Goal: Task Accomplishment & Management: Complete application form

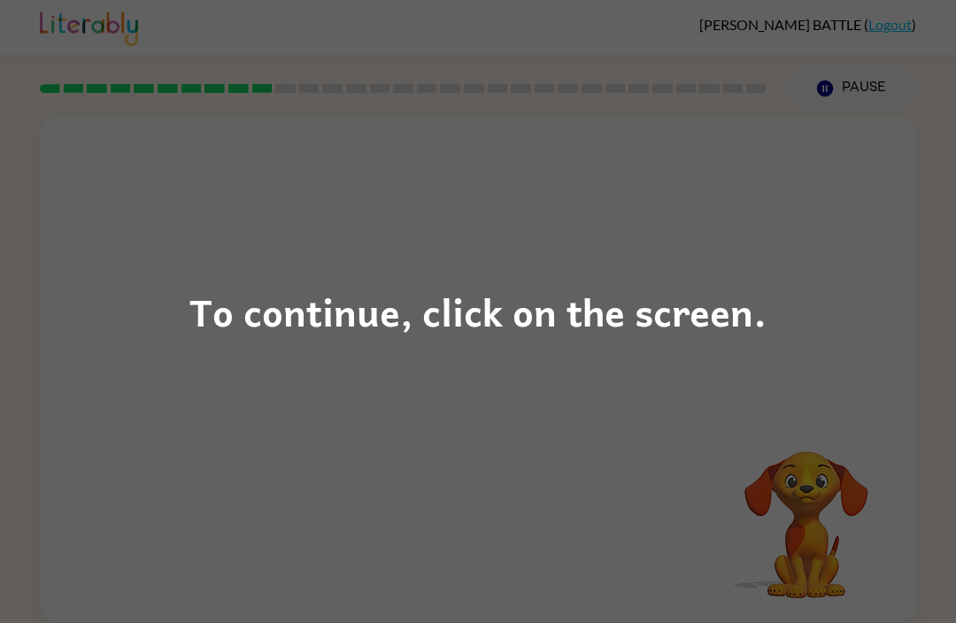
click at [445, 330] on div "To continue, click on the screen." at bounding box center [478, 312] width 577 height 60
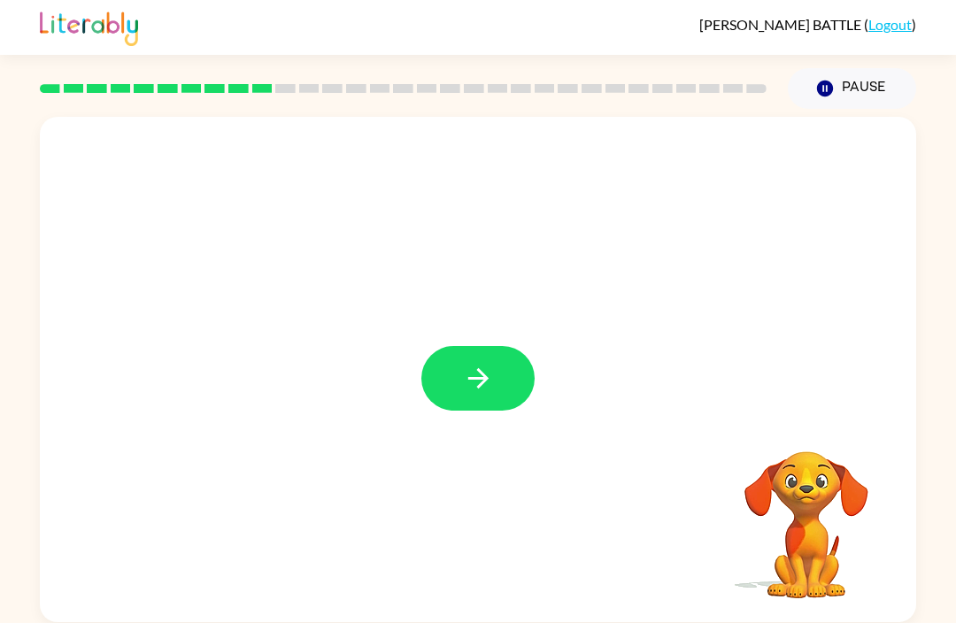
click at [461, 391] on button "button" at bounding box center [478, 378] width 113 height 65
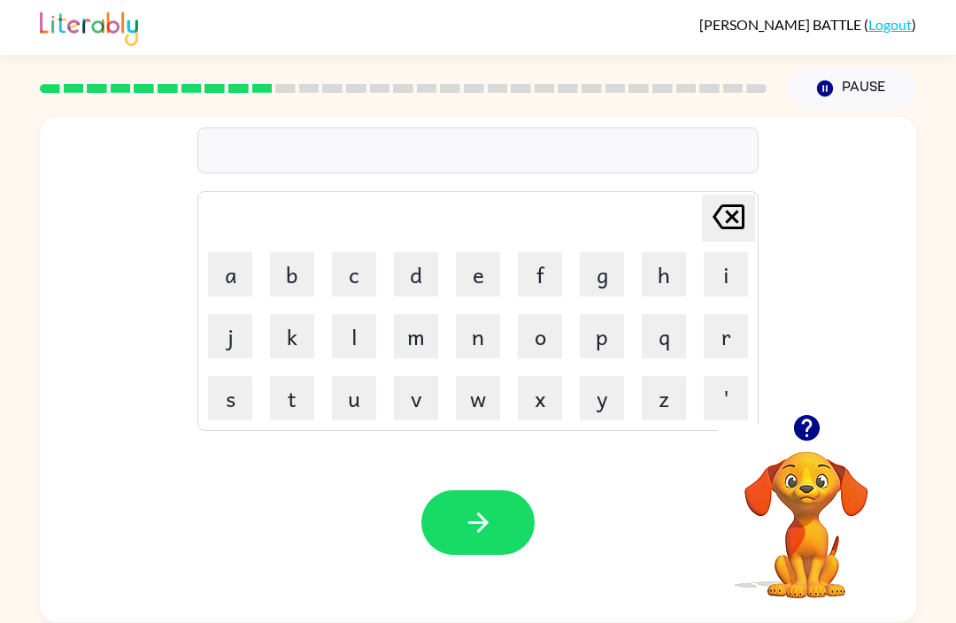
click at [291, 403] on button "t" at bounding box center [292, 398] width 44 height 44
click at [724, 292] on button "i" at bounding box center [726, 274] width 44 height 44
click at [724, 207] on icon at bounding box center [729, 217] width 32 height 25
click at [677, 267] on button "h" at bounding box center [664, 274] width 44 height 44
click at [732, 283] on button "i" at bounding box center [726, 274] width 44 height 44
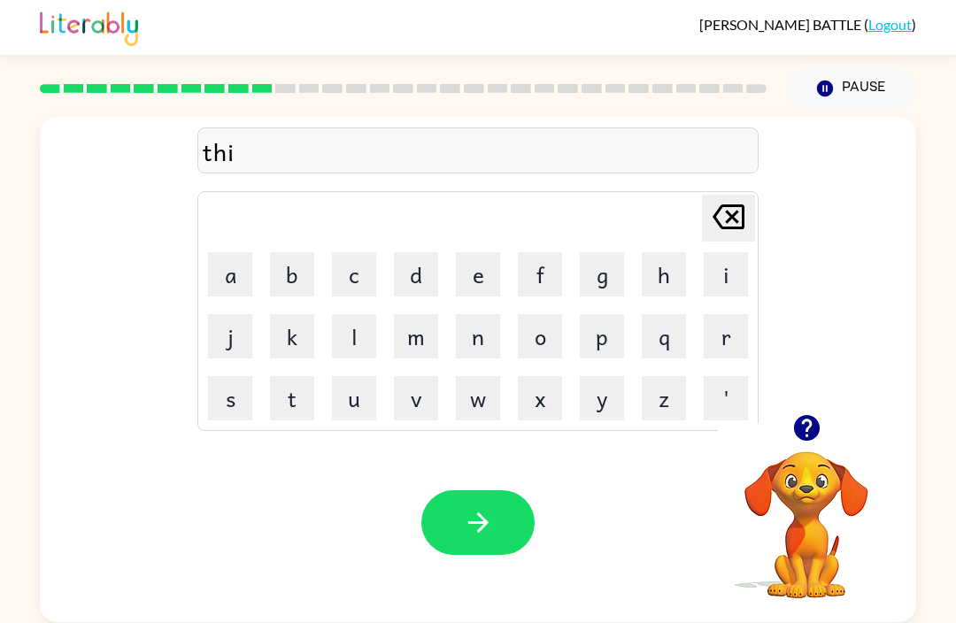
click at [300, 335] on button "k" at bounding box center [292, 336] width 44 height 44
click at [504, 526] on button "button" at bounding box center [478, 523] width 113 height 65
click at [301, 396] on button "t" at bounding box center [292, 398] width 44 height 44
click at [729, 280] on button "i" at bounding box center [726, 274] width 44 height 44
click at [414, 284] on button "d" at bounding box center [416, 274] width 44 height 44
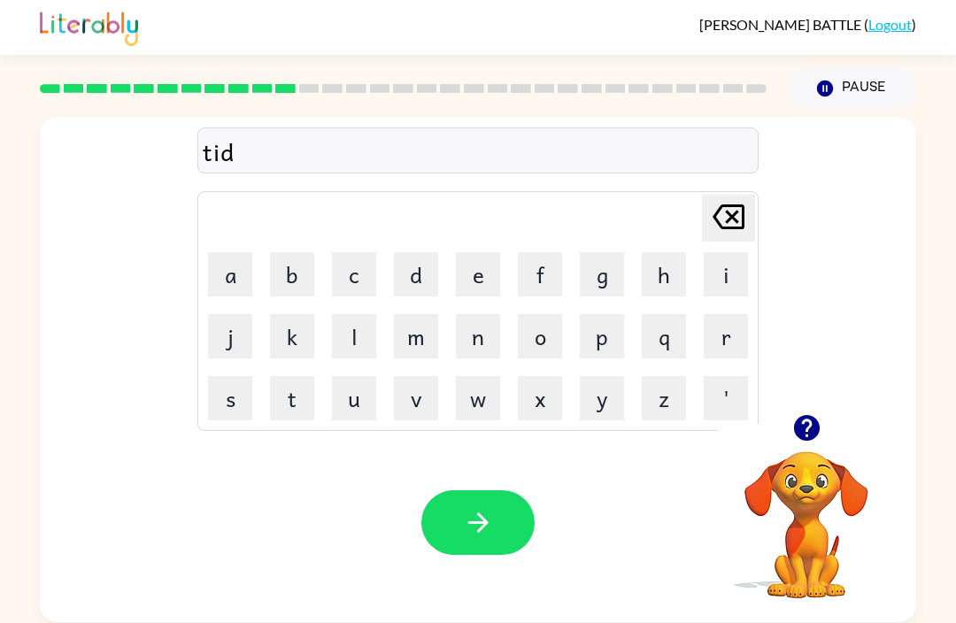
click at [470, 507] on button "button" at bounding box center [478, 523] width 113 height 65
click at [420, 275] on button "d" at bounding box center [416, 274] width 44 height 44
click at [228, 290] on button "a" at bounding box center [230, 274] width 44 height 44
click at [591, 408] on button "y" at bounding box center [602, 398] width 44 height 44
click at [300, 406] on button "t" at bounding box center [292, 398] width 44 height 44
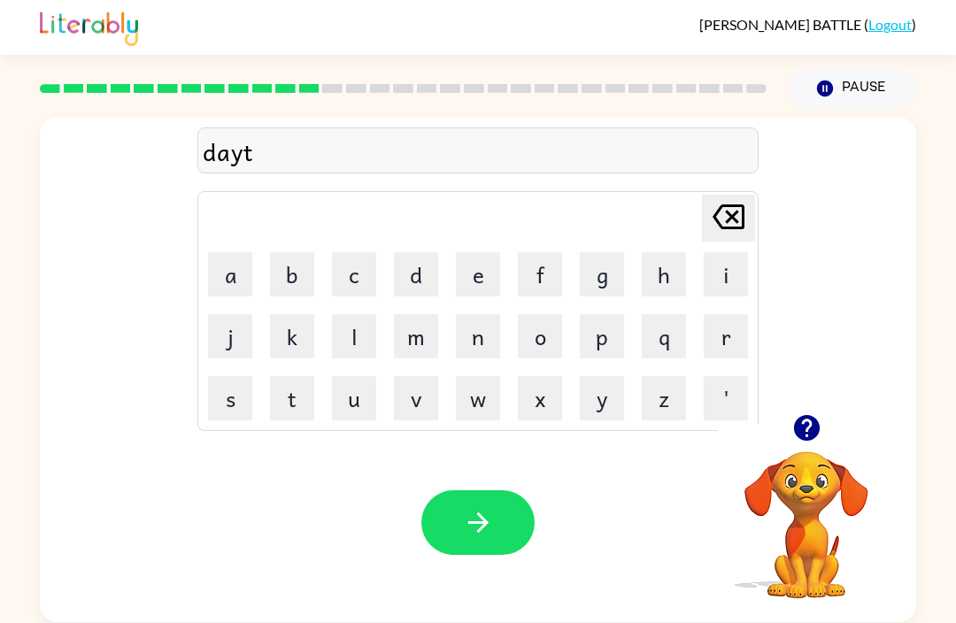
click at [730, 276] on button "i" at bounding box center [726, 274] width 44 height 44
click at [485, 278] on button "e" at bounding box center [478, 274] width 44 height 44
click at [738, 236] on icon "Delete Delete last character input" at bounding box center [729, 217] width 43 height 43
click at [426, 356] on button "m" at bounding box center [416, 336] width 44 height 44
click at [478, 291] on button "e" at bounding box center [478, 274] width 44 height 44
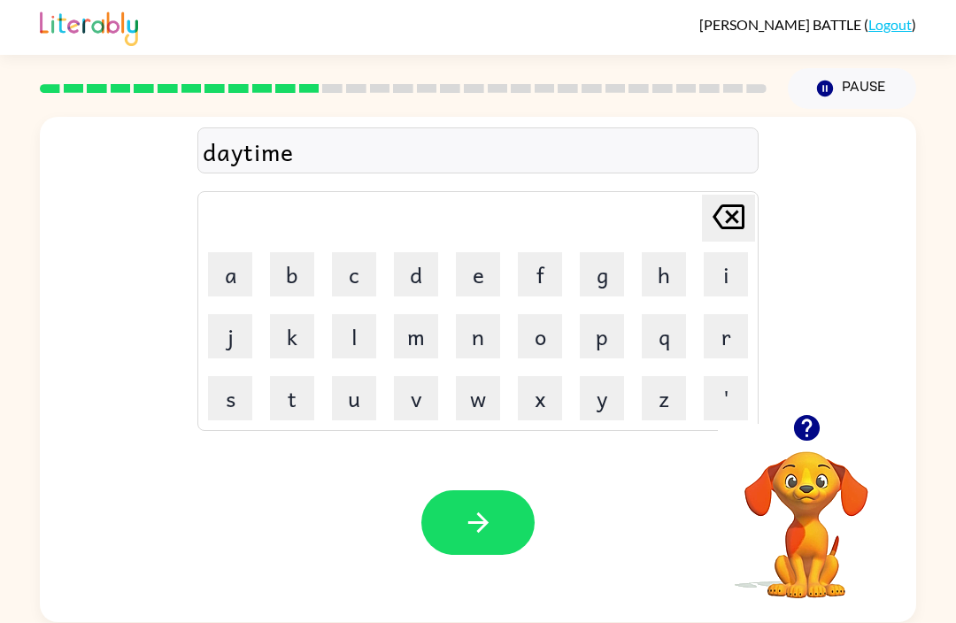
click at [444, 515] on button "button" at bounding box center [478, 523] width 113 height 65
click at [353, 406] on button "u" at bounding box center [354, 398] width 44 height 44
click at [484, 274] on button "e" at bounding box center [478, 274] width 44 height 44
click at [745, 209] on icon at bounding box center [729, 217] width 32 height 25
click at [486, 276] on button "e" at bounding box center [478, 274] width 44 height 44
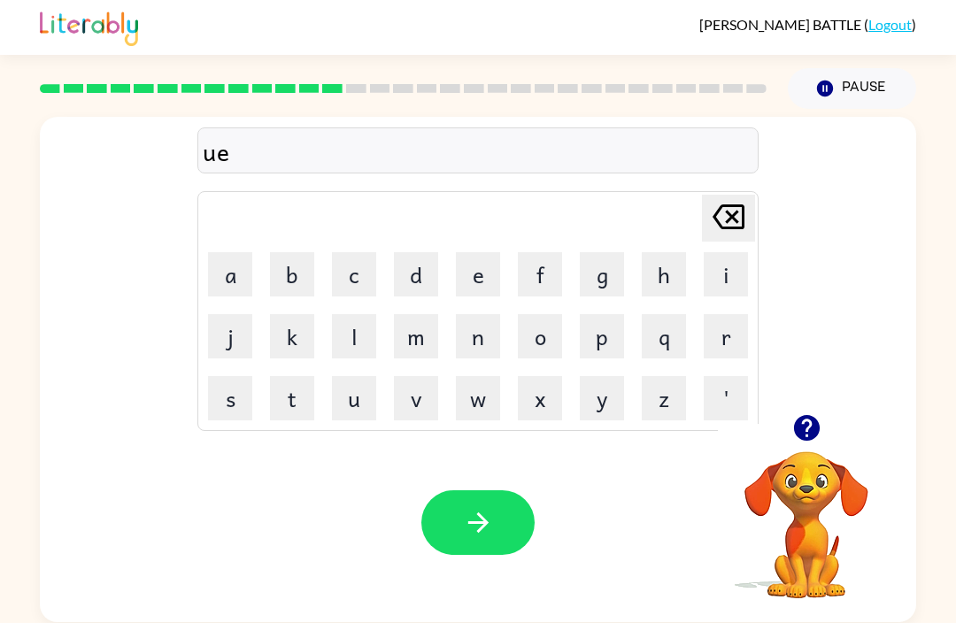
click at [246, 411] on button "s" at bounding box center [230, 398] width 44 height 44
click at [721, 230] on icon "Delete Delete last character input" at bounding box center [729, 217] width 43 height 43
click at [734, 231] on icon "Delete Delete last character input" at bounding box center [729, 217] width 43 height 43
click at [239, 406] on button "s" at bounding box center [230, 398] width 44 height 44
click at [476, 289] on button "e" at bounding box center [478, 274] width 44 height 44
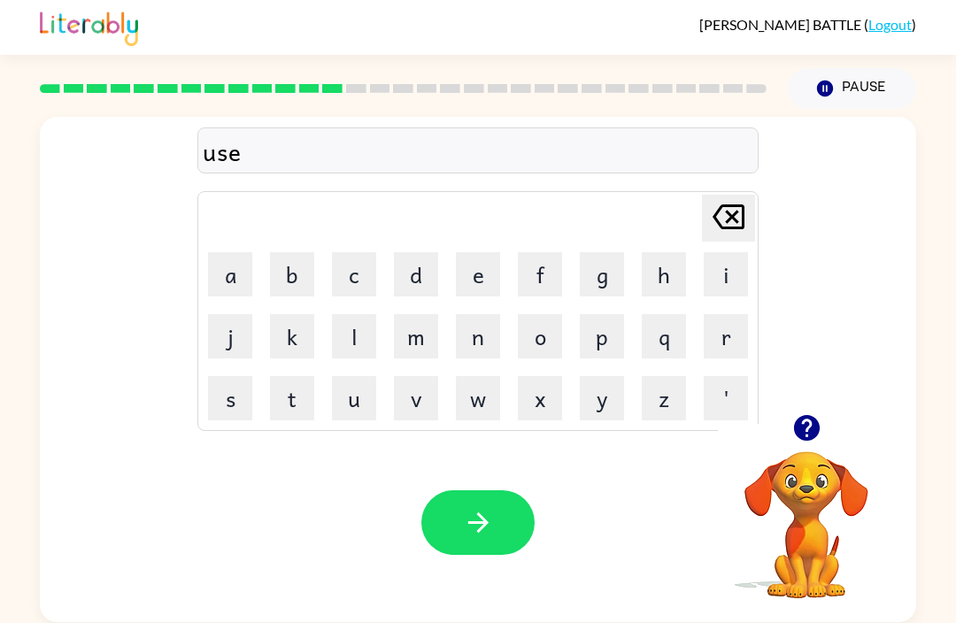
click at [542, 272] on button "f" at bounding box center [540, 274] width 44 height 44
click at [363, 332] on button "l" at bounding box center [354, 336] width 44 height 44
click at [491, 546] on button "button" at bounding box center [478, 523] width 113 height 65
click at [674, 248] on td "h" at bounding box center [664, 274] width 60 height 60
click at [654, 257] on button "h" at bounding box center [664, 274] width 44 height 44
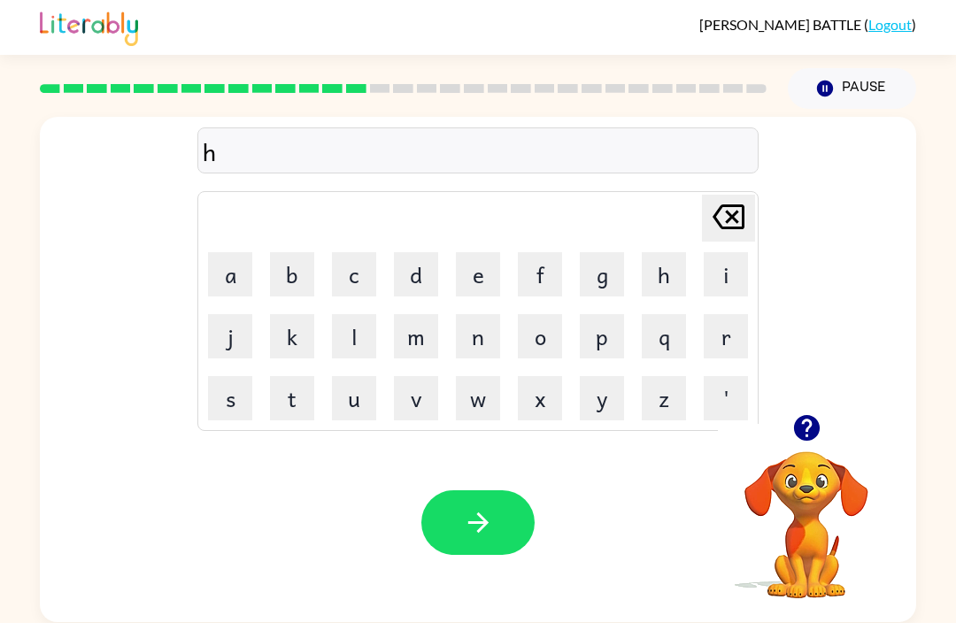
click at [727, 331] on button "r" at bounding box center [726, 336] width 44 height 44
click at [734, 211] on icon "Delete Delete last character input" at bounding box center [729, 217] width 43 height 43
click at [543, 324] on button "o" at bounding box center [540, 336] width 44 height 44
click at [719, 222] on icon at bounding box center [729, 217] width 32 height 25
click at [534, 334] on button "o" at bounding box center [540, 336] width 44 height 44
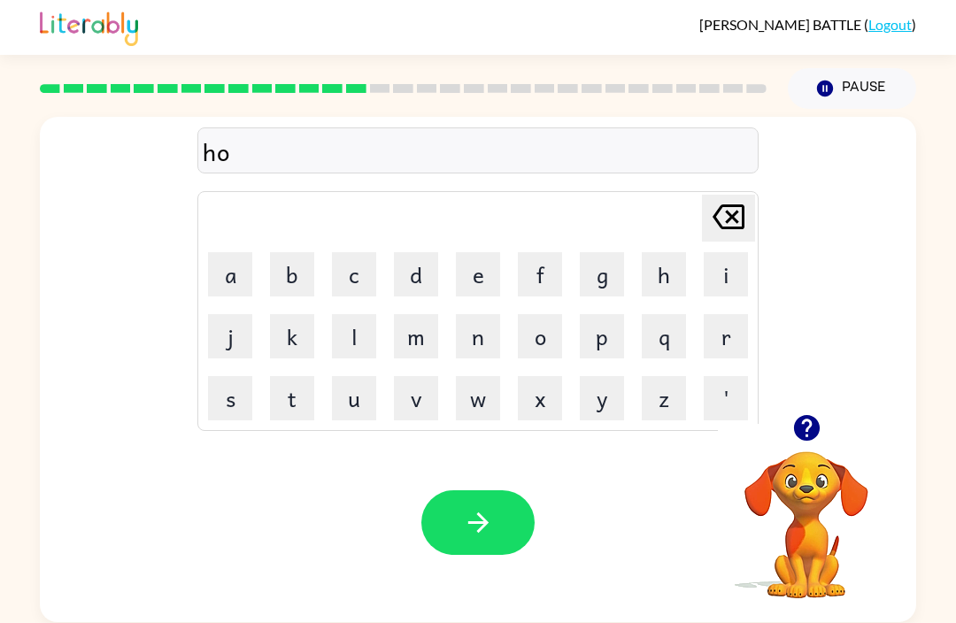
click at [704, 211] on button "Delete Delete last character input" at bounding box center [728, 218] width 53 height 47
click at [725, 337] on button "r" at bounding box center [726, 336] width 44 height 44
click at [546, 349] on button "o" at bounding box center [540, 336] width 44 height 44
click at [473, 531] on icon "button" at bounding box center [478, 522] width 31 height 31
click at [364, 269] on button "c" at bounding box center [354, 274] width 44 height 44
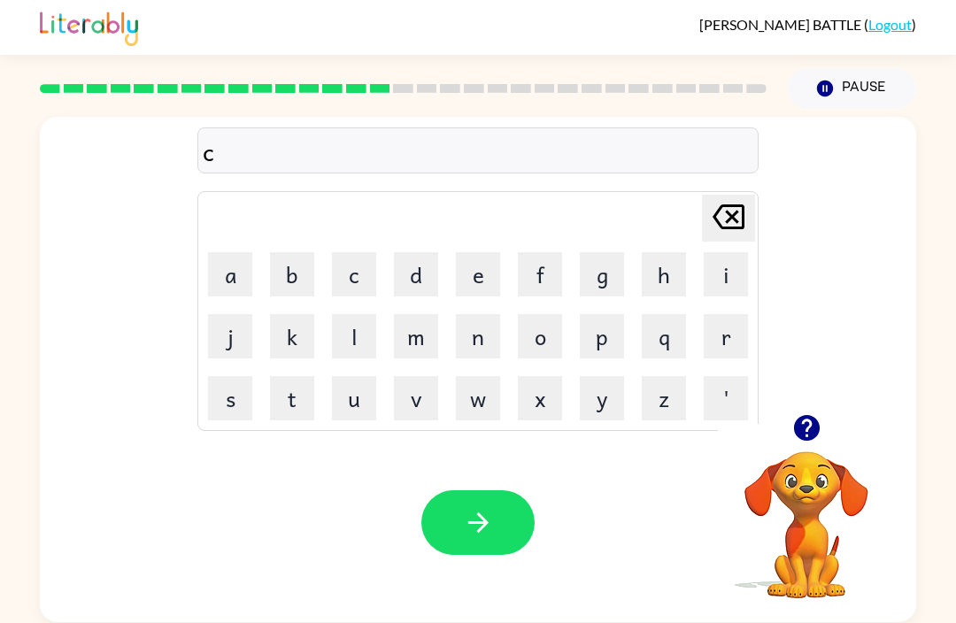
click at [719, 346] on button "r" at bounding box center [726, 336] width 44 height 44
click at [607, 335] on button "p" at bounding box center [602, 336] width 44 height 44
click at [489, 536] on icon "button" at bounding box center [478, 522] width 31 height 31
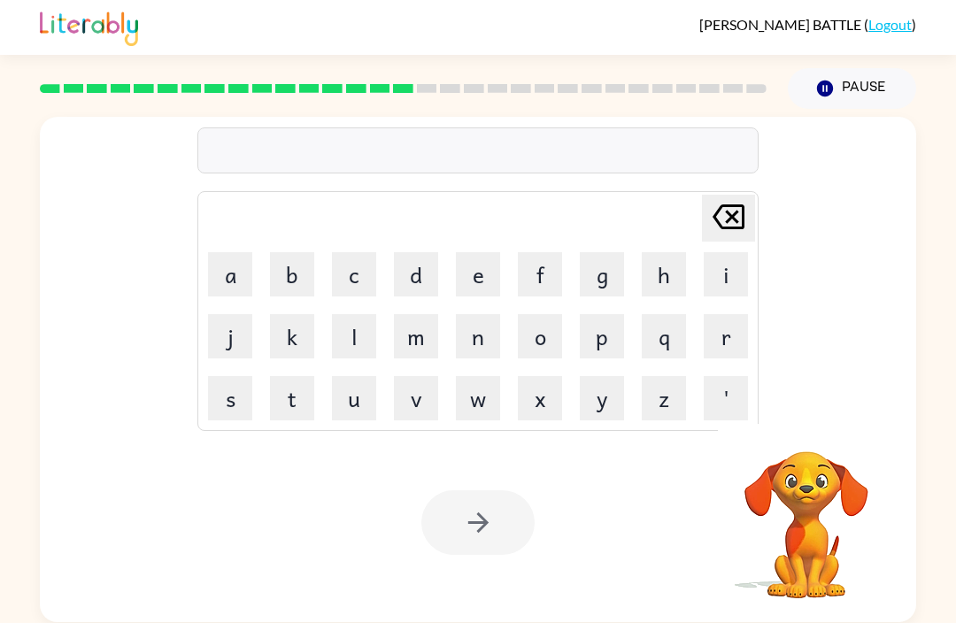
click at [471, 524] on div at bounding box center [478, 523] width 113 height 65
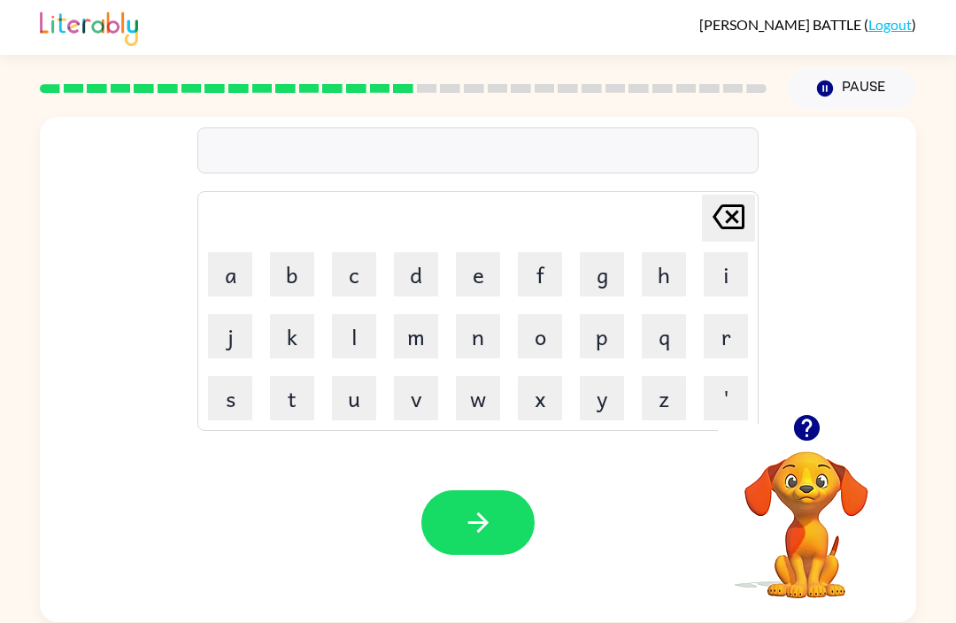
click at [286, 411] on button "t" at bounding box center [292, 398] width 44 height 44
click at [490, 284] on button "e" at bounding box center [478, 274] width 44 height 44
click at [484, 333] on button "n" at bounding box center [478, 336] width 44 height 44
click at [467, 532] on icon "button" at bounding box center [478, 522] width 31 height 31
click at [298, 410] on button "t" at bounding box center [292, 398] width 44 height 44
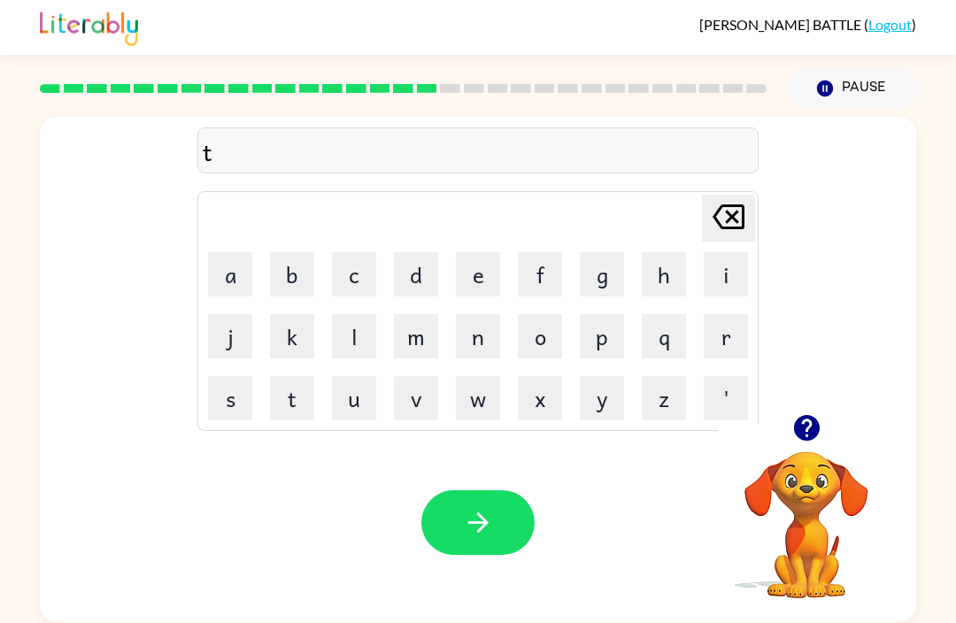
click at [478, 276] on button "e" at bounding box center [478, 274] width 44 height 44
click at [713, 295] on button "i" at bounding box center [726, 274] width 44 height 44
click at [312, 397] on button "t" at bounding box center [292, 398] width 44 height 44
click at [468, 550] on button "button" at bounding box center [478, 523] width 113 height 65
click at [219, 419] on button "s" at bounding box center [230, 398] width 44 height 44
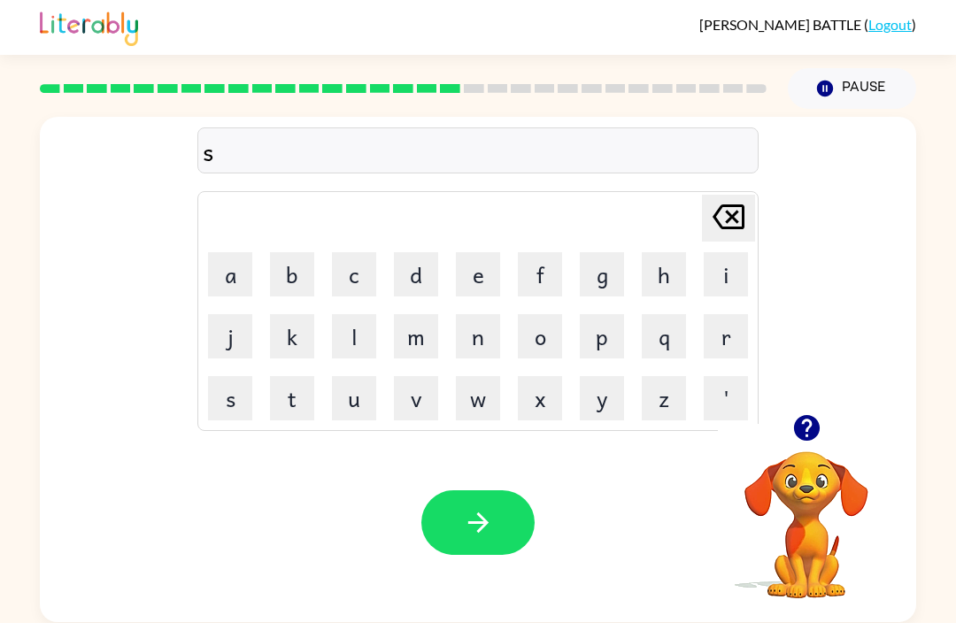
click at [236, 279] on button "a" at bounding box center [230, 274] width 44 height 44
click at [715, 336] on button "r" at bounding box center [726, 336] width 44 height 44
click at [458, 538] on button "button" at bounding box center [478, 523] width 113 height 65
click at [251, 350] on button "j" at bounding box center [230, 336] width 44 height 44
click at [554, 337] on button "o" at bounding box center [540, 336] width 44 height 44
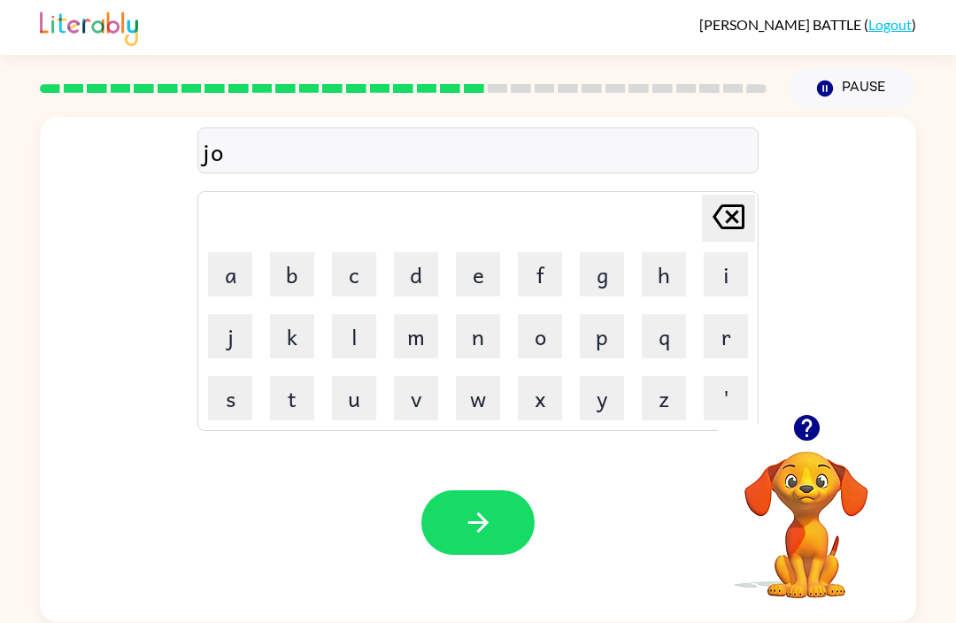
click at [288, 296] on button "b" at bounding box center [292, 274] width 44 height 44
click at [484, 524] on icon "button" at bounding box center [478, 523] width 20 height 20
click at [230, 275] on button "a" at bounding box center [230, 274] width 44 height 44
click at [283, 357] on button "k" at bounding box center [292, 336] width 44 height 44
click at [716, 214] on icon "Delete Delete last character input" at bounding box center [729, 217] width 43 height 43
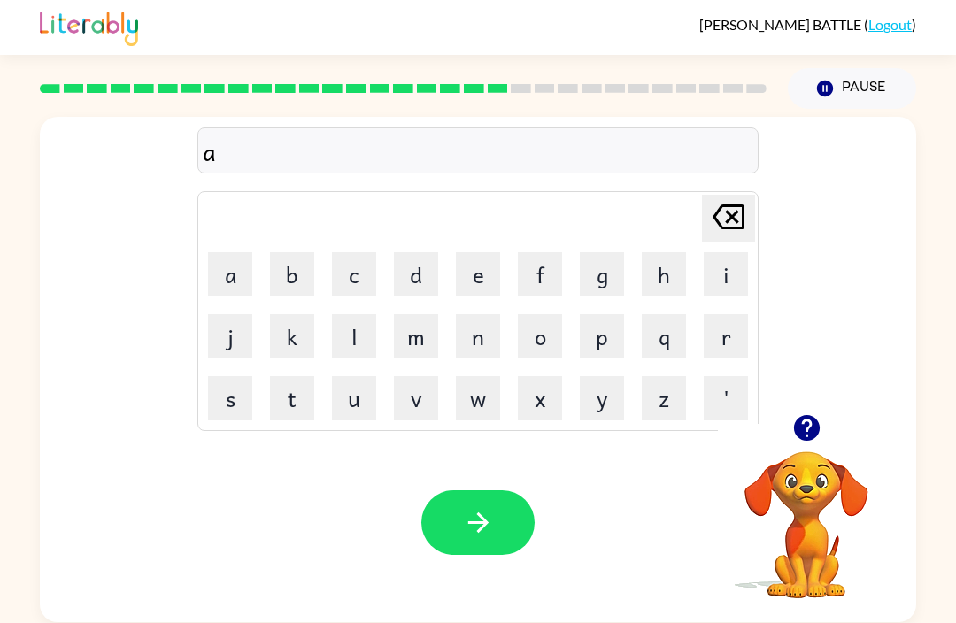
click at [310, 297] on button "b" at bounding box center [292, 274] width 44 height 44
click at [725, 211] on icon "Delete Delete last character input" at bounding box center [729, 217] width 43 height 43
click at [295, 323] on button "k" at bounding box center [292, 336] width 44 height 44
click at [712, 241] on div "Delete Delete last character input" at bounding box center [729, 218] width 43 height 45
click at [223, 407] on button "s" at bounding box center [230, 398] width 44 height 44
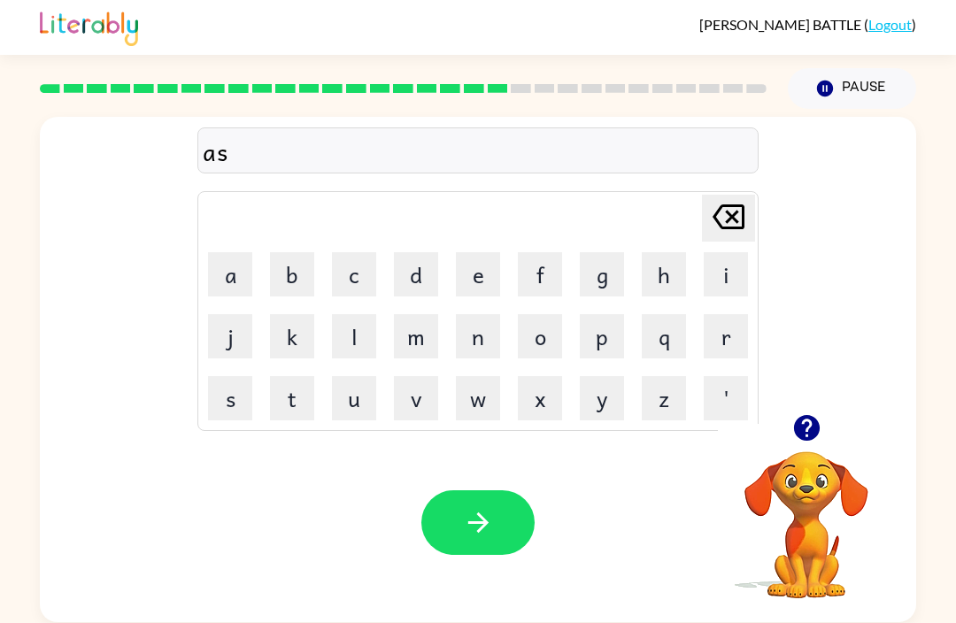
click at [296, 342] on button "k" at bounding box center [292, 336] width 44 height 44
click at [732, 272] on button "i" at bounding box center [726, 274] width 44 height 44
click at [482, 327] on button "n" at bounding box center [478, 336] width 44 height 44
click at [611, 278] on button "g" at bounding box center [602, 274] width 44 height 44
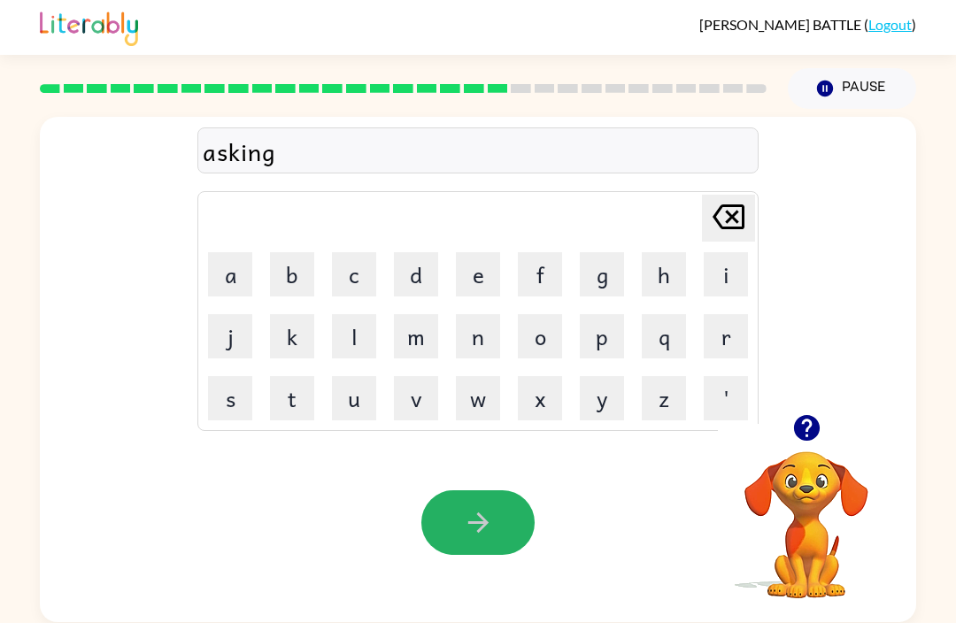
click at [451, 545] on button "button" at bounding box center [478, 523] width 113 height 65
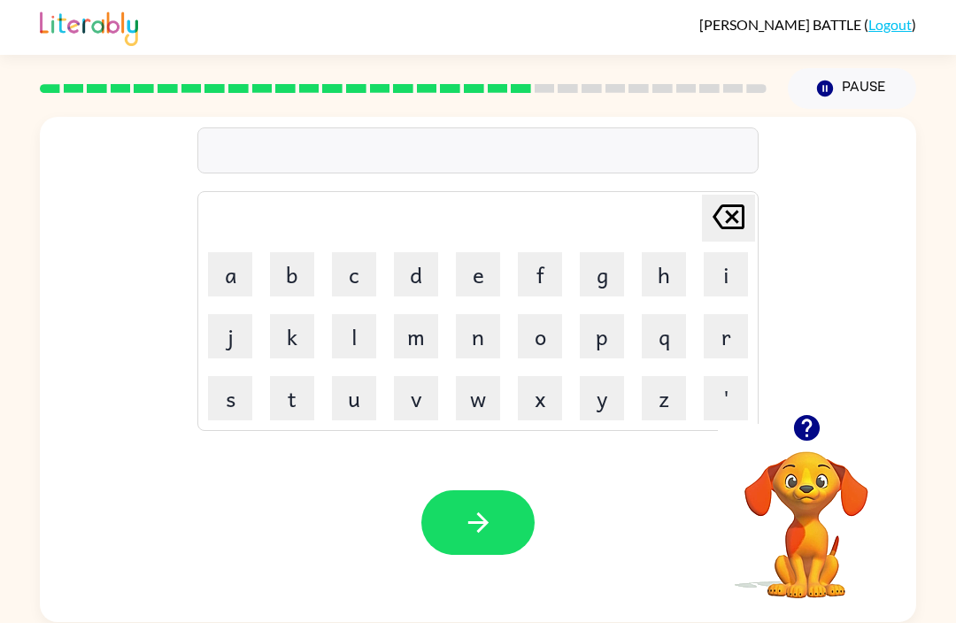
click at [236, 400] on button "s" at bounding box center [230, 398] width 44 height 44
click at [721, 289] on button "i" at bounding box center [726, 274] width 44 height 44
click at [660, 398] on button "z" at bounding box center [664, 398] width 44 height 44
click at [471, 290] on button "e" at bounding box center [478, 274] width 44 height 44
click at [461, 502] on button "button" at bounding box center [478, 523] width 113 height 65
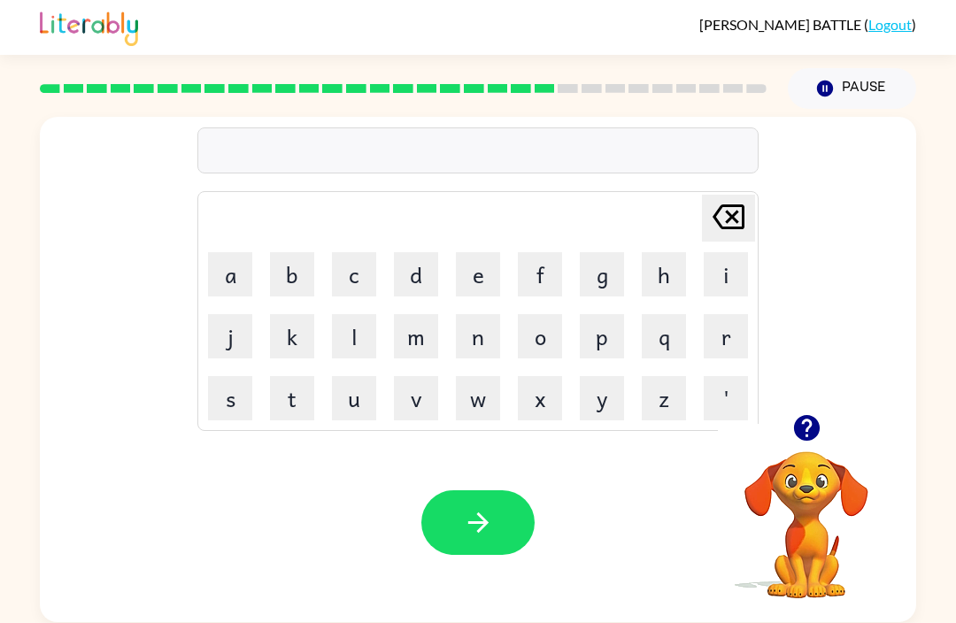
click at [241, 149] on div at bounding box center [477, 151] width 561 height 46
click at [238, 275] on button "a" at bounding box center [230, 274] width 44 height 44
click at [466, 400] on button "w" at bounding box center [478, 398] width 44 height 44
click at [536, 265] on button "f" at bounding box center [540, 274] width 44 height 44
click at [332, 353] on button "l" at bounding box center [354, 336] width 44 height 44
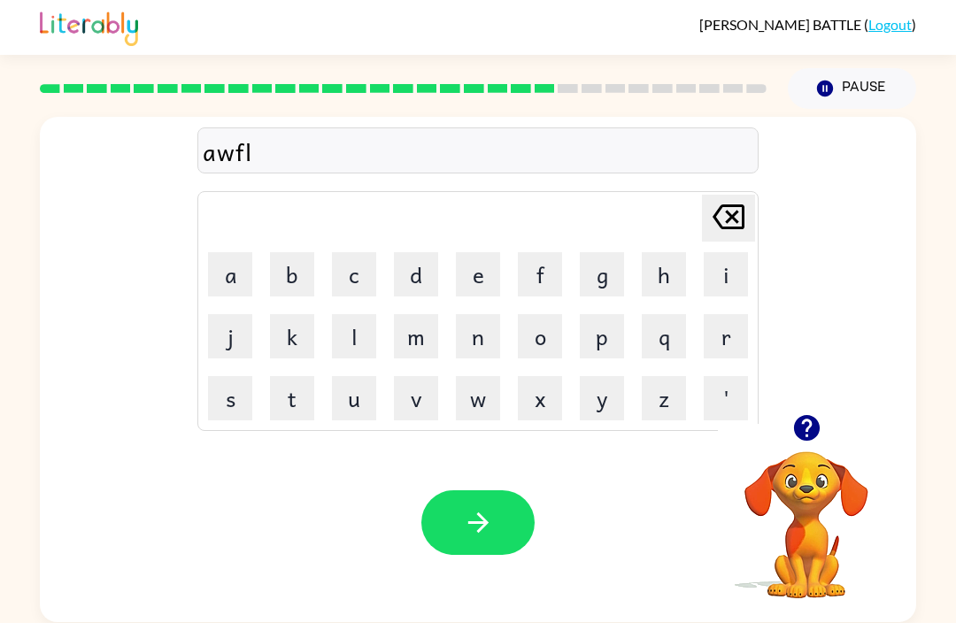
click at [484, 269] on button "e" at bounding box center [478, 274] width 44 height 44
click at [463, 526] on icon "button" at bounding box center [478, 522] width 31 height 31
click at [362, 279] on button "c" at bounding box center [354, 274] width 44 height 44
click at [530, 355] on button "o" at bounding box center [540, 336] width 44 height 44
click at [529, 354] on button "o" at bounding box center [540, 336] width 44 height 44
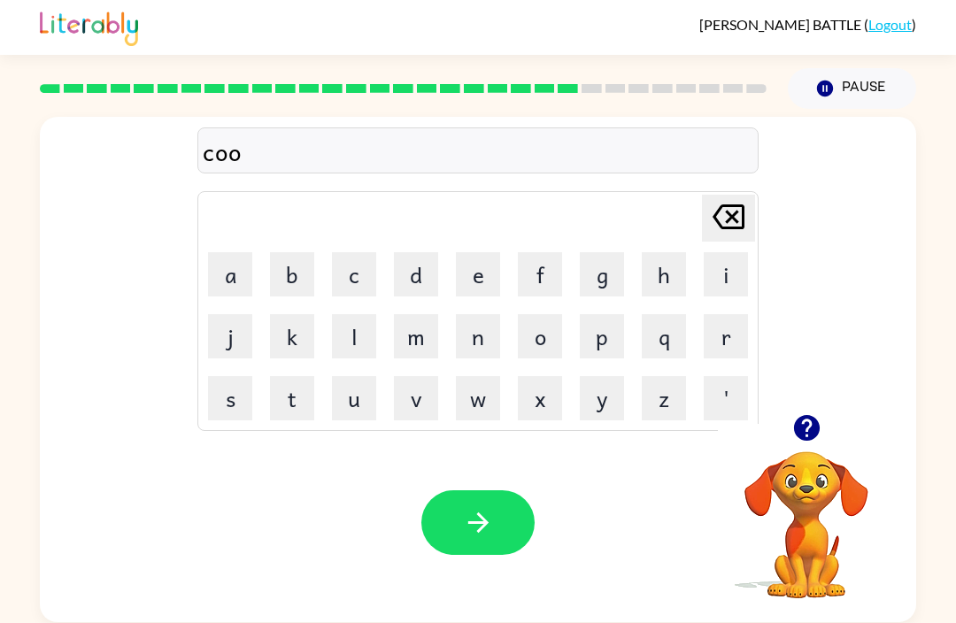
click at [371, 344] on button "l" at bounding box center [354, 336] width 44 height 44
click at [724, 337] on button "r" at bounding box center [726, 336] width 44 height 44
click at [472, 515] on icon "button" at bounding box center [478, 522] width 31 height 31
click at [356, 267] on button "c" at bounding box center [354, 274] width 44 height 44
click at [348, 383] on button "u" at bounding box center [354, 398] width 44 height 44
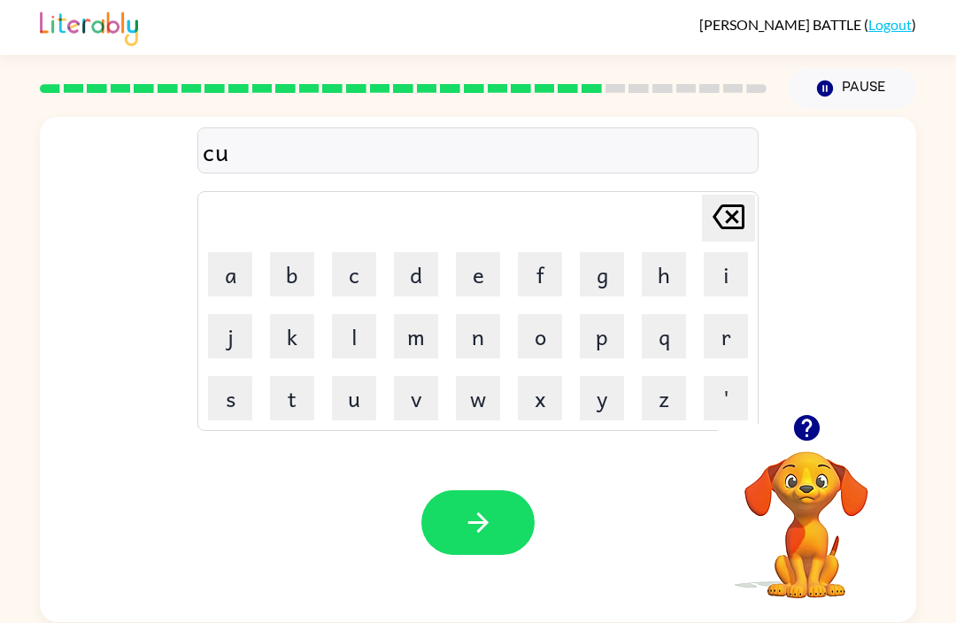
click at [300, 334] on button "k" at bounding box center [292, 336] width 44 height 44
click at [496, 521] on button "button" at bounding box center [478, 523] width 113 height 65
click at [725, 271] on button "i" at bounding box center [726, 274] width 44 height 44
click at [480, 290] on button "e" at bounding box center [478, 274] width 44 height 44
click at [294, 410] on button "t" at bounding box center [292, 398] width 44 height 44
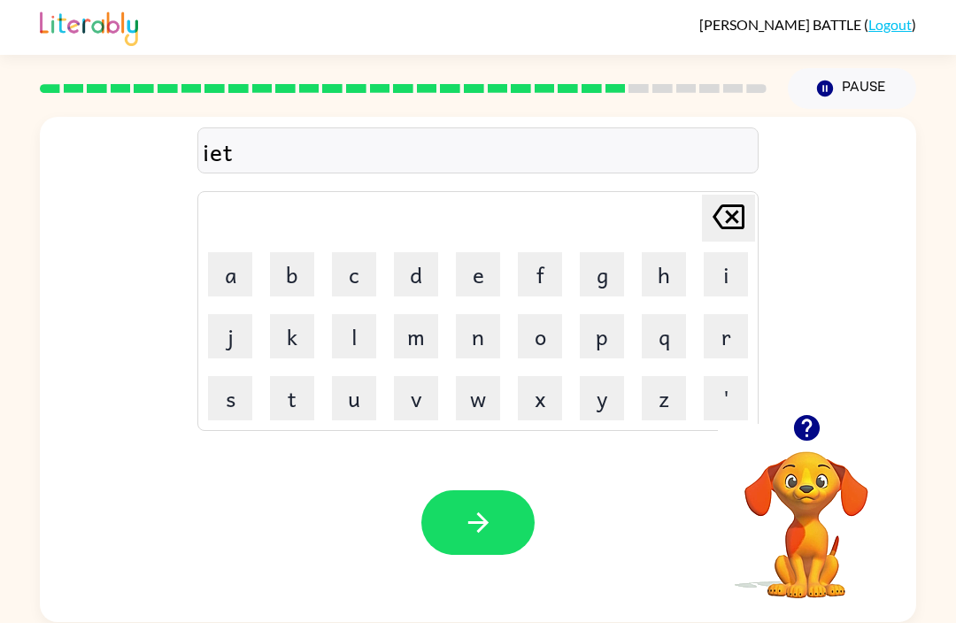
click at [716, 207] on icon "Delete Delete last character input" at bounding box center [729, 217] width 43 height 43
click at [726, 208] on icon at bounding box center [729, 217] width 32 height 25
click at [364, 281] on button "c" at bounding box center [354, 274] width 44 height 44
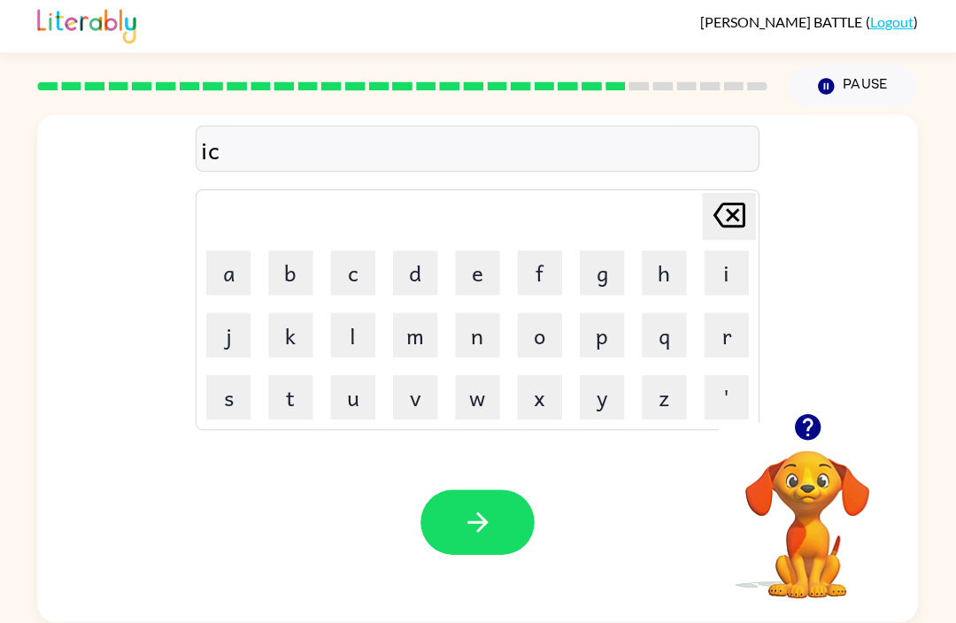
click at [468, 528] on icon "button" at bounding box center [478, 522] width 31 height 31
click at [477, 528] on div at bounding box center [478, 523] width 113 height 65
click at [338, 252] on button "c" at bounding box center [354, 274] width 44 height 44
click at [226, 272] on button "a" at bounding box center [230, 274] width 44 height 44
click at [601, 326] on button "p" at bounding box center [602, 336] width 44 height 44
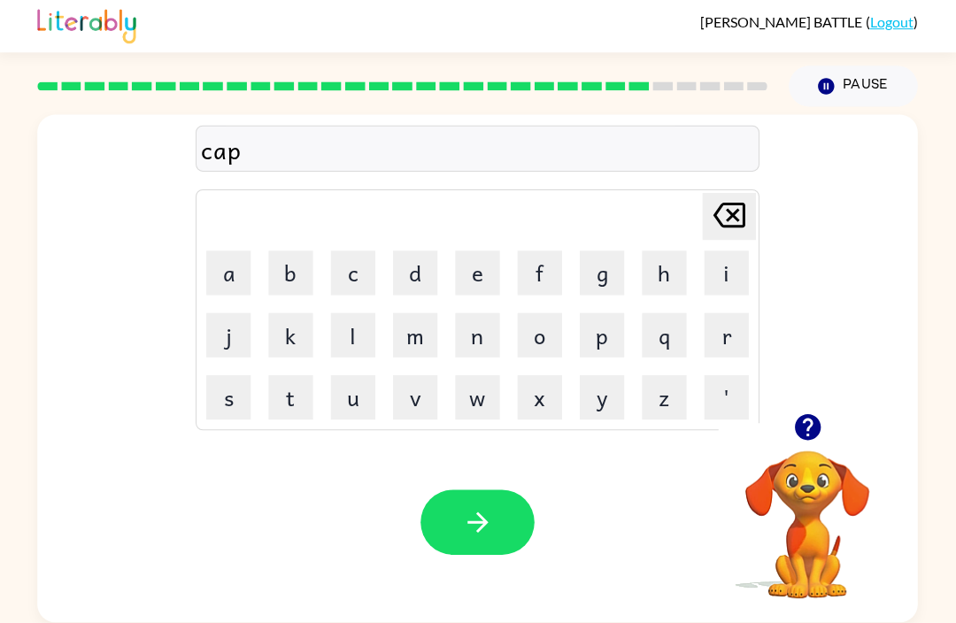
click at [461, 504] on button "button" at bounding box center [478, 523] width 113 height 65
click at [295, 286] on button "b" at bounding box center [292, 274] width 44 height 44
click at [469, 258] on button "e" at bounding box center [478, 274] width 44 height 44
click at [602, 342] on button "p" at bounding box center [602, 336] width 44 height 44
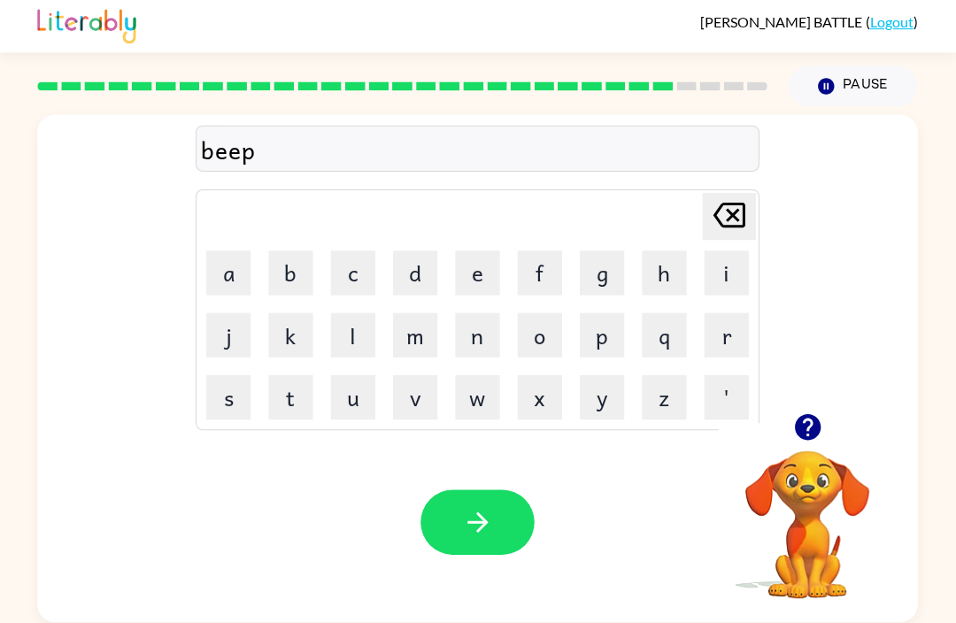
click at [452, 524] on button "button" at bounding box center [478, 523] width 113 height 65
click at [346, 275] on button "c" at bounding box center [354, 274] width 44 height 44
click at [654, 267] on button "h" at bounding box center [664, 274] width 44 height 44
click at [716, 275] on button "i" at bounding box center [726, 274] width 44 height 44
click at [483, 351] on button "n" at bounding box center [478, 336] width 44 height 44
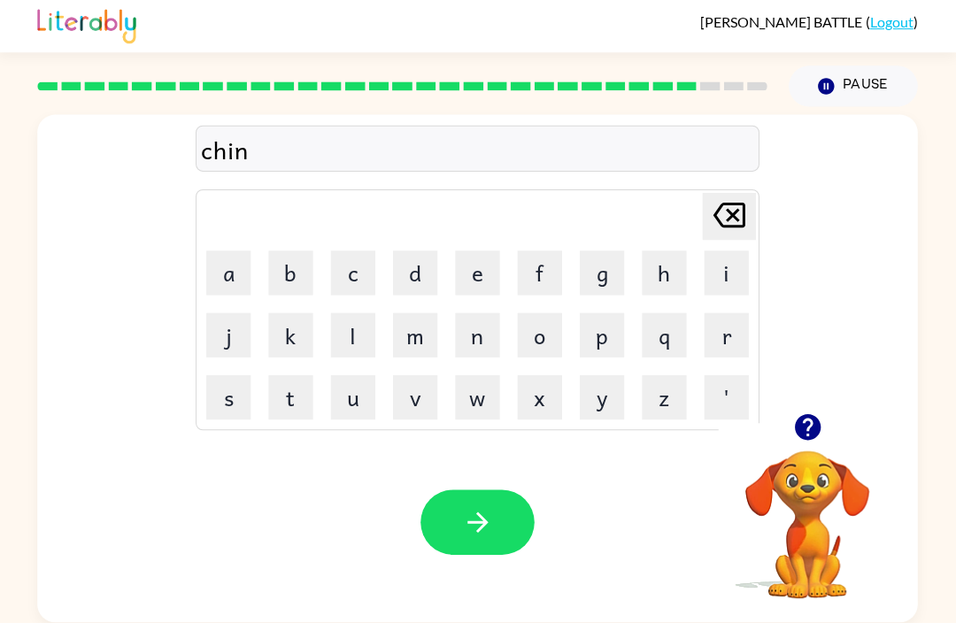
click at [480, 571] on div "Your browser must support playing .mp4 files to use Literably. Please try using…" at bounding box center [478, 522] width 877 height 199
click at [469, 524] on icon "button" at bounding box center [478, 522] width 31 height 31
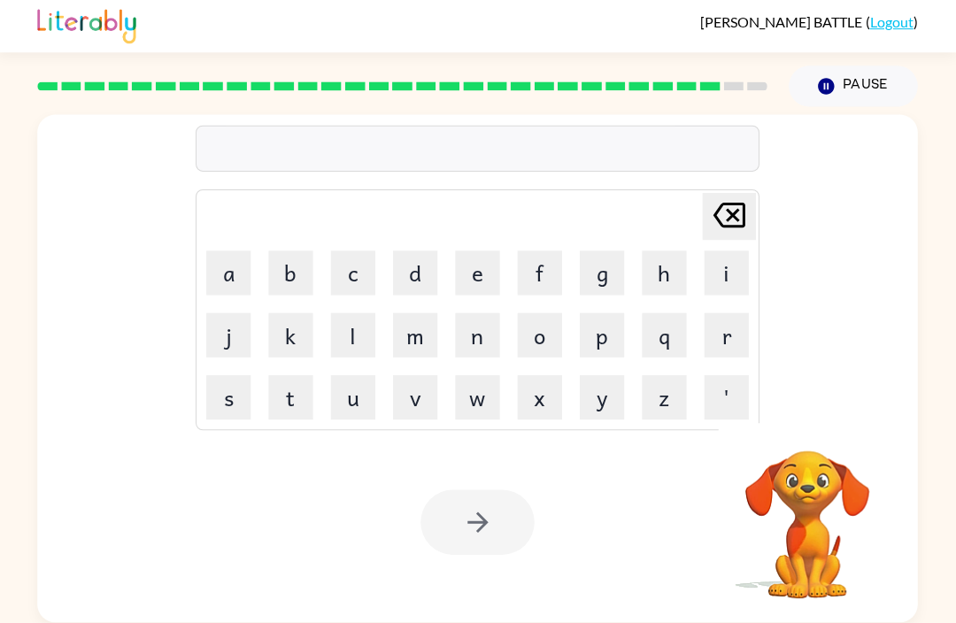
click at [452, 561] on div "Your browser must support playing .mp4 files to use Literably. Please try using…" at bounding box center [478, 522] width 877 height 199
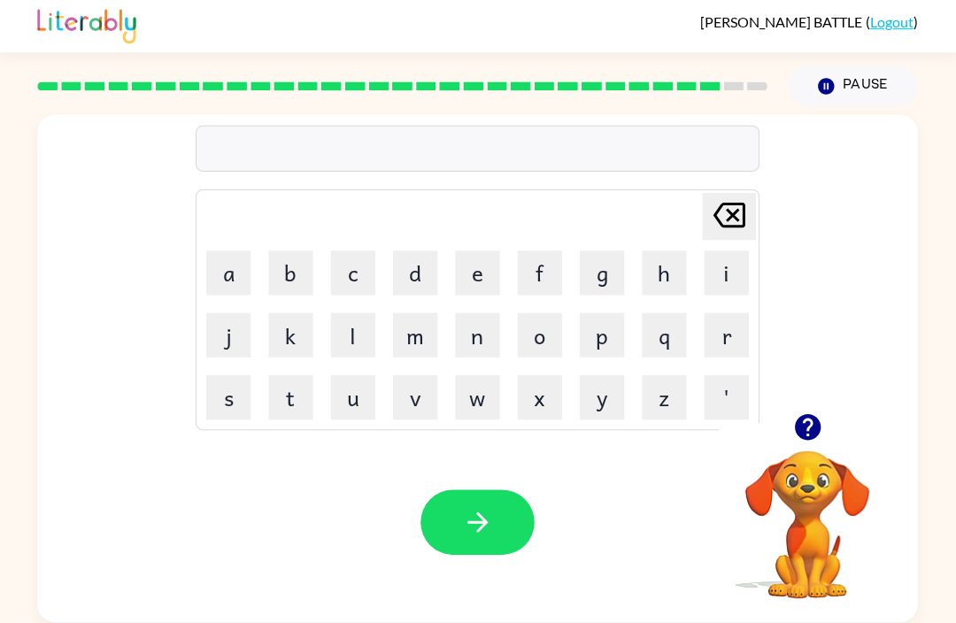
click at [477, 391] on button "w" at bounding box center [478, 398] width 44 height 44
click at [484, 274] on button "e" at bounding box center [478, 274] width 44 height 44
click at [603, 344] on button "p" at bounding box center [602, 336] width 44 height 44
click at [476, 535] on icon "button" at bounding box center [478, 522] width 31 height 31
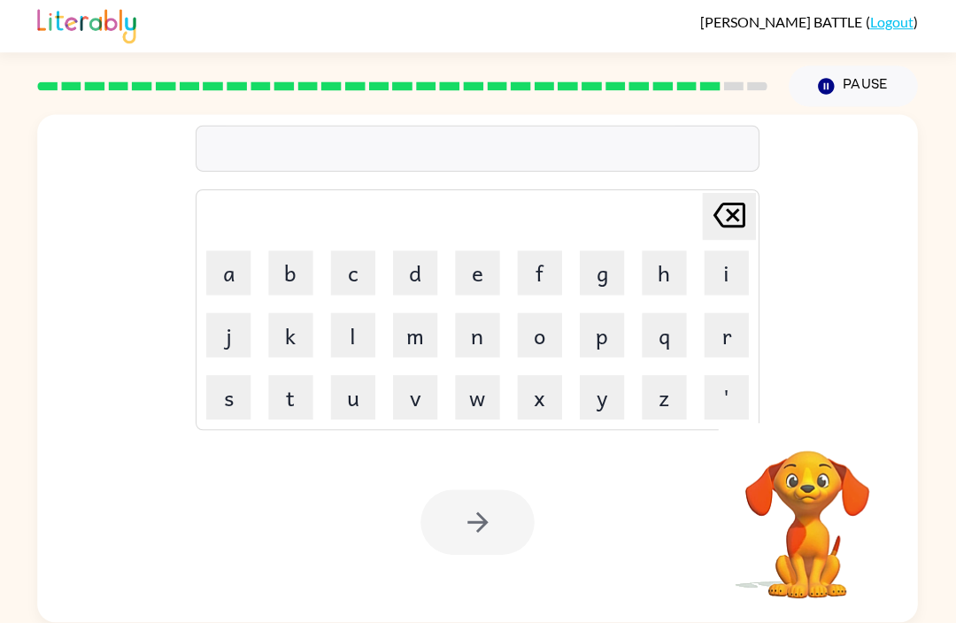
click at [454, 508] on div at bounding box center [478, 523] width 113 height 65
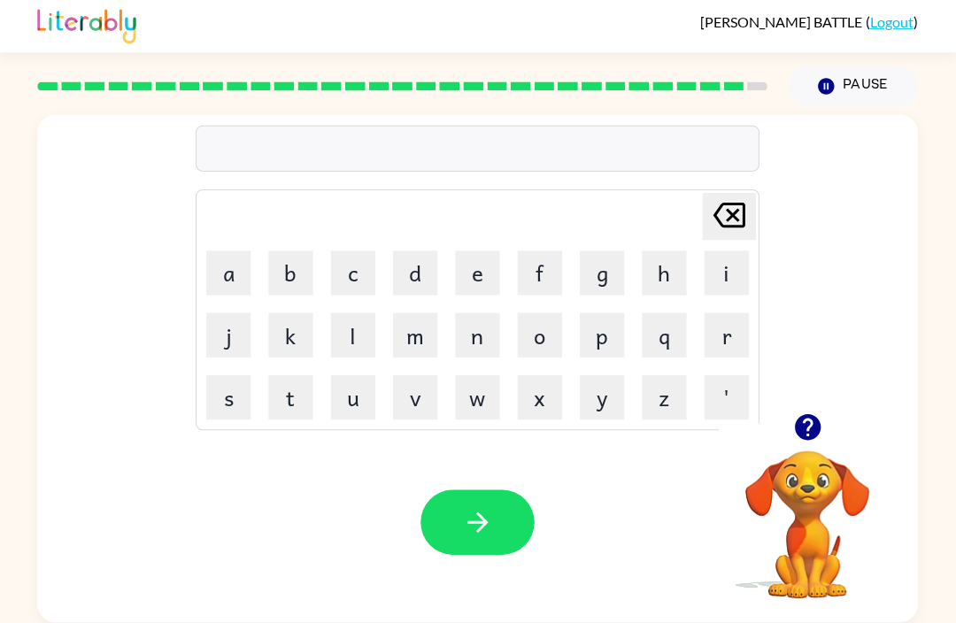
click at [470, 317] on button "n" at bounding box center [478, 336] width 44 height 44
click at [549, 345] on button "o" at bounding box center [540, 336] width 44 height 44
click at [468, 268] on button "e" at bounding box center [478, 274] width 44 height 44
click at [728, 232] on icon "Delete Delete last character input" at bounding box center [729, 217] width 43 height 43
click at [294, 406] on button "t" at bounding box center [292, 398] width 44 height 44
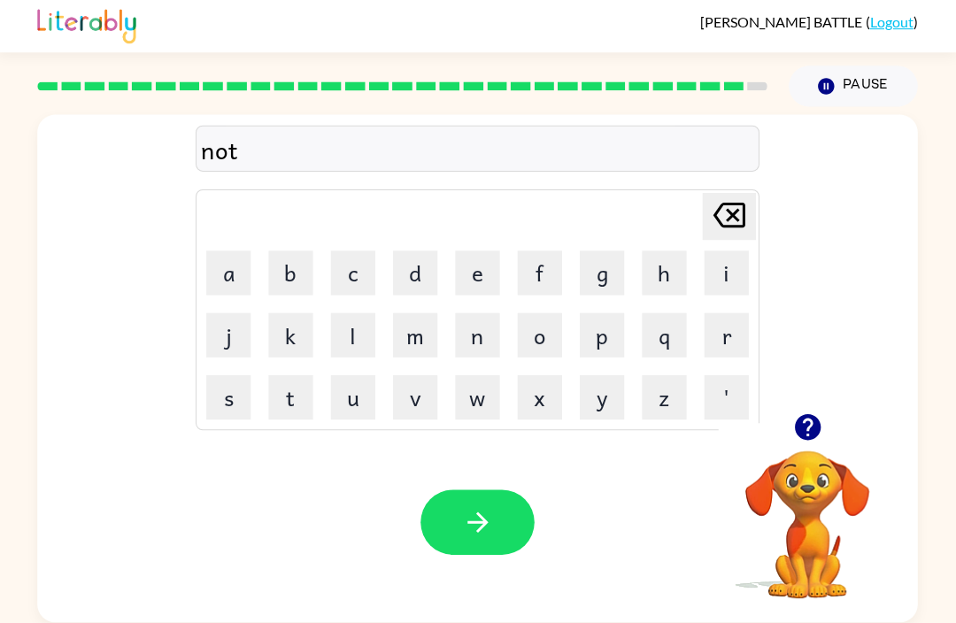
click at [488, 260] on button "e" at bounding box center [478, 274] width 44 height 44
click at [458, 510] on button "button" at bounding box center [478, 523] width 113 height 65
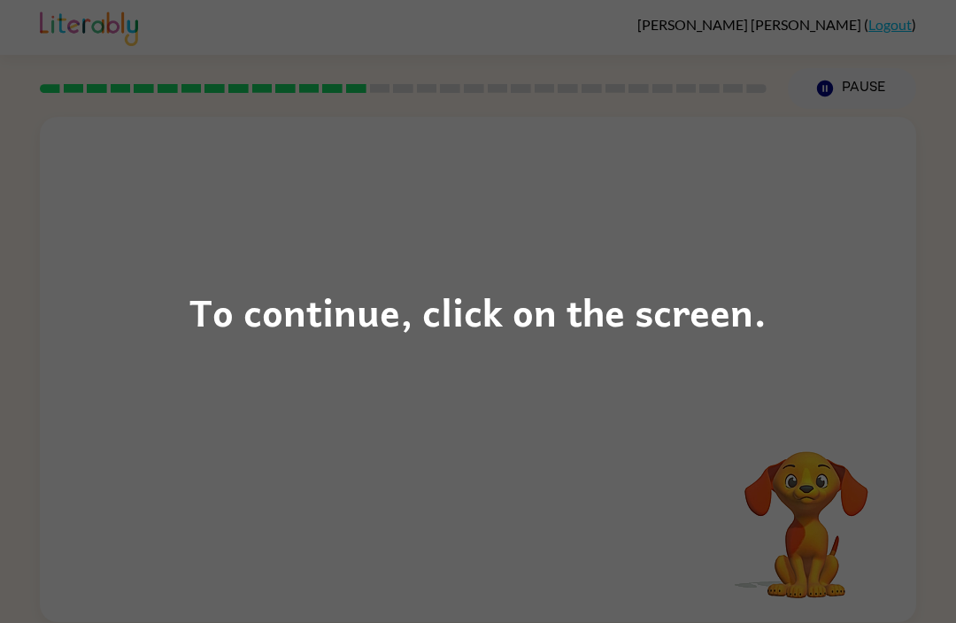
click at [671, 359] on div "To continue, click on the screen." at bounding box center [478, 311] width 956 height 623
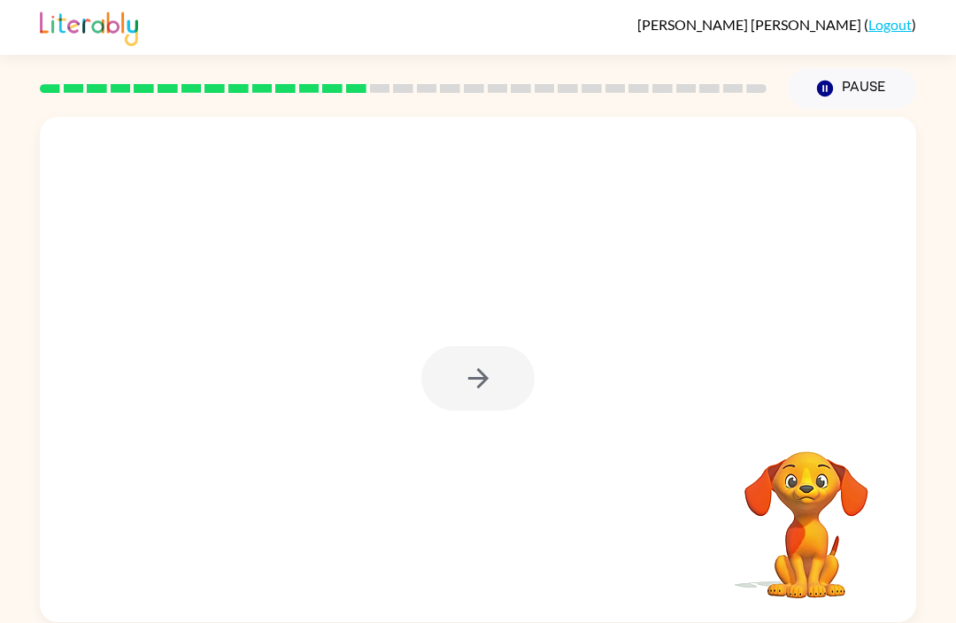
click at [468, 381] on div at bounding box center [478, 378] width 113 height 65
click at [469, 378] on icon "button" at bounding box center [478, 378] width 31 height 31
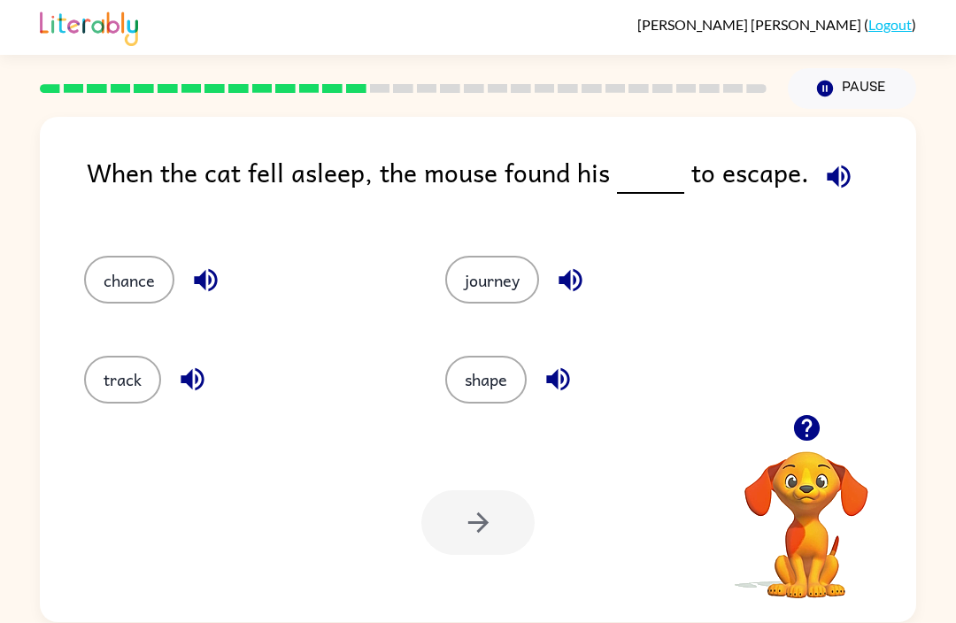
click at [852, 188] on button "button" at bounding box center [839, 176] width 45 height 45
click at [857, 194] on div "When the cat fell asleep, the mouse found his to escape." at bounding box center [502, 186] width 830 height 68
click at [221, 274] on icon "button" at bounding box center [205, 280] width 31 height 31
click at [218, 289] on icon "button" at bounding box center [205, 280] width 31 height 31
click at [561, 289] on icon "button" at bounding box center [570, 280] width 31 height 31
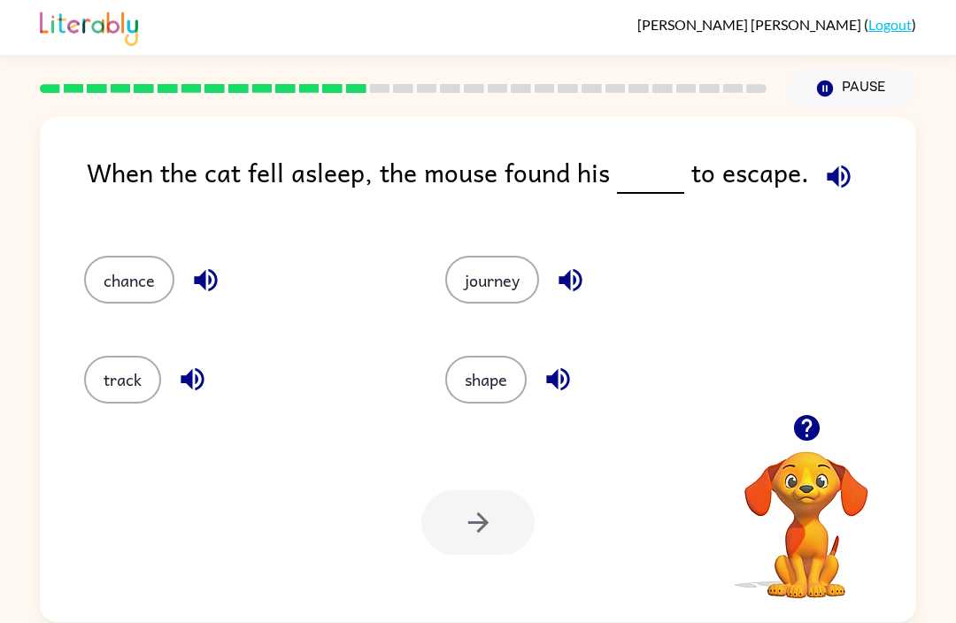
click at [557, 385] on icon "button" at bounding box center [557, 379] width 23 height 23
click at [192, 381] on icon "button" at bounding box center [192, 379] width 23 height 23
click at [127, 404] on button "track" at bounding box center [122, 380] width 77 height 48
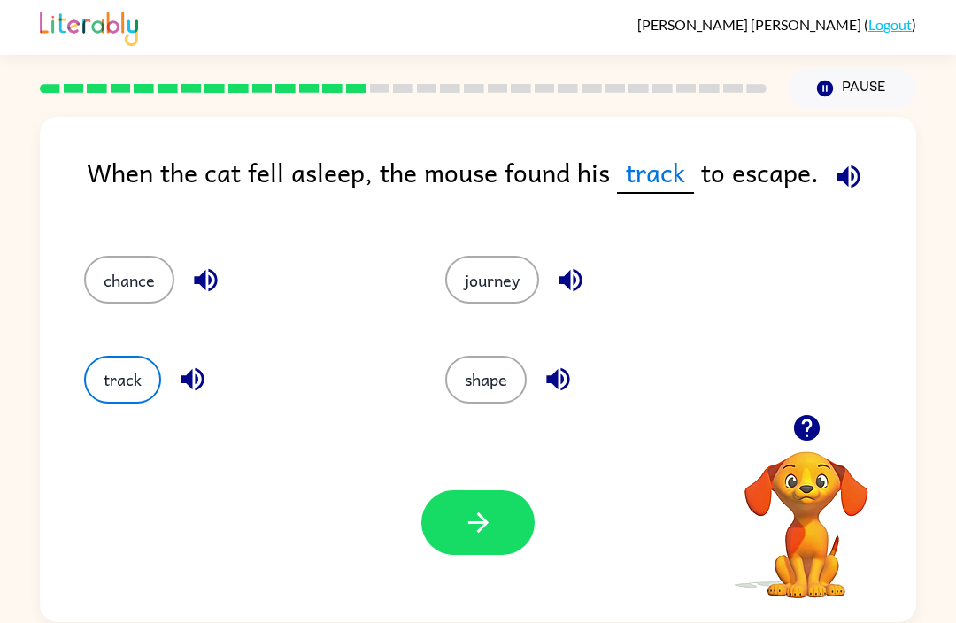
click at [138, 377] on button "track" at bounding box center [122, 380] width 77 height 48
click at [465, 534] on icon "button" at bounding box center [478, 522] width 31 height 31
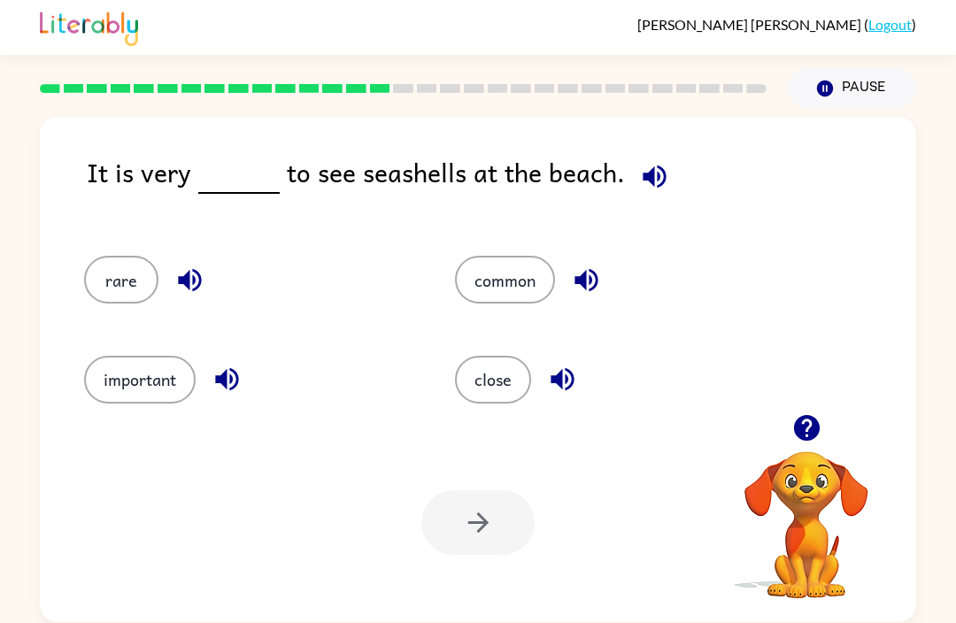
click at [651, 165] on icon "button" at bounding box center [654, 176] width 31 height 31
click at [177, 283] on icon "button" at bounding box center [189, 280] width 31 height 31
click at [596, 279] on icon "button" at bounding box center [586, 280] width 23 height 23
click at [561, 389] on icon "button" at bounding box center [562, 379] width 23 height 23
click at [234, 386] on icon "button" at bounding box center [227, 379] width 31 height 31
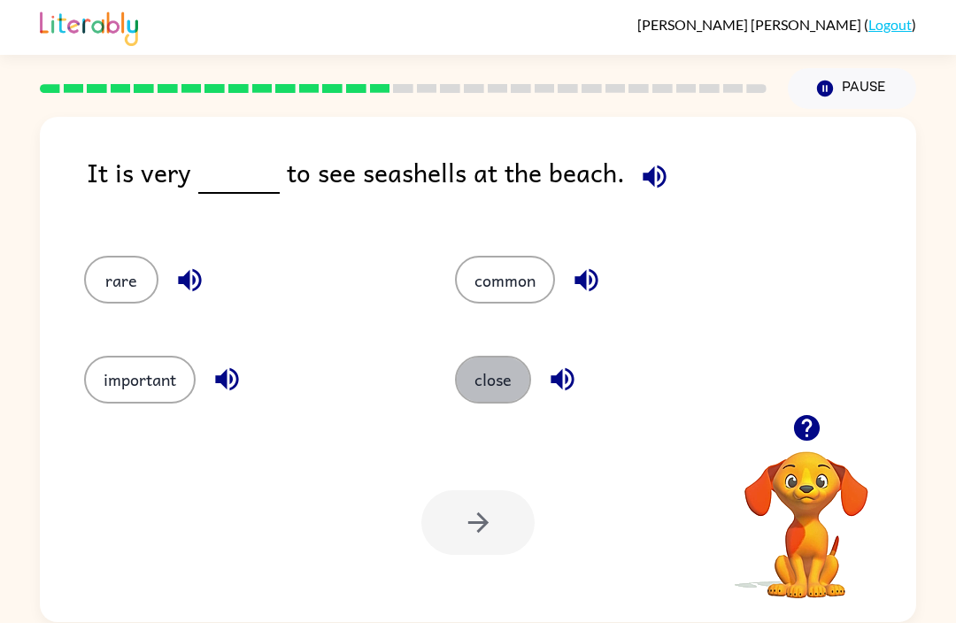
click at [494, 388] on button "close" at bounding box center [493, 380] width 76 height 48
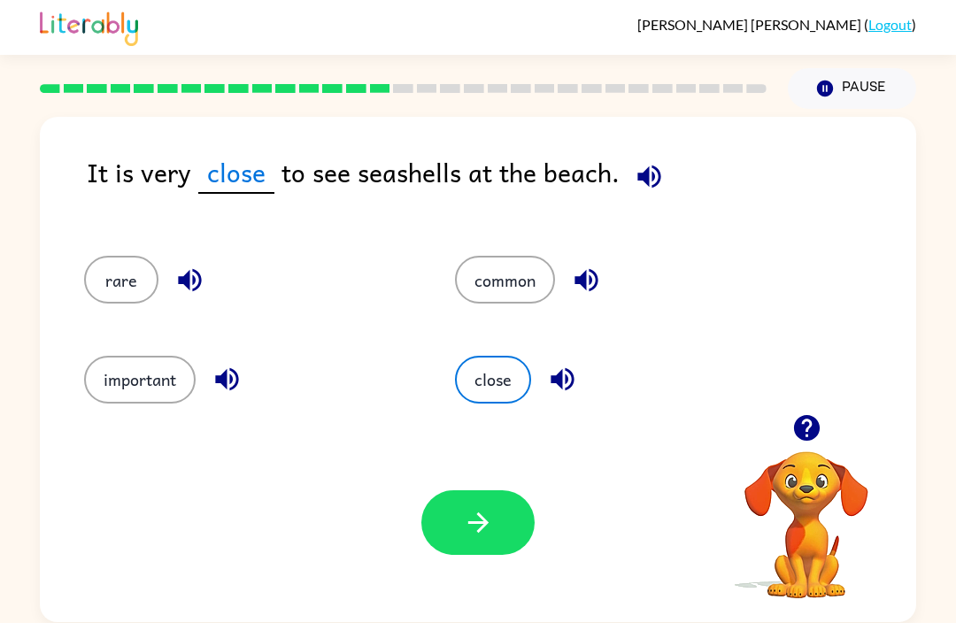
click at [288, 248] on div "rare" at bounding box center [235, 271] width 371 height 99
click at [488, 535] on icon "button" at bounding box center [478, 522] width 31 height 31
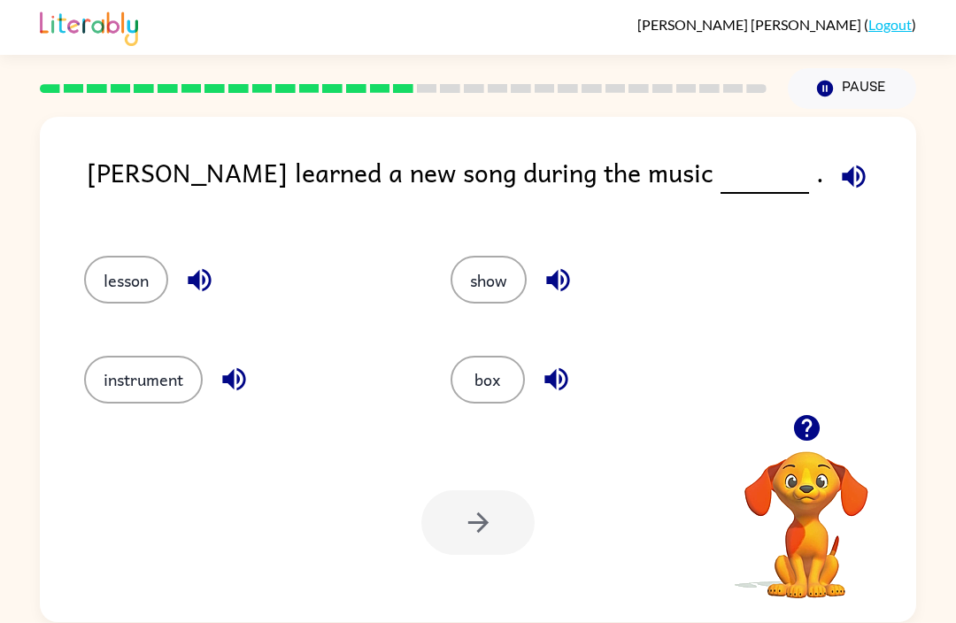
click at [842, 177] on icon "button" at bounding box center [853, 176] width 23 height 23
click at [205, 281] on icon "button" at bounding box center [199, 280] width 23 height 23
click at [569, 269] on icon "button" at bounding box center [558, 280] width 31 height 31
click at [557, 283] on icon "button" at bounding box center [557, 280] width 23 height 23
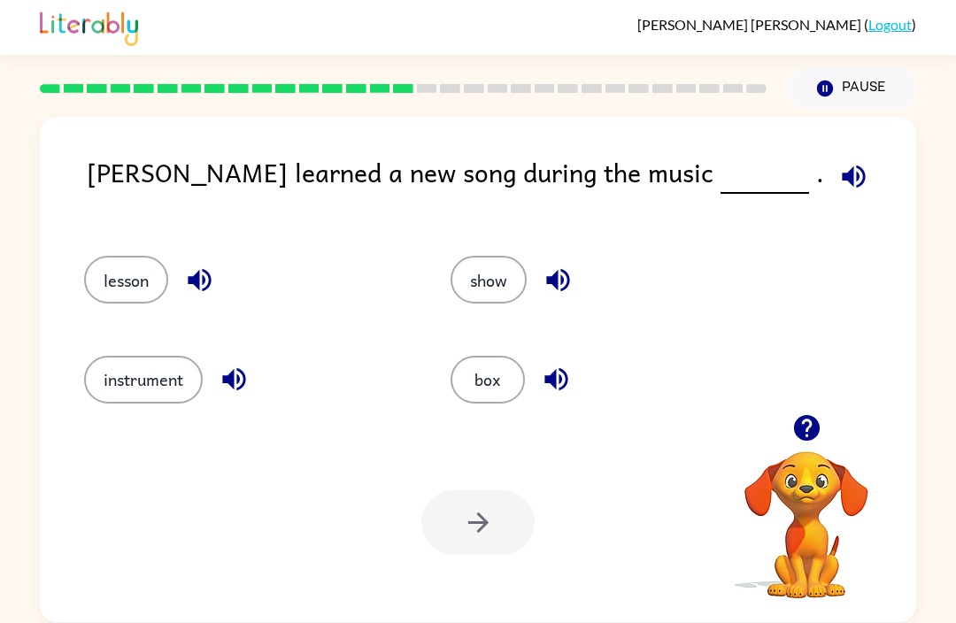
click at [563, 280] on icon "button" at bounding box center [557, 280] width 23 height 23
click at [233, 384] on icon "button" at bounding box center [233, 379] width 23 height 23
click at [171, 395] on button "instrument" at bounding box center [143, 380] width 119 height 48
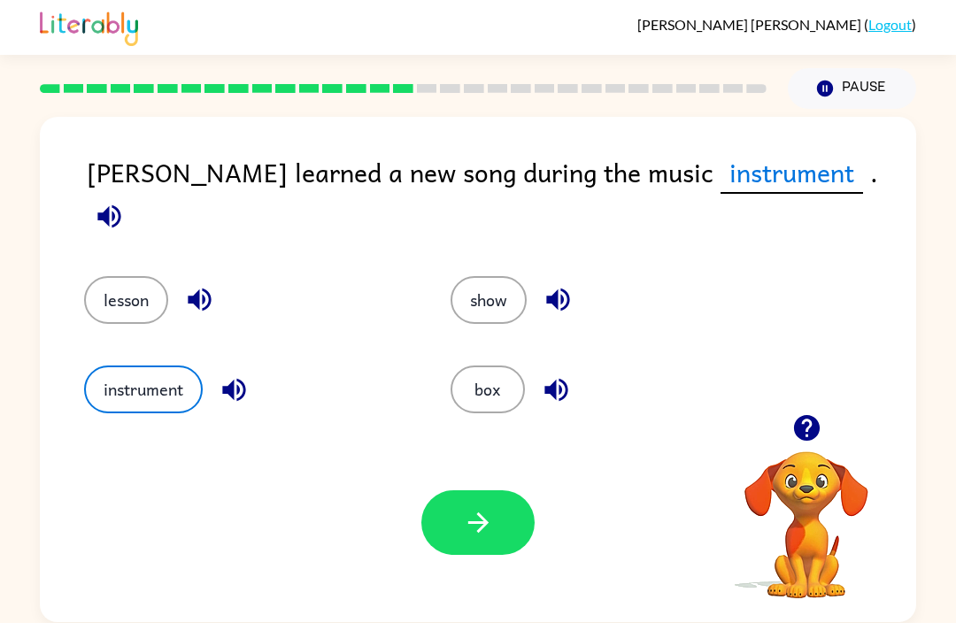
click at [125, 201] on icon "button" at bounding box center [109, 216] width 31 height 31
click at [476, 526] on icon "button" at bounding box center [478, 523] width 20 height 20
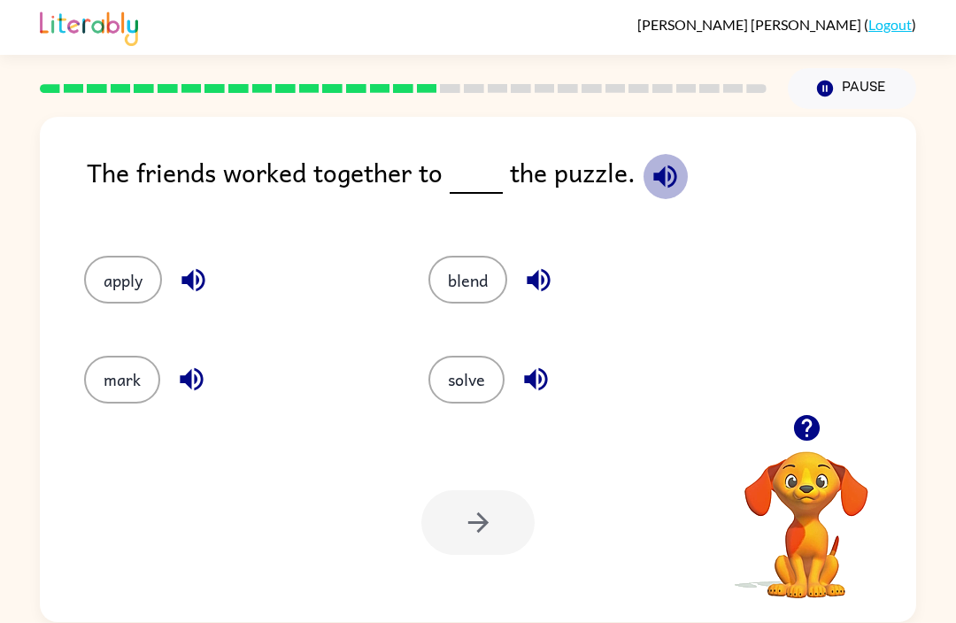
click at [659, 185] on icon "button" at bounding box center [665, 176] width 31 height 31
click at [656, 178] on icon "button" at bounding box center [665, 176] width 23 height 23
click at [202, 276] on icon "button" at bounding box center [193, 280] width 23 height 23
click at [202, 275] on icon "button" at bounding box center [193, 280] width 23 height 23
click at [199, 282] on icon "button" at bounding box center [193, 280] width 23 height 23
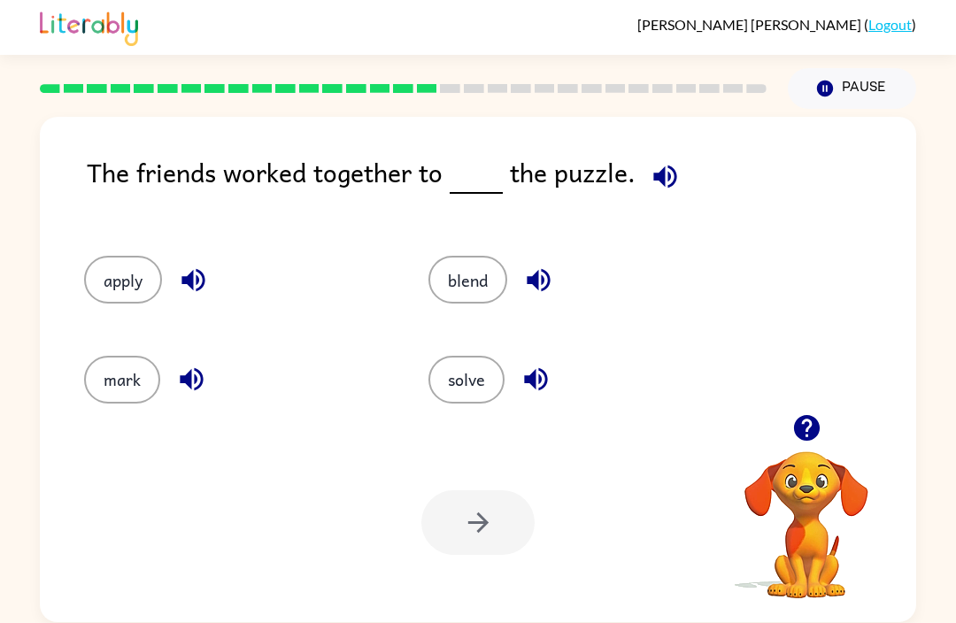
click at [530, 286] on icon "button" at bounding box center [538, 280] width 31 height 31
click at [207, 384] on button "button" at bounding box center [191, 379] width 45 height 45
click at [194, 375] on icon "button" at bounding box center [191, 379] width 31 height 31
click at [529, 380] on icon "button" at bounding box center [535, 379] width 23 height 23
click at [452, 394] on button "solve" at bounding box center [467, 380] width 76 height 48
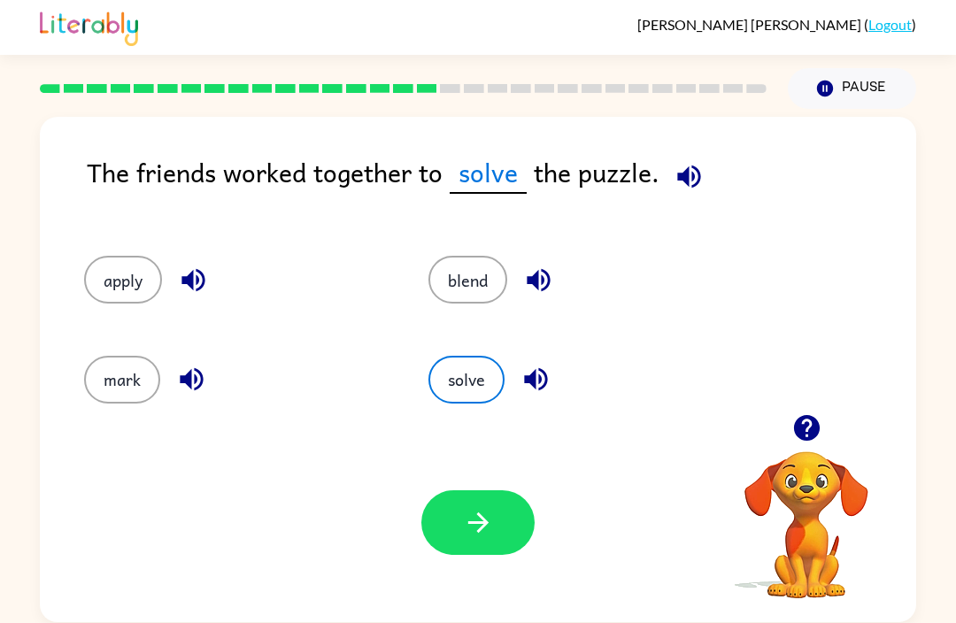
click at [494, 533] on button "button" at bounding box center [478, 523] width 113 height 65
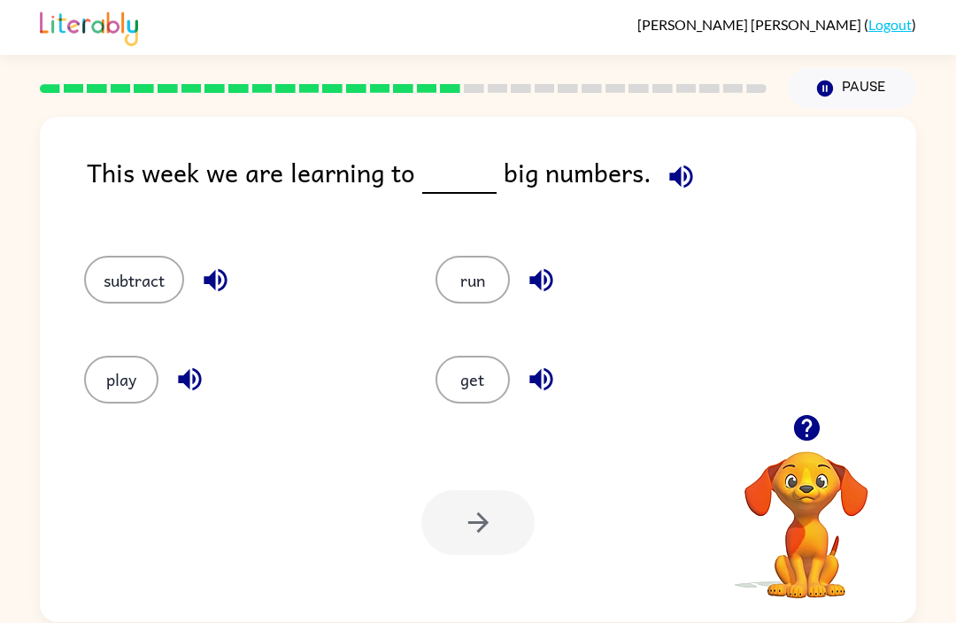
click at [688, 190] on icon "button" at bounding box center [681, 176] width 31 height 31
click at [205, 275] on icon "button" at bounding box center [215, 280] width 31 height 31
click at [529, 275] on icon "button" at bounding box center [541, 280] width 31 height 31
click at [196, 376] on icon "button" at bounding box center [189, 379] width 31 height 31
click at [541, 389] on icon "button" at bounding box center [541, 379] width 23 height 23
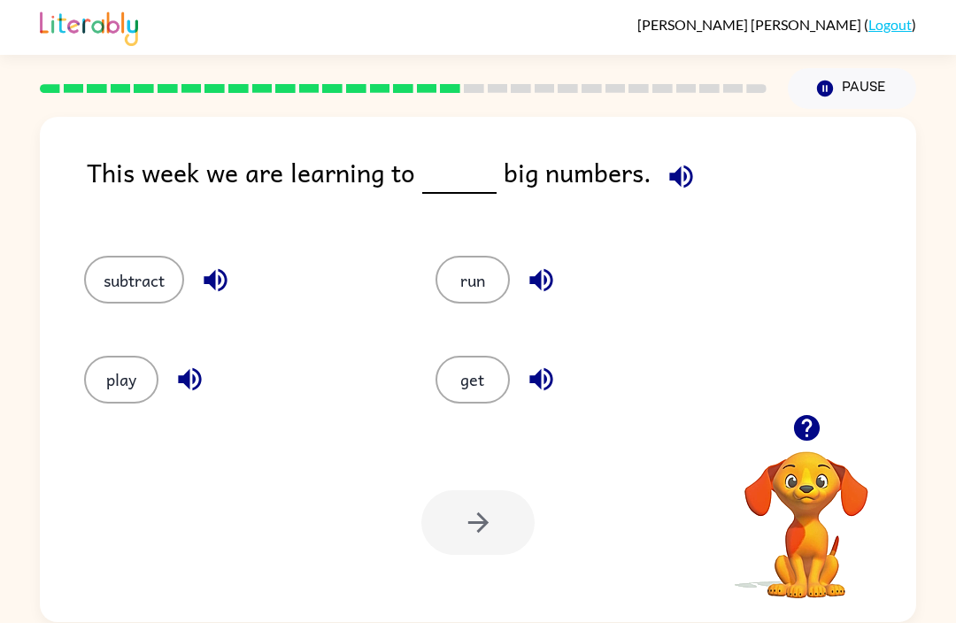
click at [211, 280] on icon "button" at bounding box center [215, 280] width 23 height 23
click at [136, 301] on button "subtract" at bounding box center [134, 280] width 100 height 48
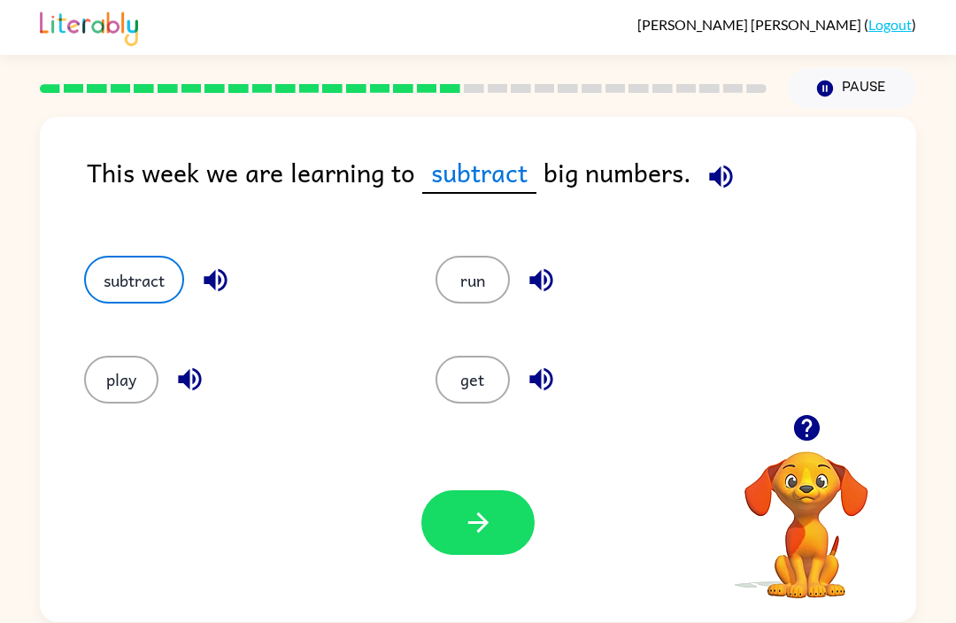
click at [482, 511] on icon "button" at bounding box center [478, 522] width 31 height 31
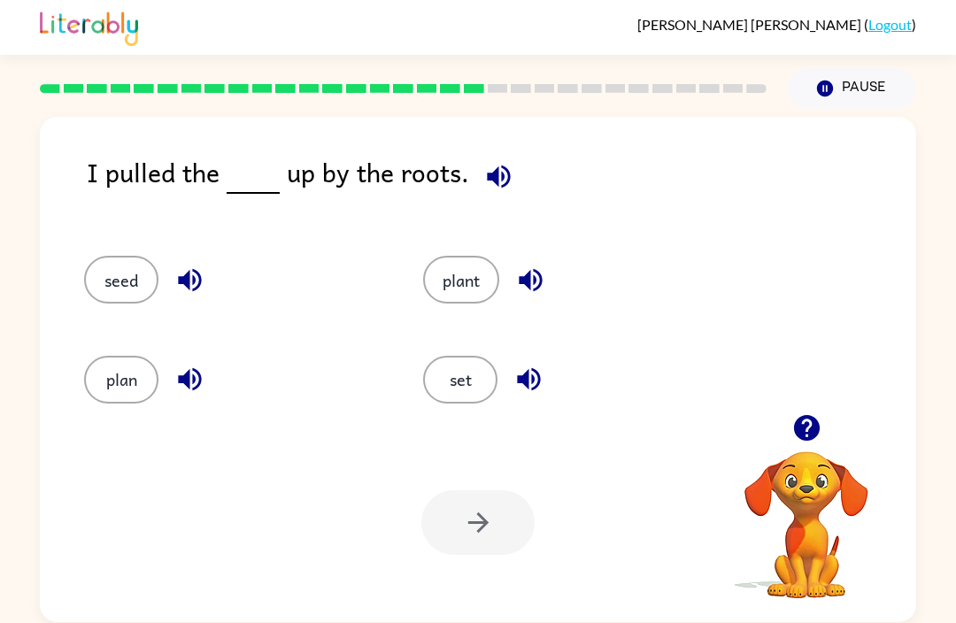
click at [491, 182] on icon "button" at bounding box center [498, 176] width 23 height 23
click at [190, 276] on icon "button" at bounding box center [189, 280] width 23 height 23
click at [196, 374] on icon "button" at bounding box center [189, 379] width 23 height 23
click at [535, 283] on icon "button" at bounding box center [530, 280] width 31 height 31
click at [525, 392] on icon "button" at bounding box center [529, 379] width 31 height 31
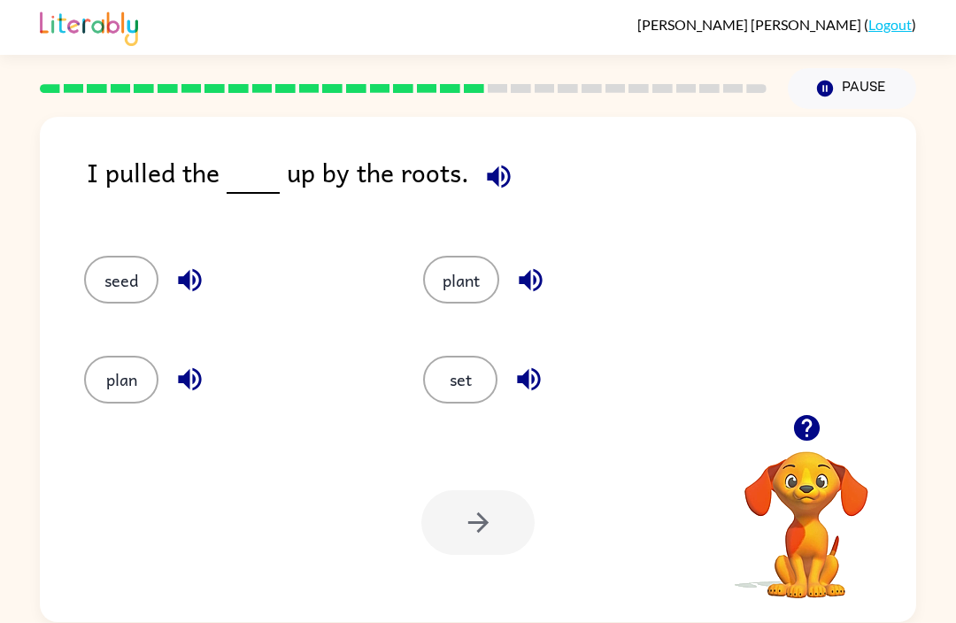
click at [449, 285] on button "plant" at bounding box center [461, 280] width 76 height 48
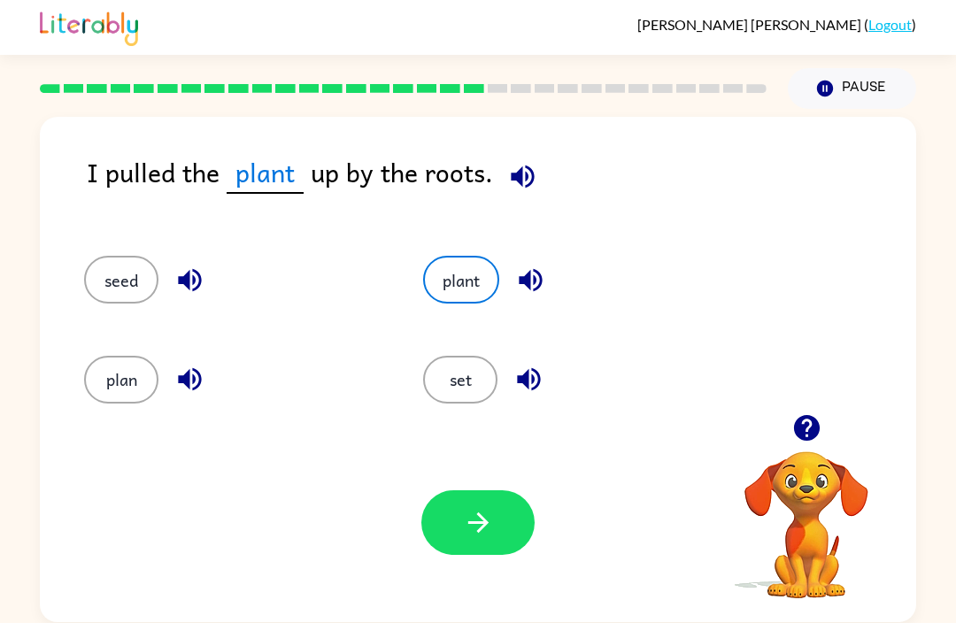
click at [476, 525] on icon "button" at bounding box center [478, 523] width 20 height 20
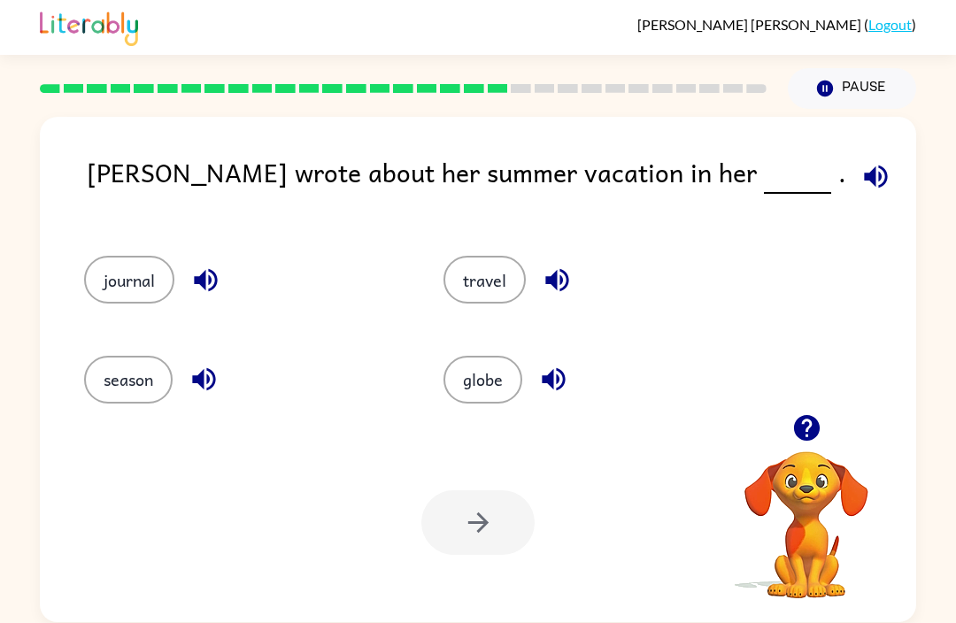
click at [861, 185] on icon "button" at bounding box center [876, 176] width 31 height 31
click at [194, 283] on icon "button" at bounding box center [205, 280] width 31 height 31
click at [545, 276] on icon "button" at bounding box center [557, 280] width 31 height 31
click at [203, 377] on icon "button" at bounding box center [203, 379] width 23 height 23
click at [549, 383] on icon "button" at bounding box center [553, 379] width 23 height 23
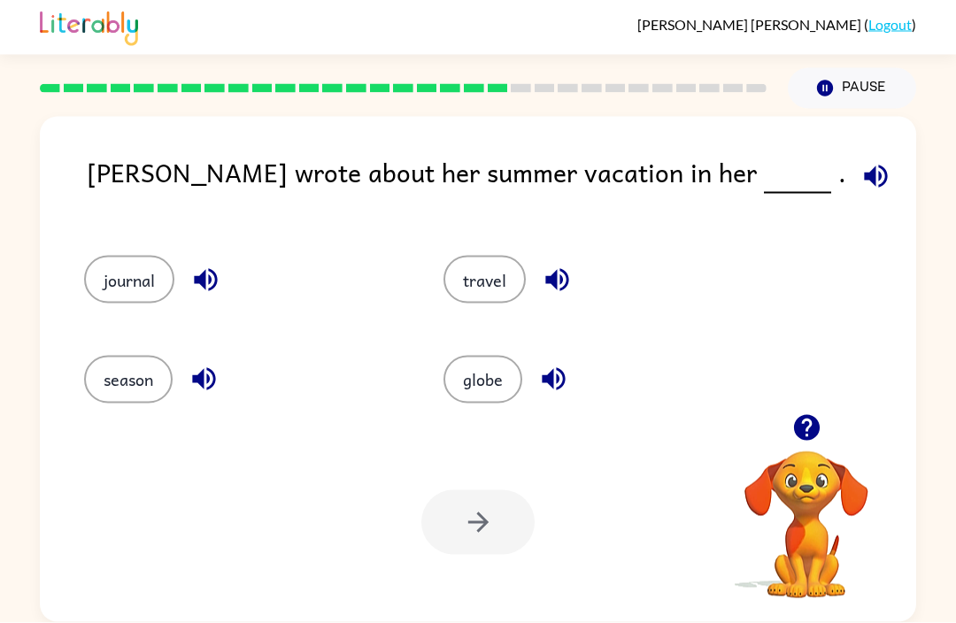
click at [472, 547] on div at bounding box center [478, 523] width 113 height 65
click at [503, 534] on div at bounding box center [478, 523] width 113 height 65
click at [493, 514] on div at bounding box center [478, 523] width 113 height 65
click at [491, 523] on div at bounding box center [478, 523] width 113 height 65
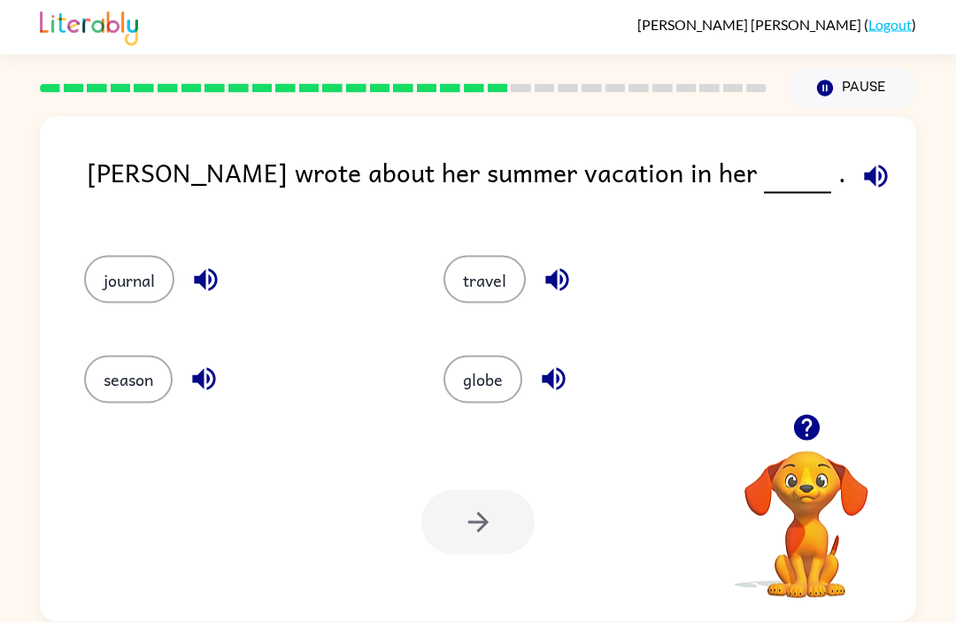
click at [490, 523] on div at bounding box center [478, 523] width 113 height 65
click at [493, 535] on div at bounding box center [478, 523] width 113 height 65
click at [488, 542] on div at bounding box center [478, 523] width 113 height 65
click at [136, 291] on button "journal" at bounding box center [129, 280] width 90 height 48
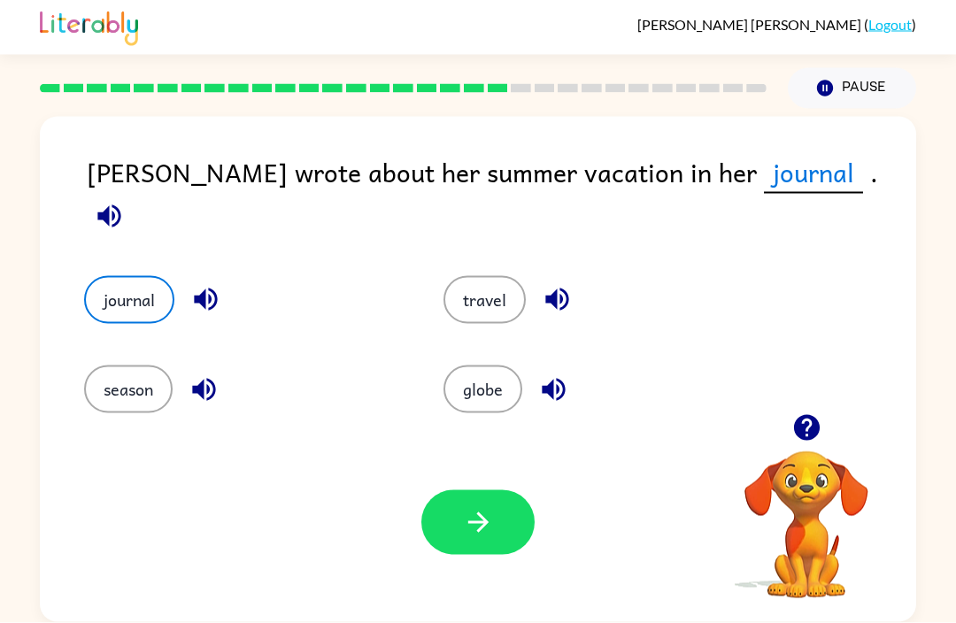
scroll to position [1, 0]
click at [468, 535] on icon "button" at bounding box center [478, 522] width 31 height 31
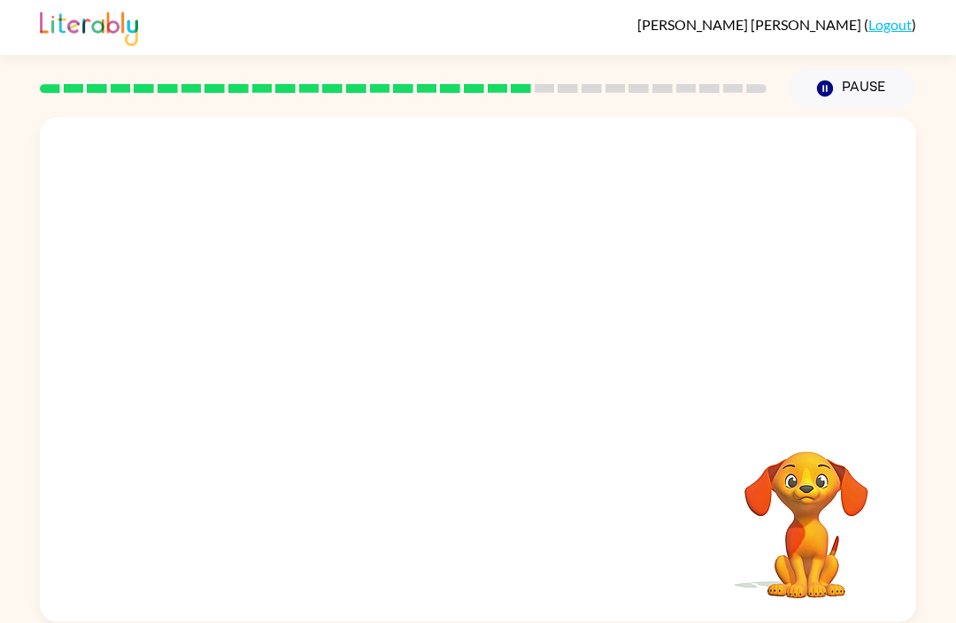
click at [368, 276] on video "Your browser must support playing .mp4 files to use Literably. Please try using…" at bounding box center [478, 266] width 877 height 298
click at [368, 271] on video "Your browser must support playing .mp4 files to use Literably. Please try using…" at bounding box center [478, 266] width 877 height 298
click at [366, 283] on video "Your browser must support playing .mp4 files to use Literably. Please try using…" at bounding box center [478, 266] width 877 height 298
click at [362, 275] on video "Your browser must support playing .mp4 files to use Literably. Please try using…" at bounding box center [478, 266] width 877 height 298
click at [368, 279] on video "Your browser must support playing .mp4 files to use Literably. Please try using…" at bounding box center [478, 266] width 877 height 298
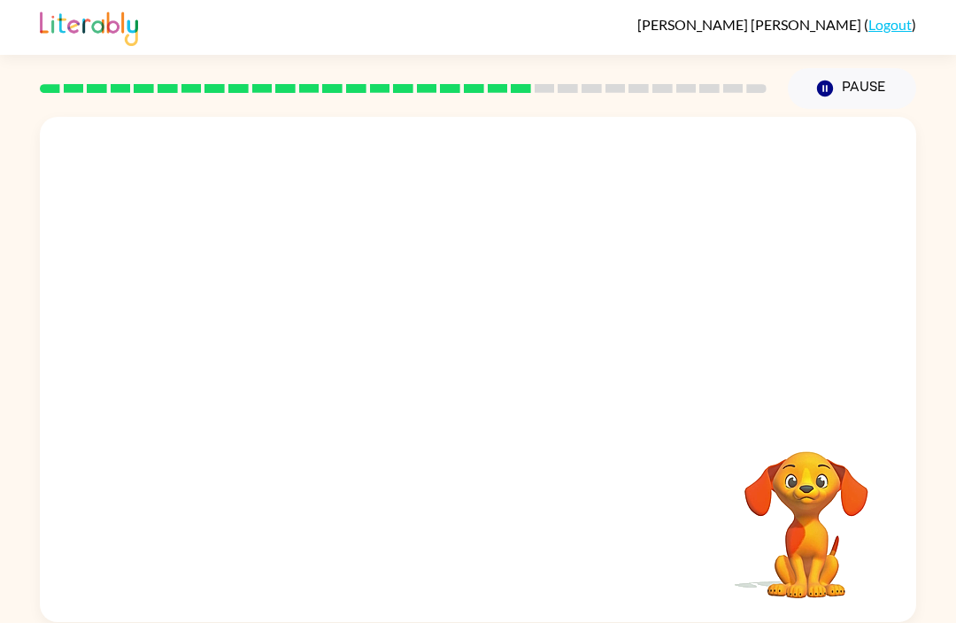
click at [360, 280] on video "Your browser must support playing .mp4 files to use Literably. Please try using…" at bounding box center [478, 266] width 877 height 298
click at [362, 281] on video "Your browser must support playing .mp4 files to use Literably. Please try using…" at bounding box center [478, 266] width 877 height 298
click at [375, 271] on video "Your browser must support playing .mp4 files to use Literably. Please try using…" at bounding box center [478, 266] width 877 height 298
click at [364, 274] on video "Your browser must support playing .mp4 files to use Literably. Please try using…" at bounding box center [478, 266] width 877 height 298
click at [516, 378] on div at bounding box center [478, 378] width 113 height 65
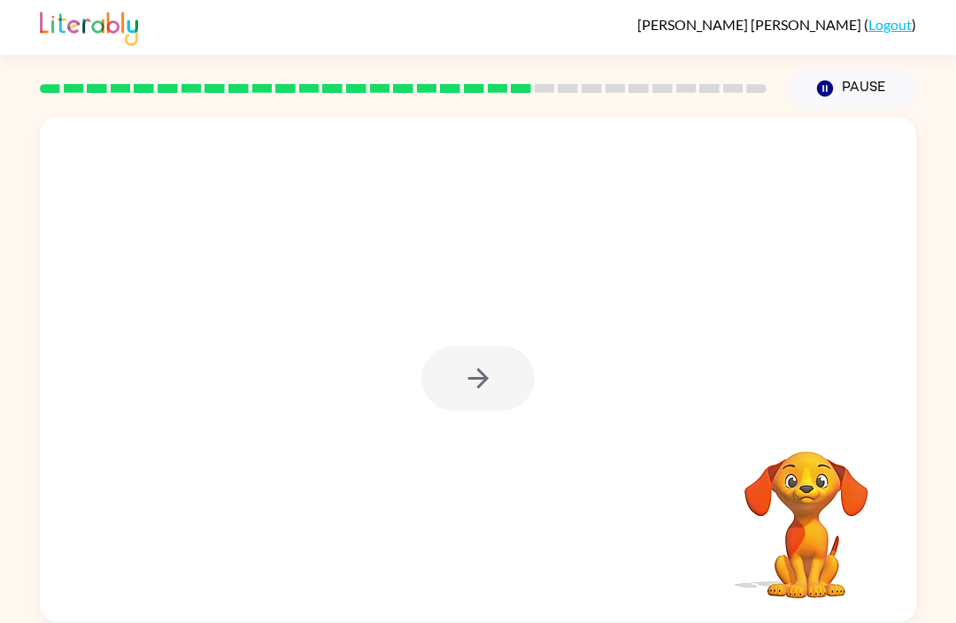
click at [521, 375] on div at bounding box center [478, 378] width 113 height 65
click at [492, 399] on div at bounding box center [478, 378] width 113 height 65
click at [494, 374] on div at bounding box center [478, 378] width 113 height 65
click at [491, 381] on div at bounding box center [478, 378] width 113 height 65
click at [486, 377] on icon "button" at bounding box center [478, 378] width 20 height 20
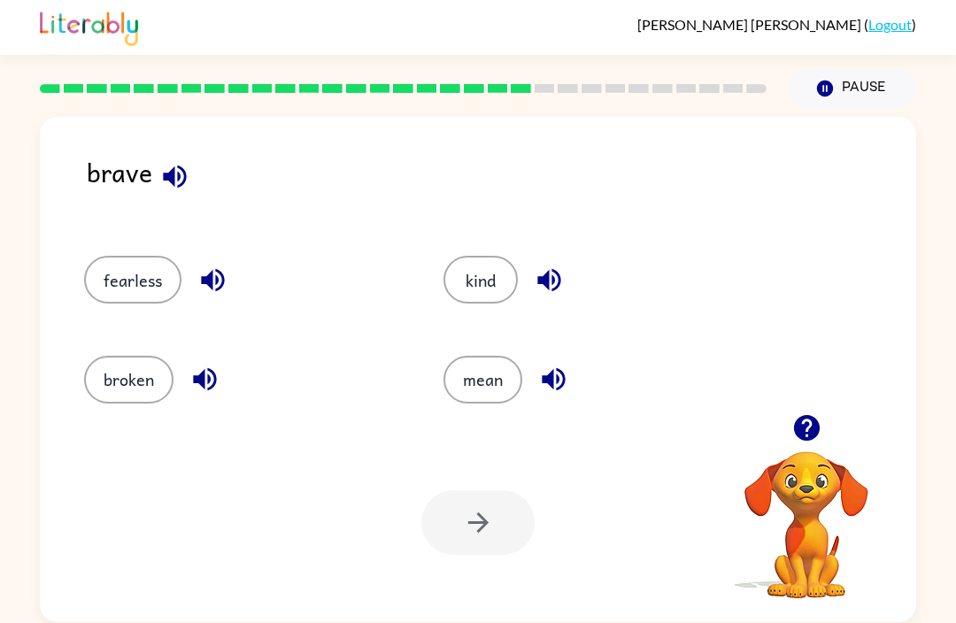
click at [194, 282] on button "button" at bounding box center [212, 280] width 45 height 45
click at [182, 169] on icon "button" at bounding box center [174, 176] width 23 height 23
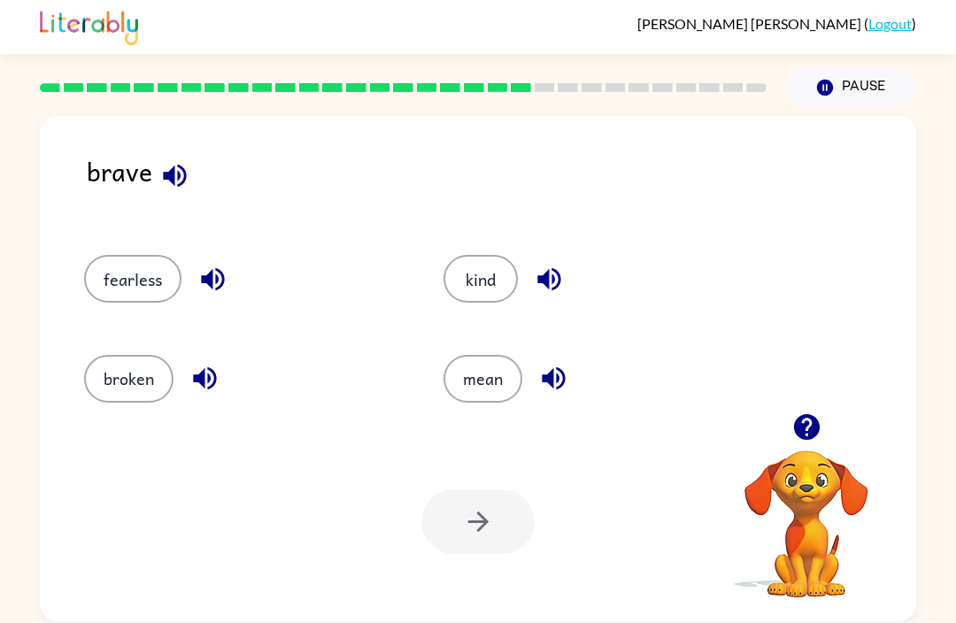
scroll to position [2, 0]
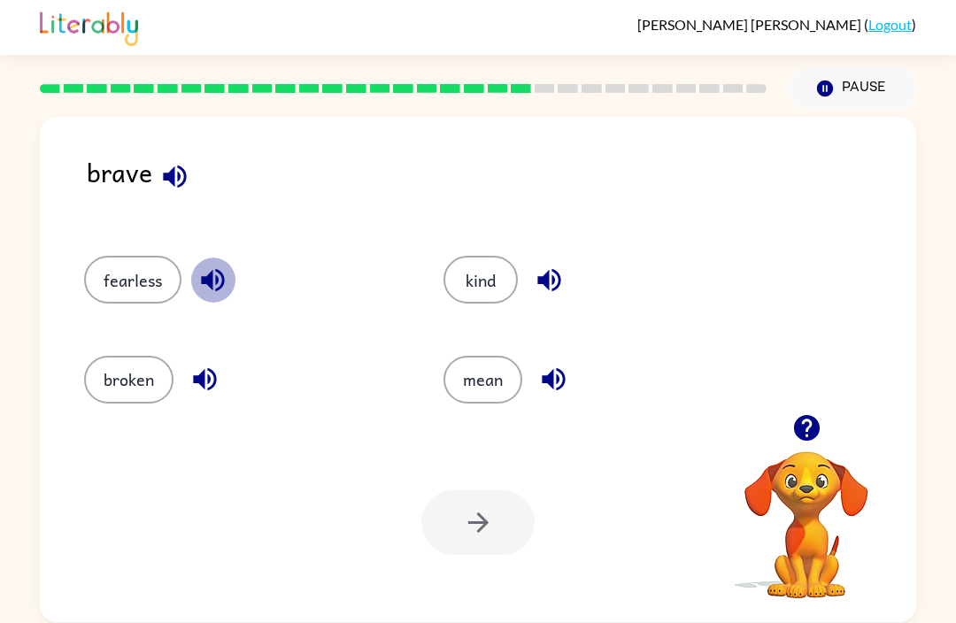
click at [217, 274] on icon "button" at bounding box center [212, 280] width 31 height 31
click at [548, 285] on icon "button" at bounding box center [549, 280] width 23 height 23
click at [206, 379] on icon "button" at bounding box center [205, 379] width 31 height 31
click at [132, 371] on button "broken" at bounding box center [128, 380] width 89 height 48
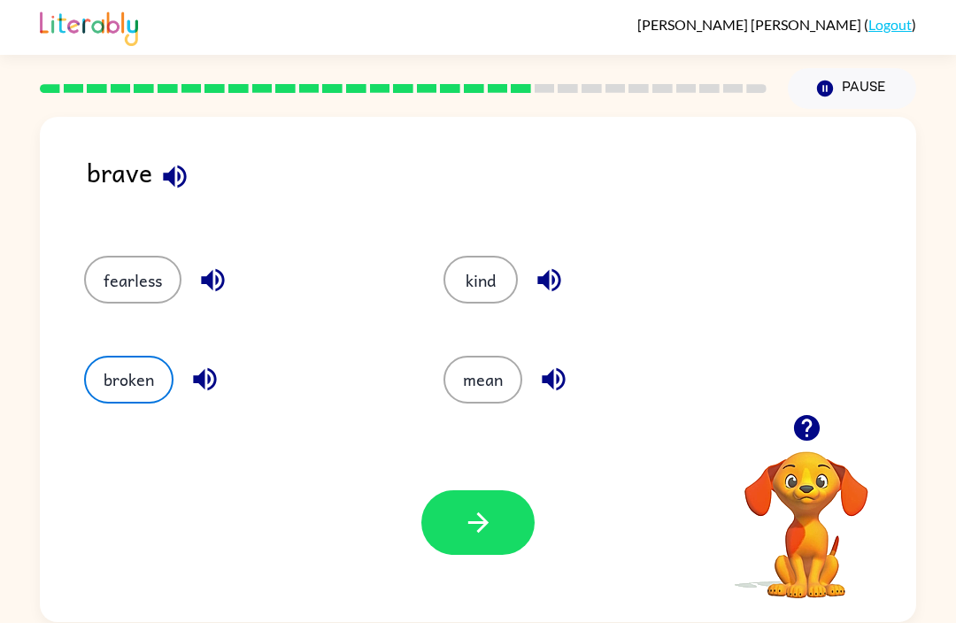
click at [211, 278] on icon "button" at bounding box center [212, 280] width 23 height 23
click at [546, 267] on icon "button" at bounding box center [549, 280] width 31 height 31
click at [541, 389] on icon "button" at bounding box center [553, 379] width 31 height 31
click at [198, 374] on icon "button" at bounding box center [205, 379] width 31 height 31
click at [485, 520] on icon "button" at bounding box center [478, 523] width 20 height 20
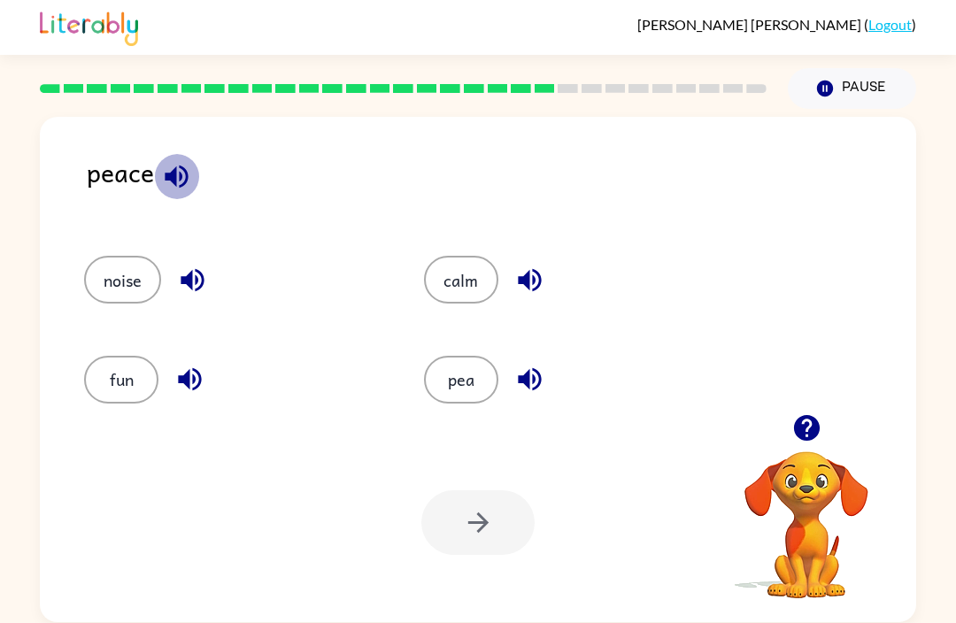
click at [183, 173] on icon "button" at bounding box center [176, 176] width 31 height 31
click at [192, 281] on icon "button" at bounding box center [192, 280] width 23 height 23
click at [535, 273] on icon "button" at bounding box center [529, 280] width 23 height 23
click at [178, 381] on icon "button" at bounding box center [189, 379] width 31 height 31
click at [535, 383] on icon "button" at bounding box center [530, 379] width 31 height 31
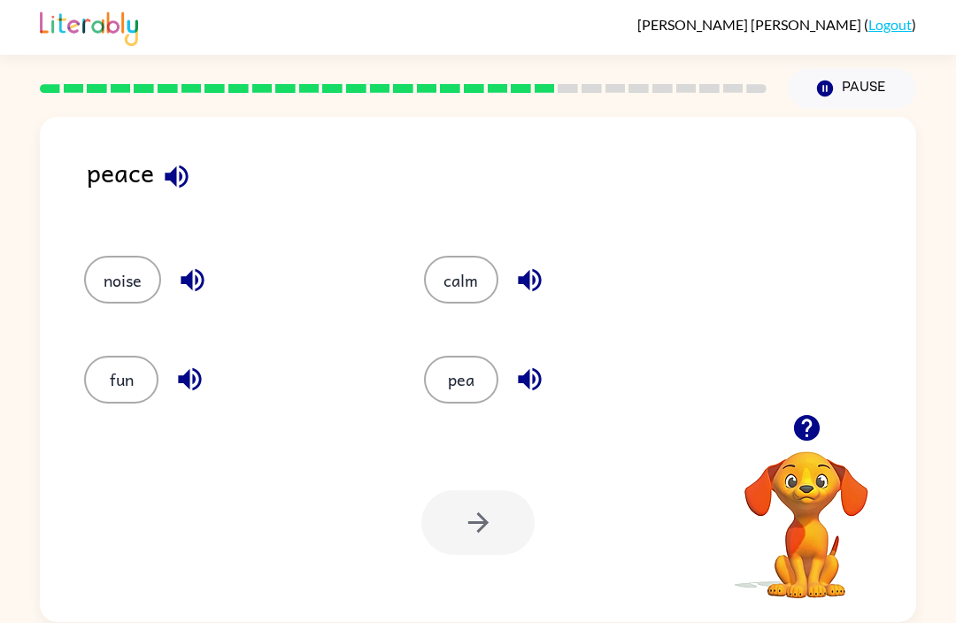
click at [461, 372] on button "pea" at bounding box center [461, 380] width 74 height 48
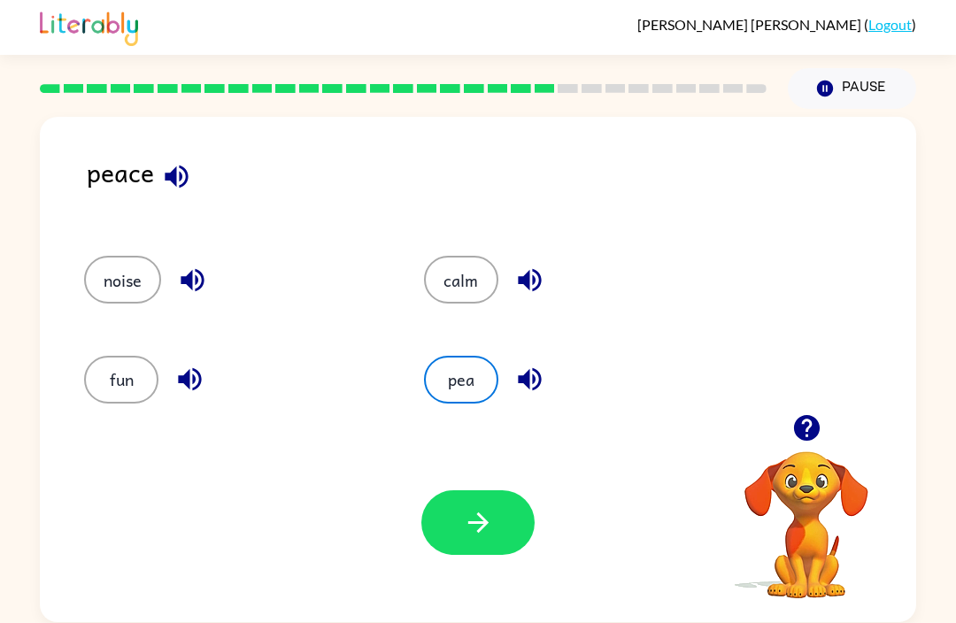
click at [473, 523] on icon "button" at bounding box center [478, 523] width 20 height 20
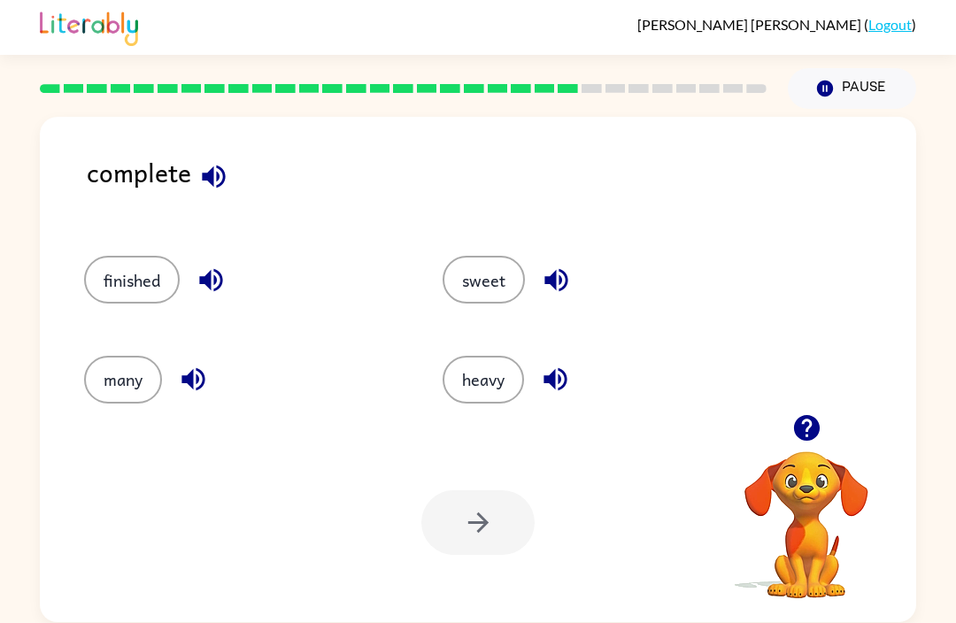
click at [205, 174] on icon "button" at bounding box center [213, 176] width 23 height 23
click at [221, 275] on icon "button" at bounding box center [210, 280] width 23 height 23
click at [199, 375] on icon "button" at bounding box center [193, 379] width 31 height 31
click at [191, 383] on icon "button" at bounding box center [193, 379] width 23 height 23
click at [540, 288] on button "button" at bounding box center [556, 280] width 45 height 45
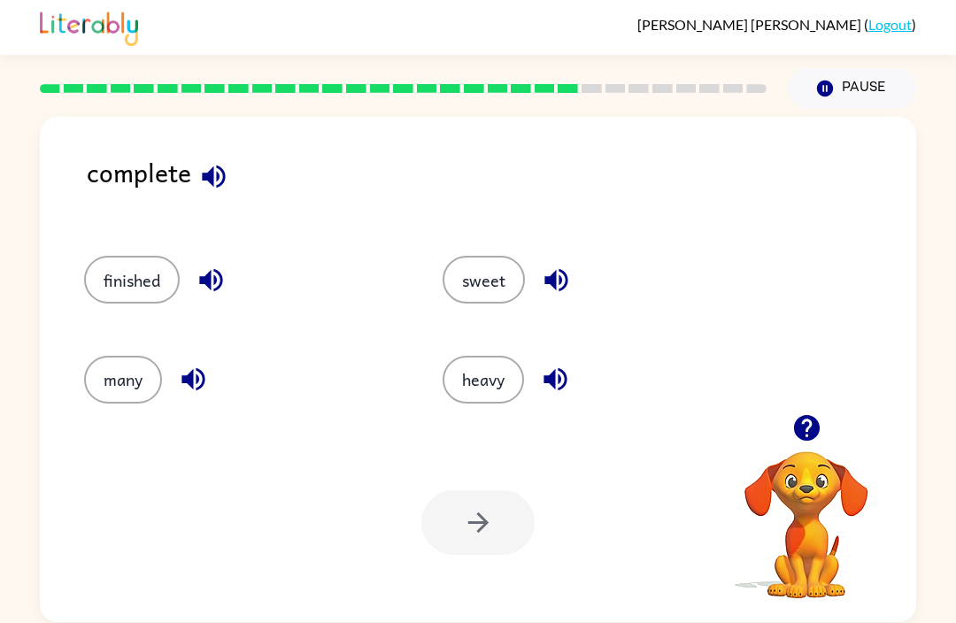
click at [558, 386] on icon "button" at bounding box center [555, 379] width 31 height 31
click at [193, 384] on icon "button" at bounding box center [193, 379] width 23 height 23
click at [197, 379] on icon "button" at bounding box center [193, 379] width 23 height 23
click at [560, 377] on icon "button" at bounding box center [555, 379] width 23 height 23
click at [550, 285] on icon "button" at bounding box center [556, 280] width 31 height 31
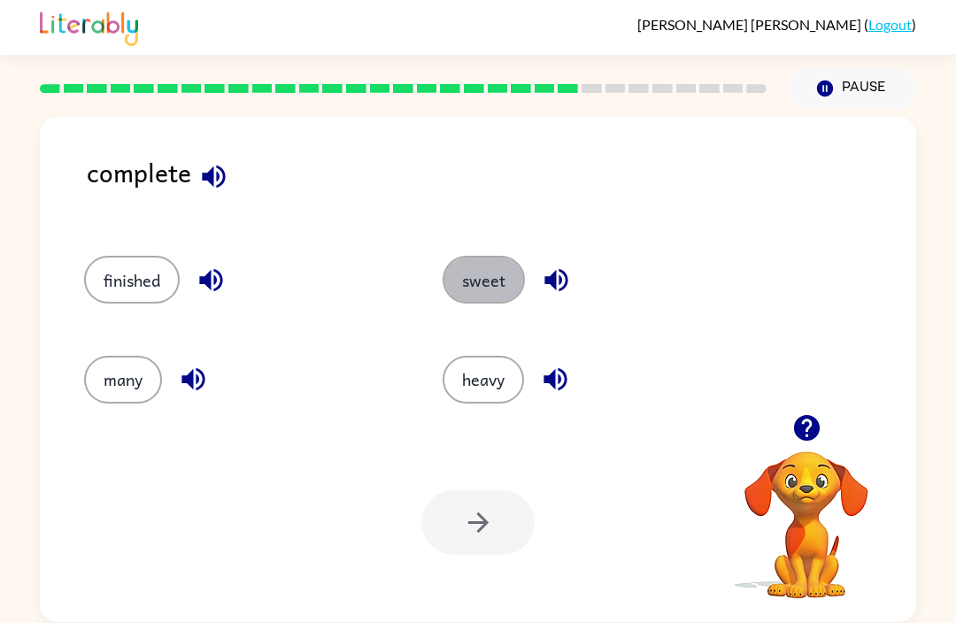
click at [492, 297] on button "sweet" at bounding box center [484, 280] width 82 height 48
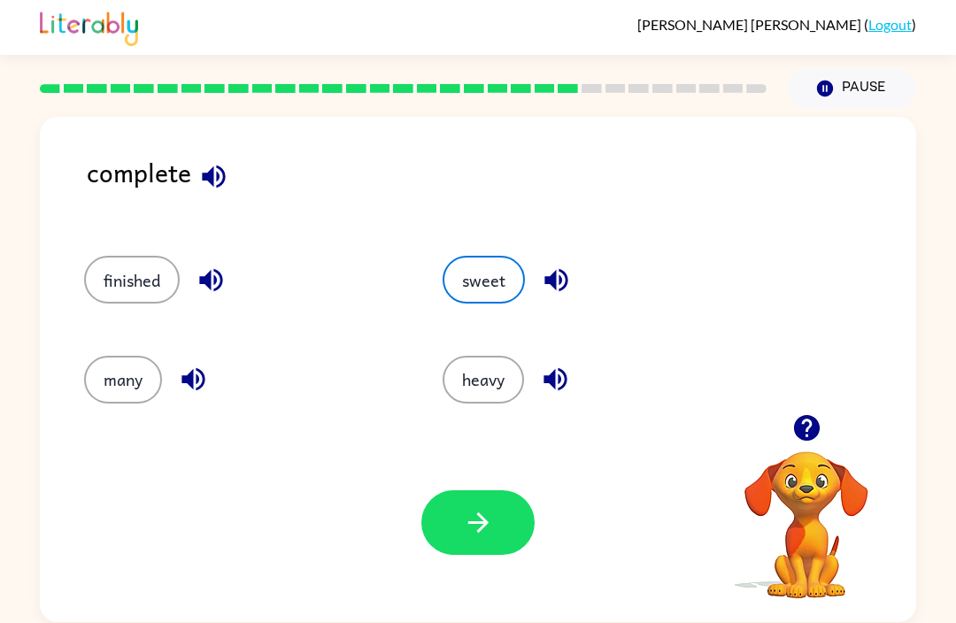
click at [470, 532] on icon "button" at bounding box center [478, 522] width 31 height 31
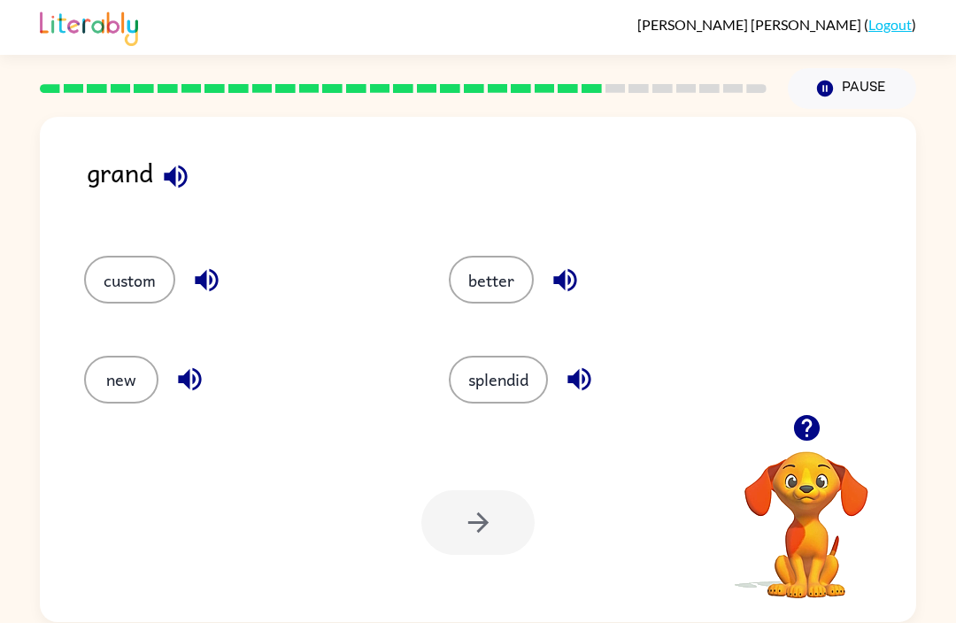
click at [168, 184] on icon "button" at bounding box center [175, 176] width 31 height 31
click at [206, 271] on icon "button" at bounding box center [206, 280] width 31 height 31
click at [187, 383] on icon "button" at bounding box center [189, 379] width 23 height 23
click at [563, 286] on icon "button" at bounding box center [565, 280] width 23 height 23
click at [562, 385] on button "button" at bounding box center [579, 379] width 45 height 45
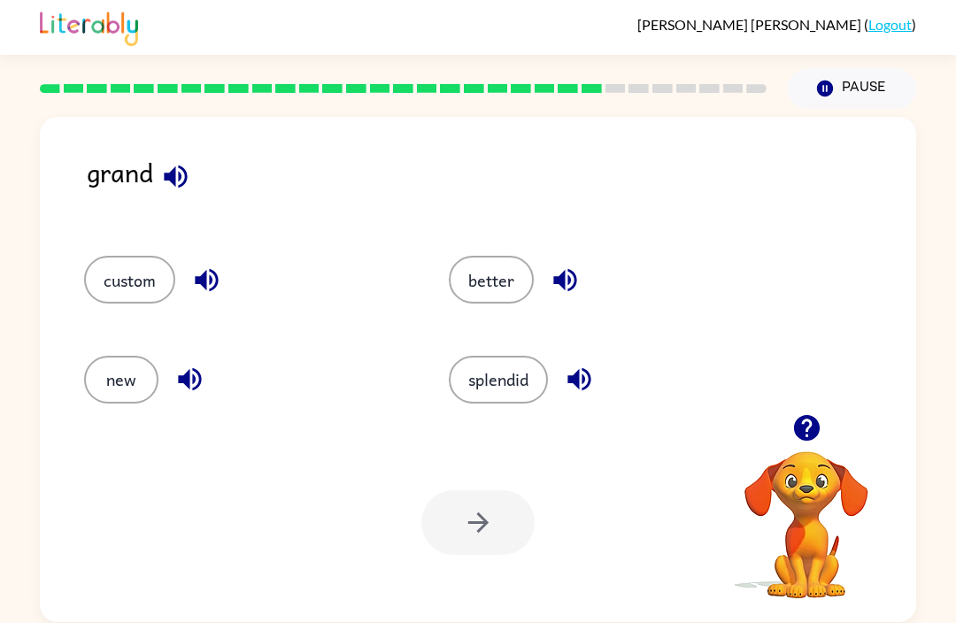
click at [524, 381] on button "splendid" at bounding box center [498, 380] width 99 height 48
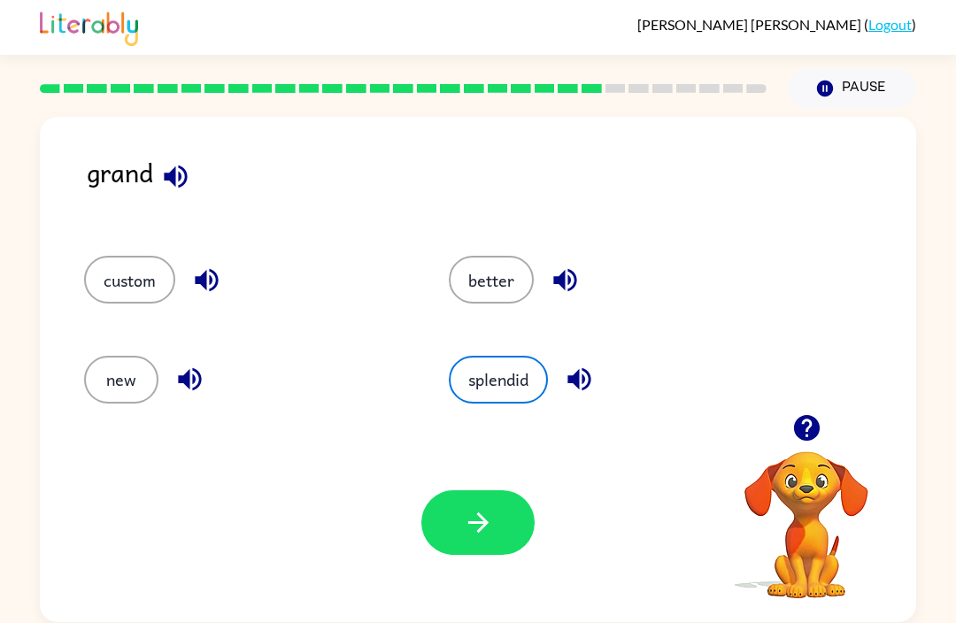
click at [467, 521] on icon "button" at bounding box center [478, 522] width 31 height 31
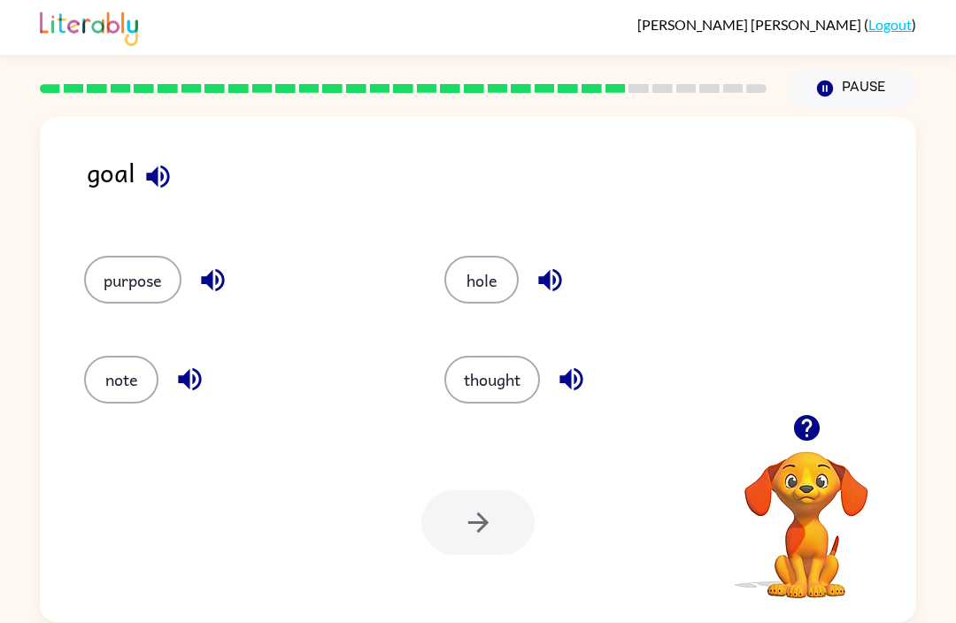
click at [160, 161] on icon "button" at bounding box center [158, 176] width 31 height 31
click at [541, 278] on icon "button" at bounding box center [549, 280] width 23 height 23
click at [468, 358] on button "thought" at bounding box center [493, 380] width 96 height 48
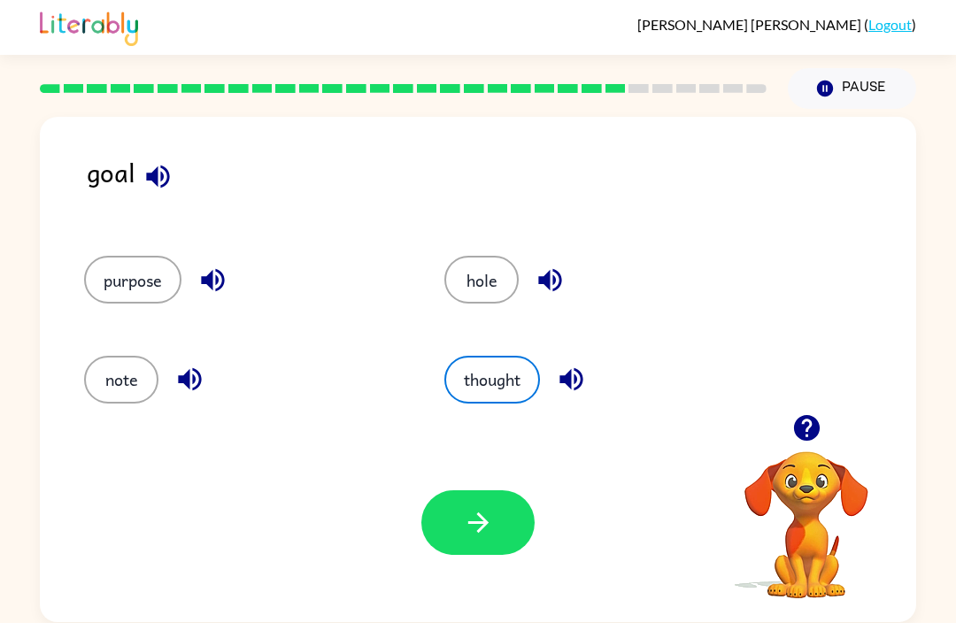
click at [455, 294] on button "hole" at bounding box center [482, 280] width 74 height 48
click at [570, 261] on div "hole" at bounding box center [605, 280] width 320 height 48
click at [569, 261] on div "hole" at bounding box center [605, 280] width 320 height 48
click at [220, 284] on icon "button" at bounding box center [212, 280] width 31 height 31
click at [201, 386] on icon "button" at bounding box center [189, 379] width 31 height 31
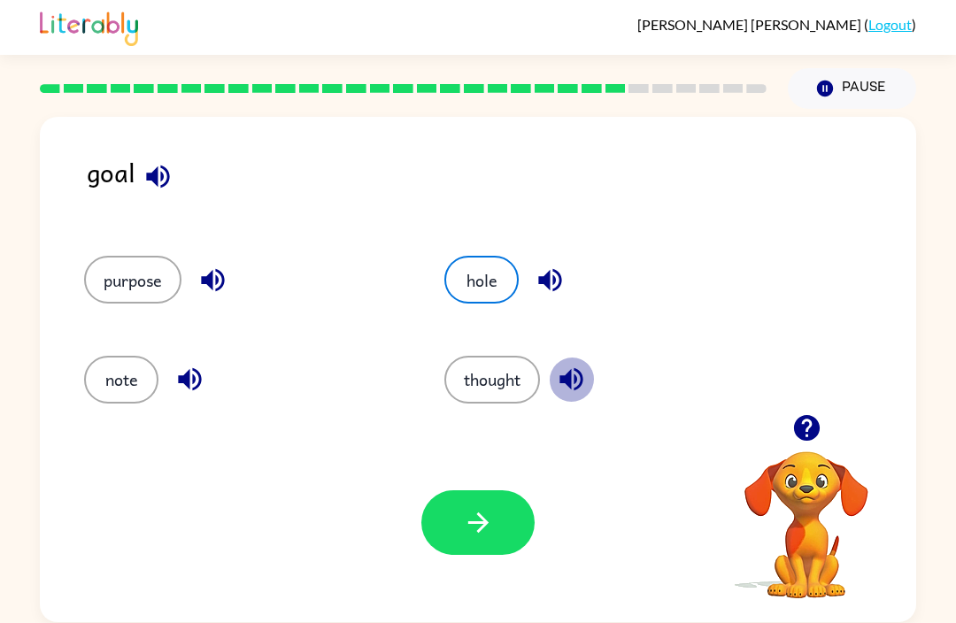
click at [562, 388] on icon "button" at bounding box center [571, 379] width 31 height 31
click at [471, 277] on button "hole" at bounding box center [482, 280] width 74 height 48
click at [439, 516] on button "button" at bounding box center [478, 523] width 113 height 65
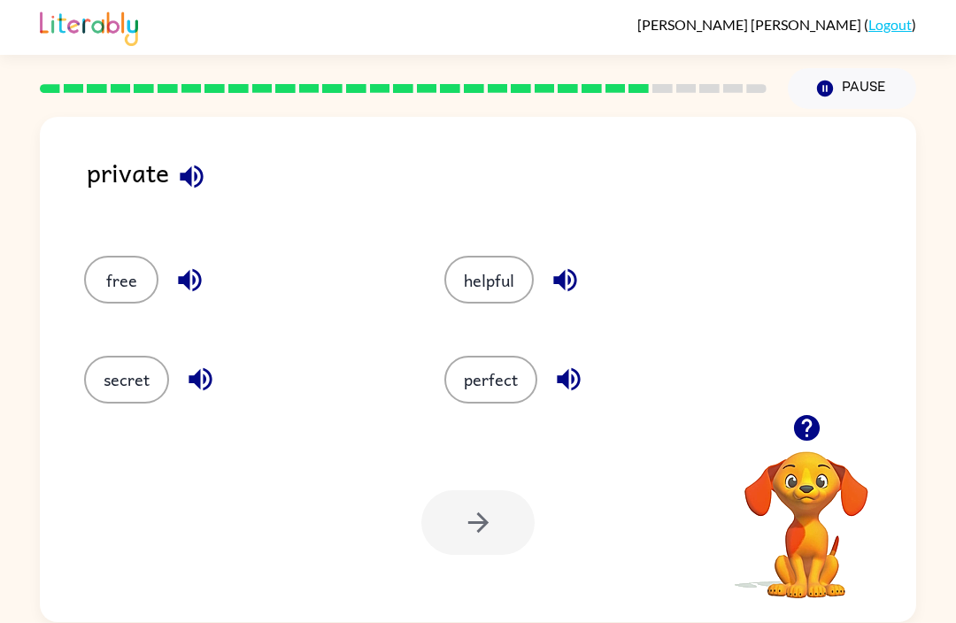
click at [192, 184] on icon "button" at bounding box center [191, 176] width 31 height 31
click at [190, 276] on icon "button" at bounding box center [189, 280] width 23 height 23
click at [196, 174] on icon "button" at bounding box center [191, 176] width 23 height 23
click at [190, 286] on icon "button" at bounding box center [189, 280] width 23 height 23
click at [200, 375] on icon "button" at bounding box center [200, 379] width 23 height 23
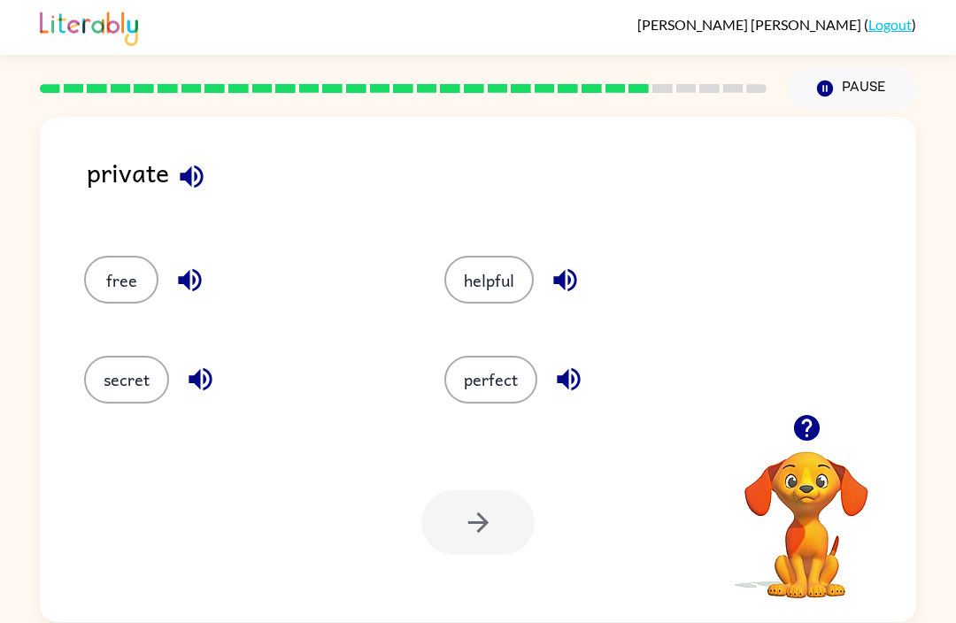
click at [554, 283] on icon "button" at bounding box center [565, 280] width 31 height 31
click at [573, 379] on icon "button" at bounding box center [568, 379] width 23 height 23
click at [137, 365] on button "secret" at bounding box center [126, 380] width 85 height 48
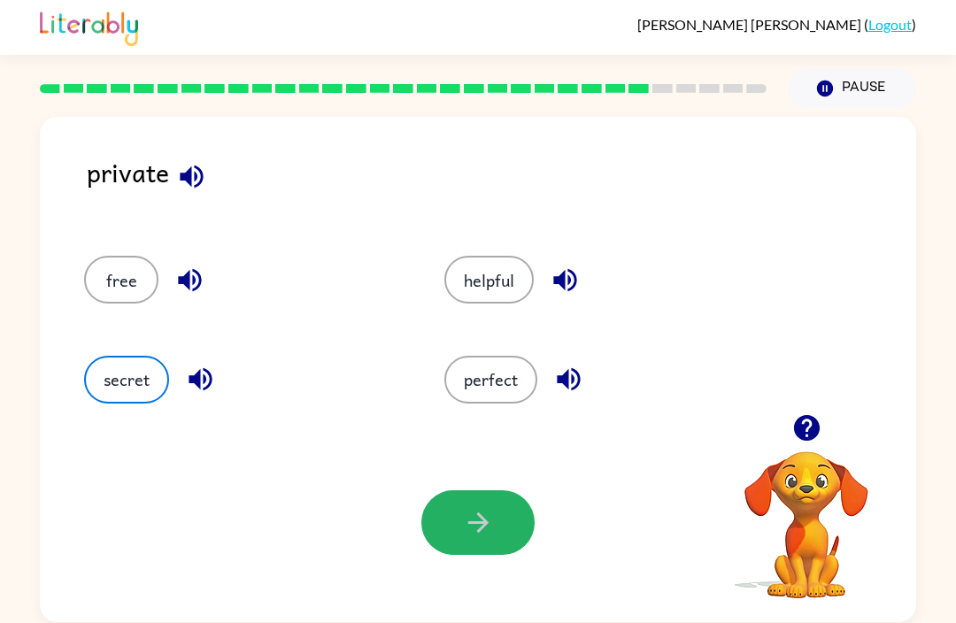
click at [485, 541] on button "button" at bounding box center [478, 523] width 113 height 65
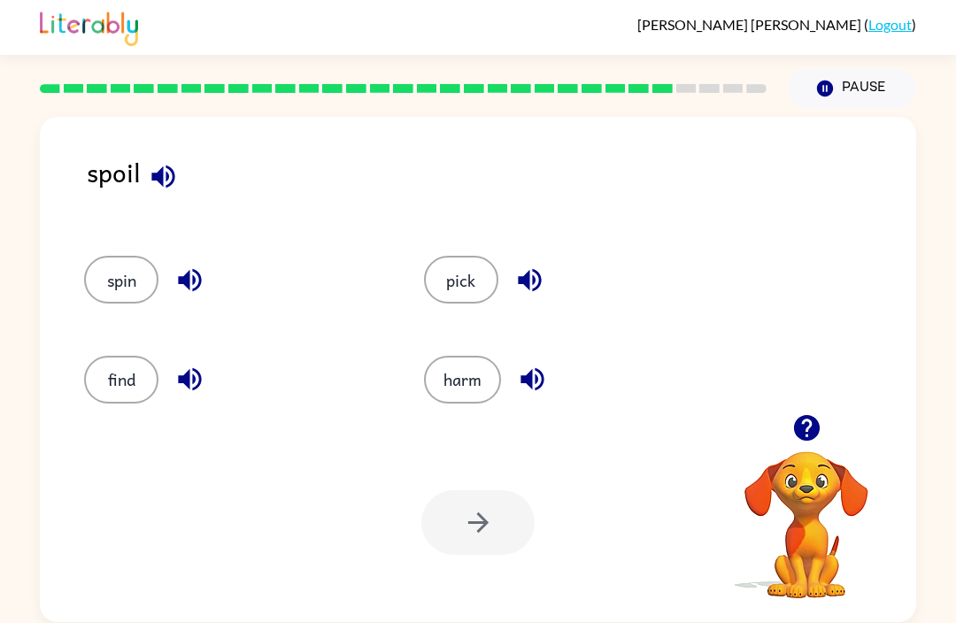
click at [172, 170] on icon "button" at bounding box center [162, 176] width 23 height 23
click at [203, 278] on icon "button" at bounding box center [189, 280] width 31 height 31
click at [169, 298] on div "spin" at bounding box center [233, 280] width 299 height 48
click at [196, 272] on icon "button" at bounding box center [189, 280] width 23 height 23
click at [195, 381] on icon "button" at bounding box center [189, 379] width 23 height 23
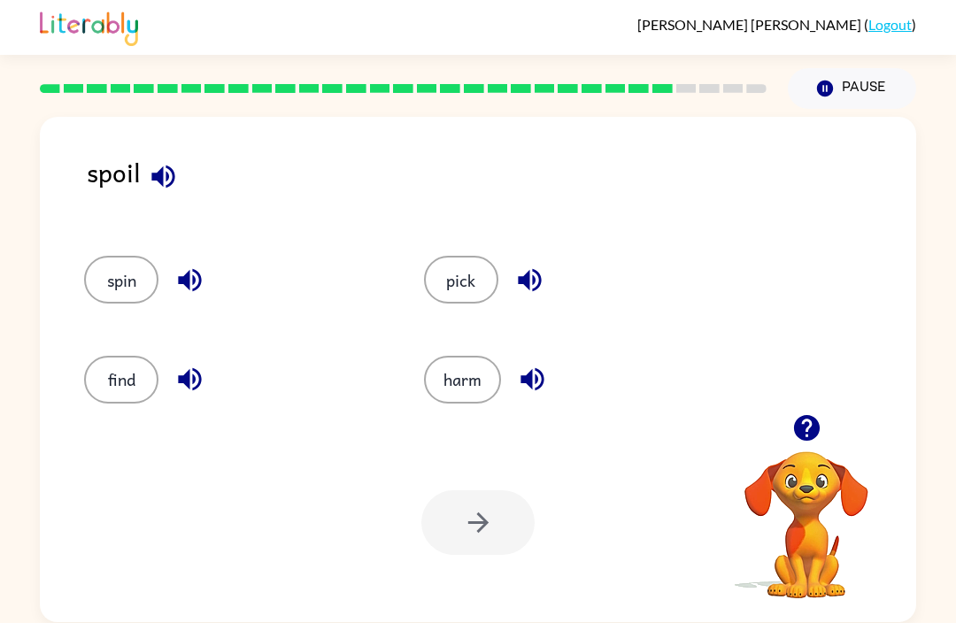
click at [547, 266] on button "button" at bounding box center [529, 280] width 45 height 45
click at [535, 397] on button "button" at bounding box center [532, 379] width 45 height 45
click at [121, 269] on button "spin" at bounding box center [121, 280] width 74 height 48
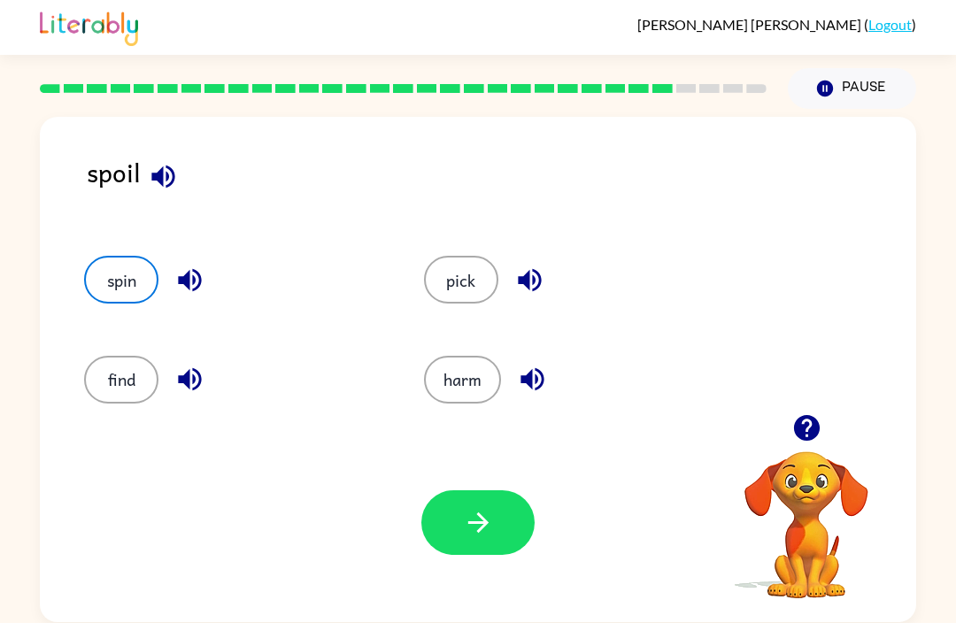
click at [483, 506] on button "button" at bounding box center [478, 523] width 113 height 65
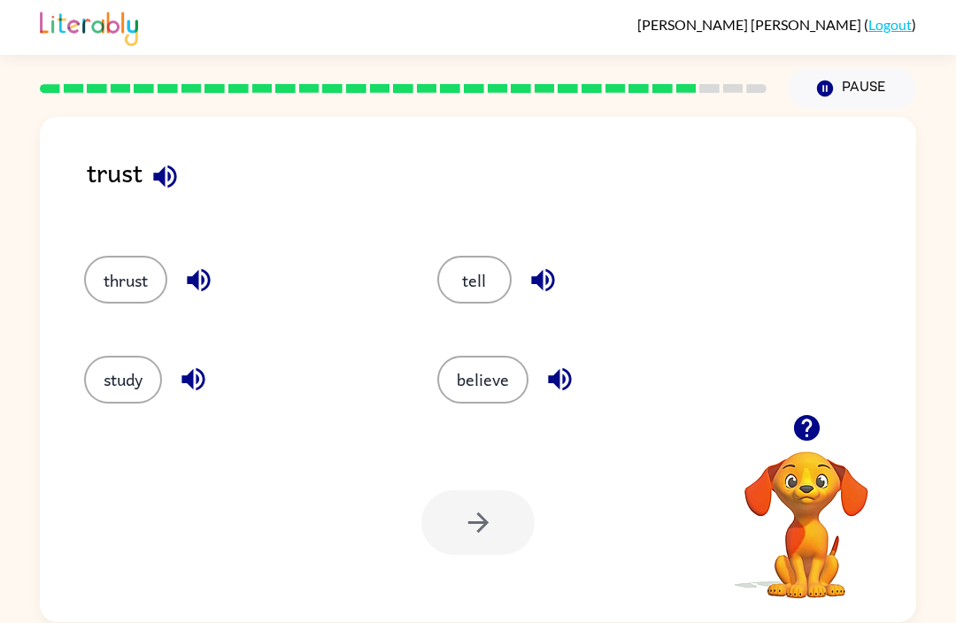
click at [151, 172] on icon "button" at bounding box center [165, 176] width 31 height 31
click at [208, 278] on icon "button" at bounding box center [198, 280] width 31 height 31
click at [538, 285] on icon "button" at bounding box center [542, 280] width 23 height 23
click at [186, 385] on icon "button" at bounding box center [193, 379] width 23 height 23
click at [547, 383] on icon "button" at bounding box center [560, 379] width 31 height 31
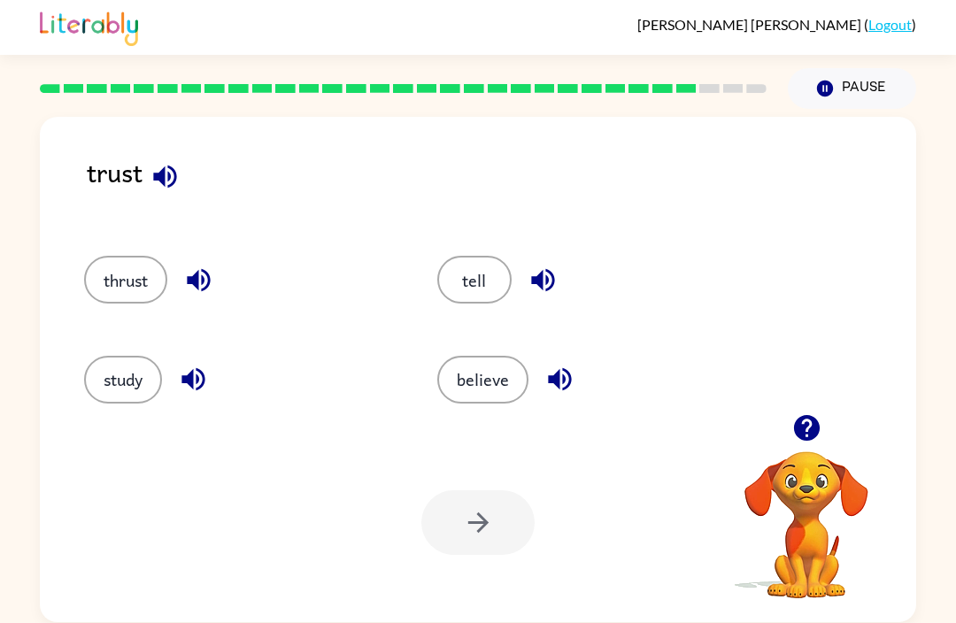
click at [133, 291] on button "thrust" at bounding box center [125, 280] width 83 height 48
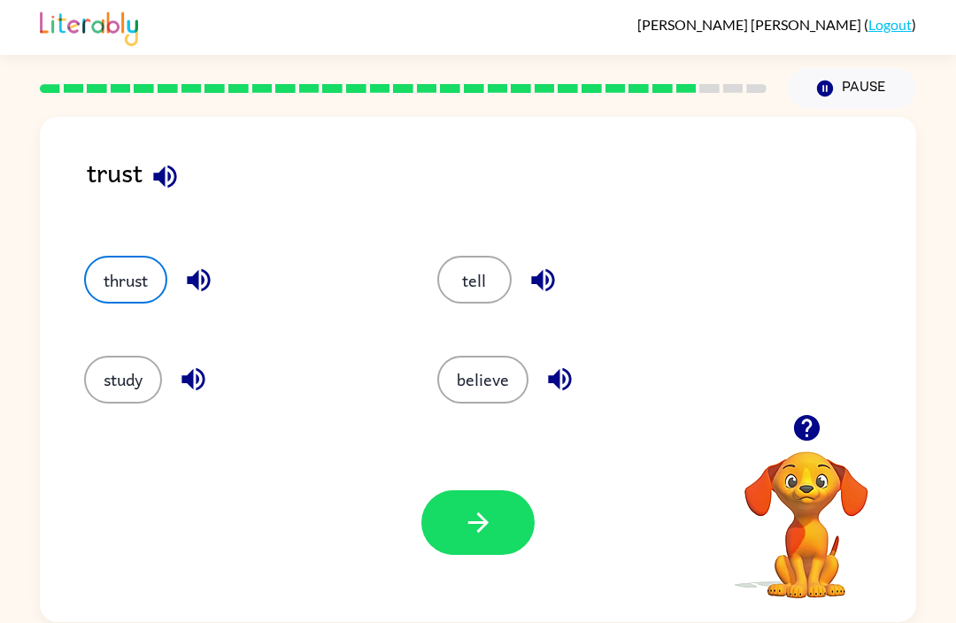
click at [476, 530] on icon "button" at bounding box center [478, 522] width 31 height 31
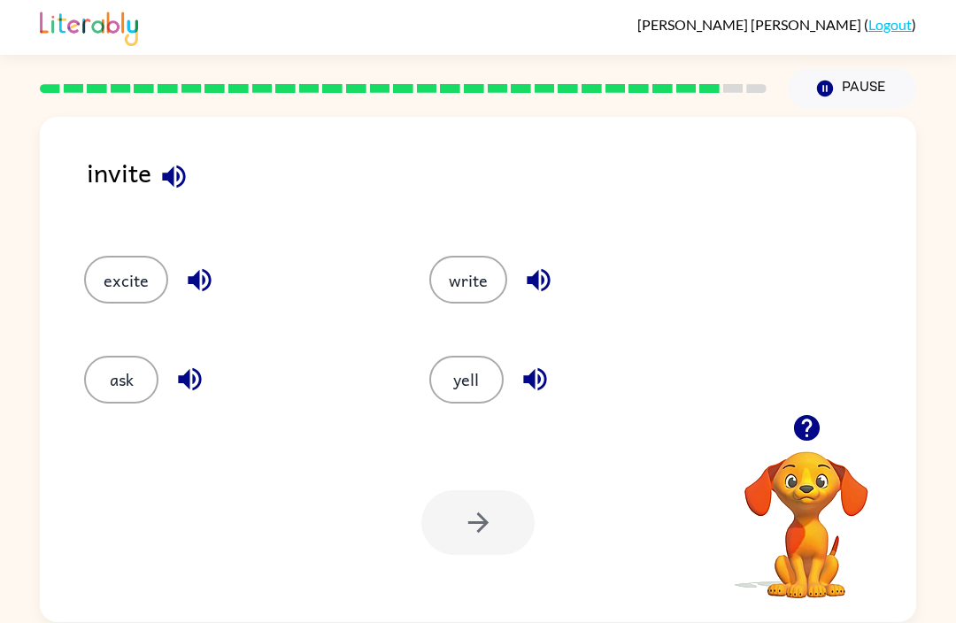
click at [168, 175] on icon "button" at bounding box center [173, 176] width 23 height 23
click at [176, 180] on icon "button" at bounding box center [174, 176] width 31 height 31
click at [205, 273] on icon "button" at bounding box center [199, 280] width 23 height 23
click at [185, 380] on icon "button" at bounding box center [189, 379] width 23 height 23
click at [544, 276] on icon "button" at bounding box center [538, 280] width 31 height 31
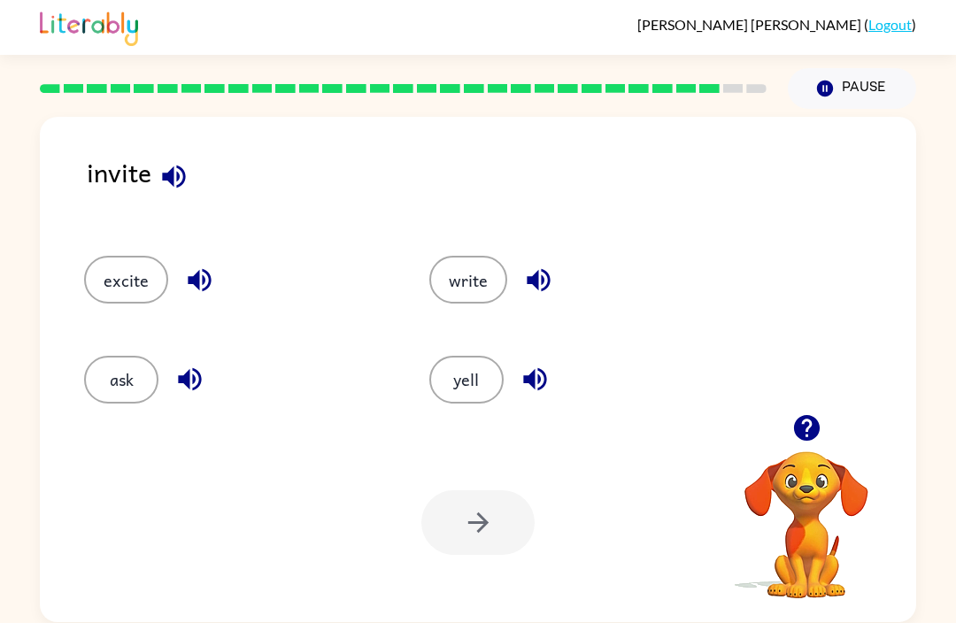
click at [529, 378] on icon "button" at bounding box center [534, 379] width 23 height 23
click at [196, 284] on icon "button" at bounding box center [199, 280] width 23 height 23
click at [114, 289] on button "excite" at bounding box center [126, 280] width 84 height 48
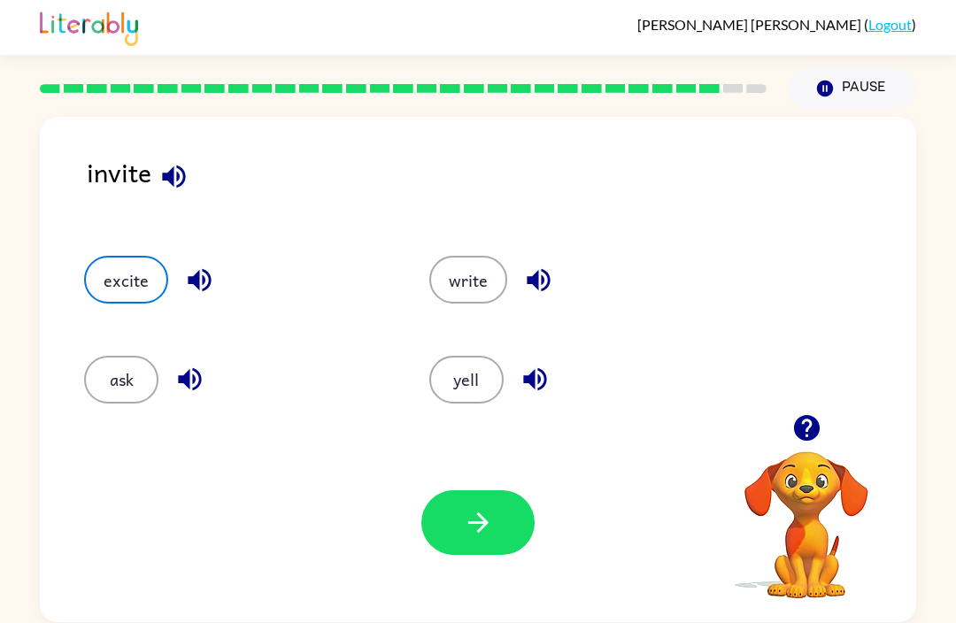
click at [441, 517] on button "button" at bounding box center [478, 523] width 113 height 65
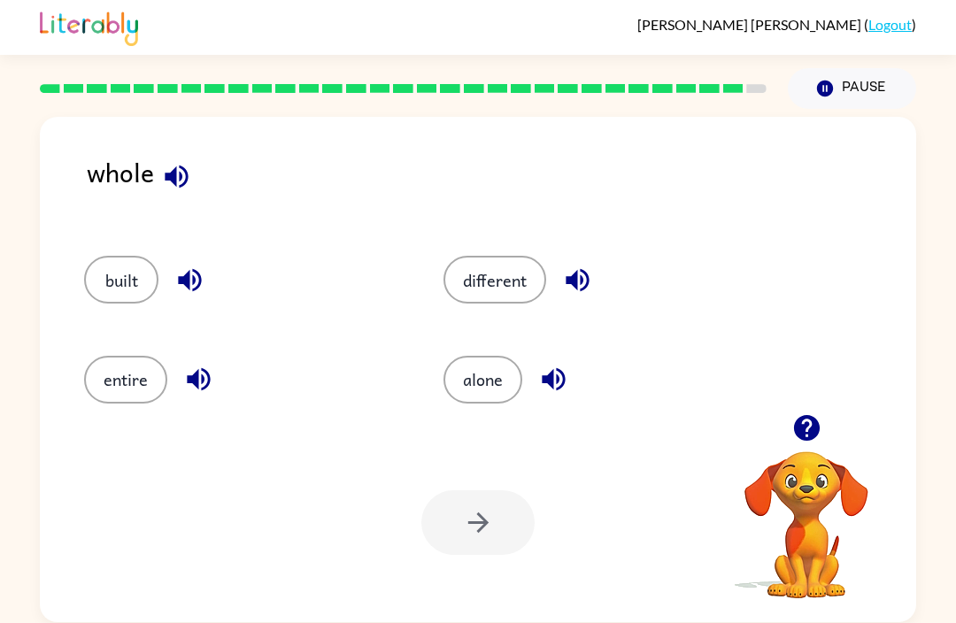
click at [170, 175] on icon "button" at bounding box center [176, 176] width 23 height 23
click at [190, 283] on icon "button" at bounding box center [189, 280] width 23 height 23
click at [216, 374] on button "button" at bounding box center [198, 379] width 45 height 45
click at [559, 285] on button "button" at bounding box center [577, 280] width 45 height 45
click at [541, 386] on icon "button" at bounding box center [553, 379] width 31 height 31
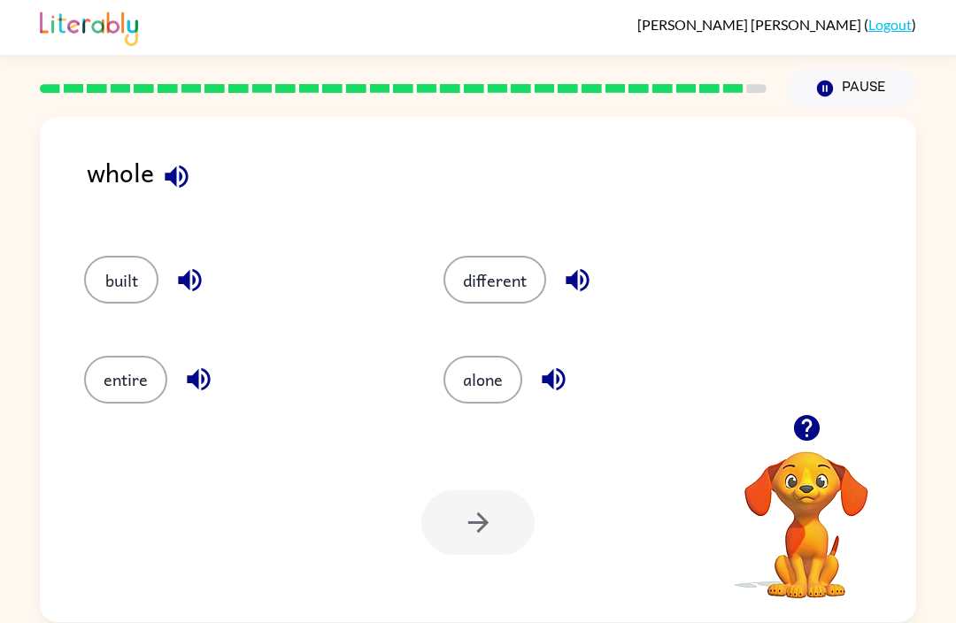
click at [548, 375] on icon "button" at bounding box center [553, 379] width 31 height 31
click at [546, 382] on icon "button" at bounding box center [553, 379] width 23 height 23
click at [547, 382] on icon "button" at bounding box center [553, 379] width 23 height 23
click at [498, 404] on button "alone" at bounding box center [483, 380] width 79 height 48
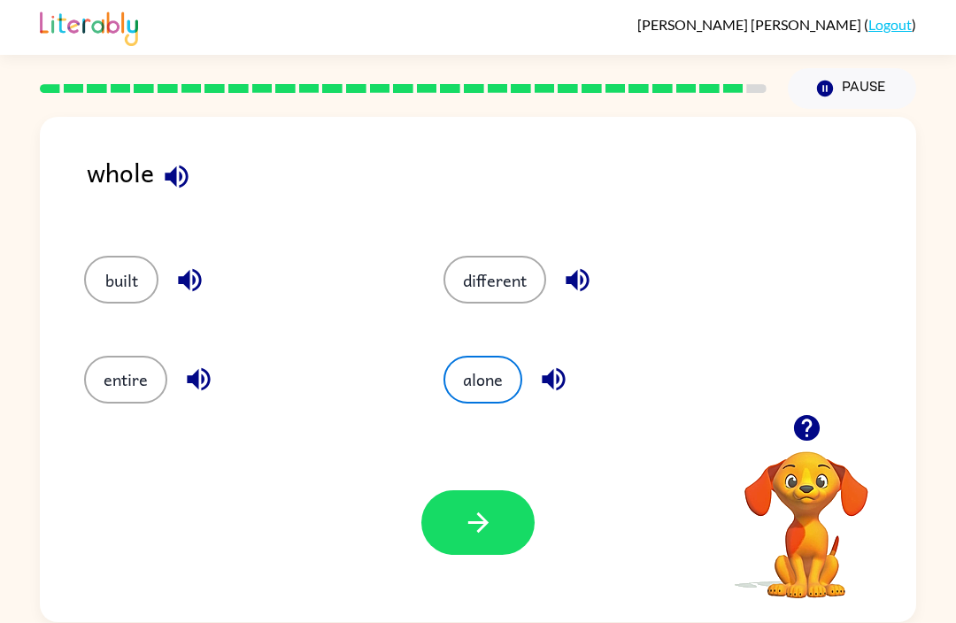
click at [146, 371] on button "entire" at bounding box center [125, 380] width 83 height 48
click at [487, 535] on icon "button" at bounding box center [478, 522] width 31 height 31
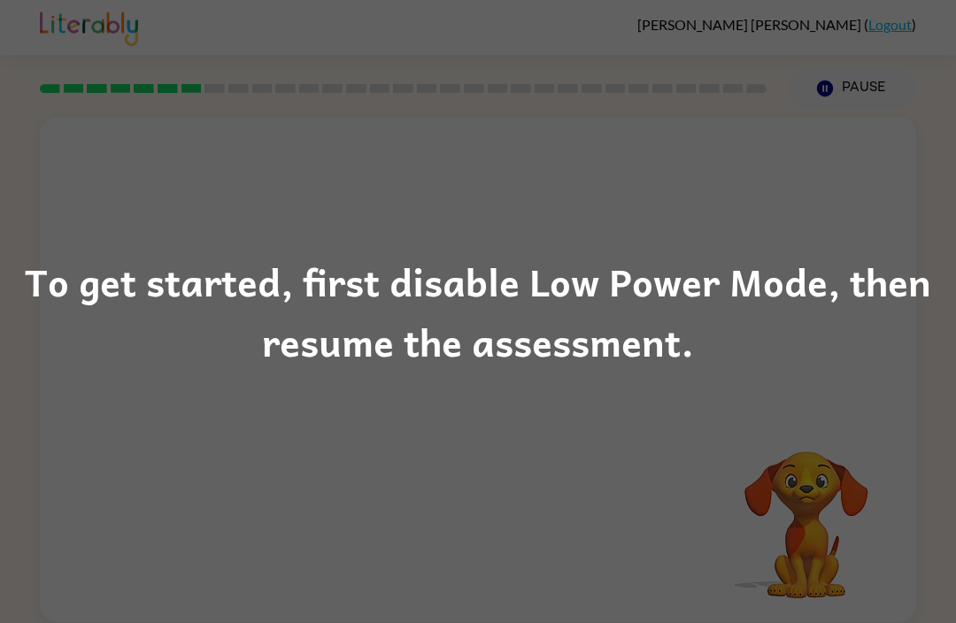
click at [711, 254] on div "To get started, first disable Low Power Mode, then resume the assessment." at bounding box center [478, 312] width 956 height 120
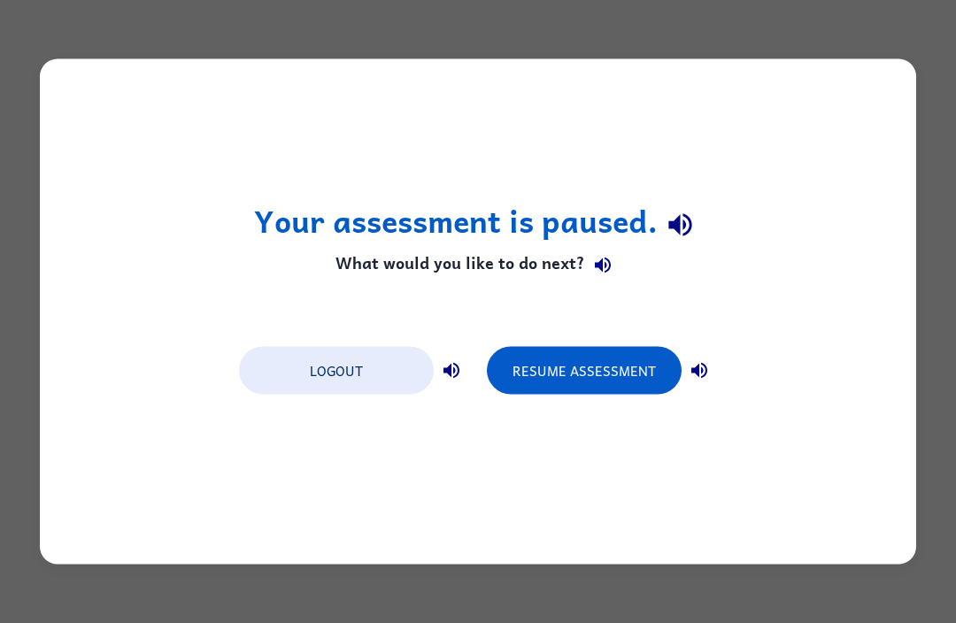
click at [585, 364] on button "Resume Assessment" at bounding box center [584, 371] width 195 height 48
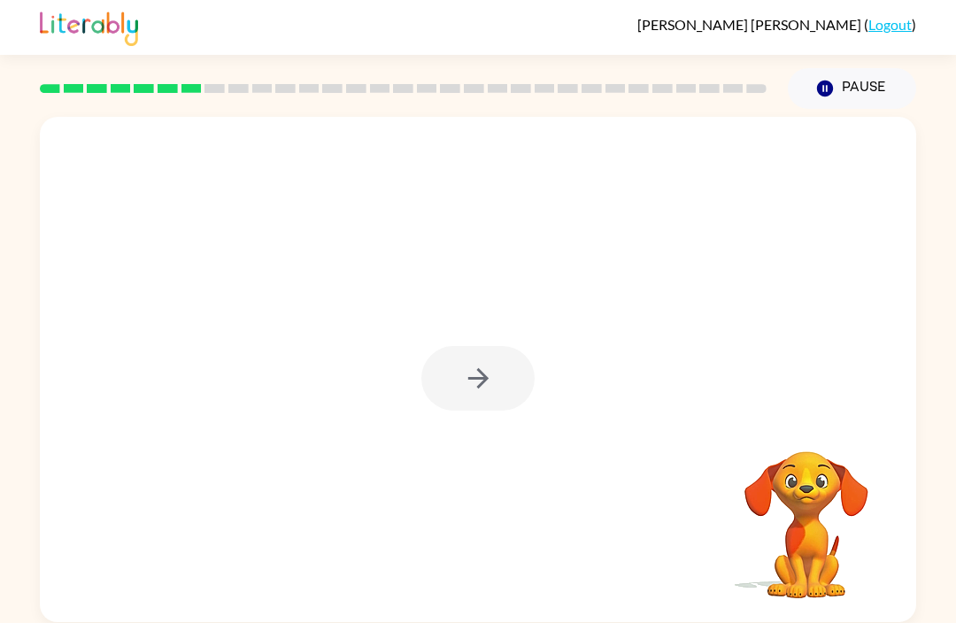
click at [486, 366] on div at bounding box center [478, 378] width 113 height 65
click at [476, 373] on div at bounding box center [478, 378] width 113 height 65
click at [471, 355] on button "button" at bounding box center [478, 378] width 113 height 65
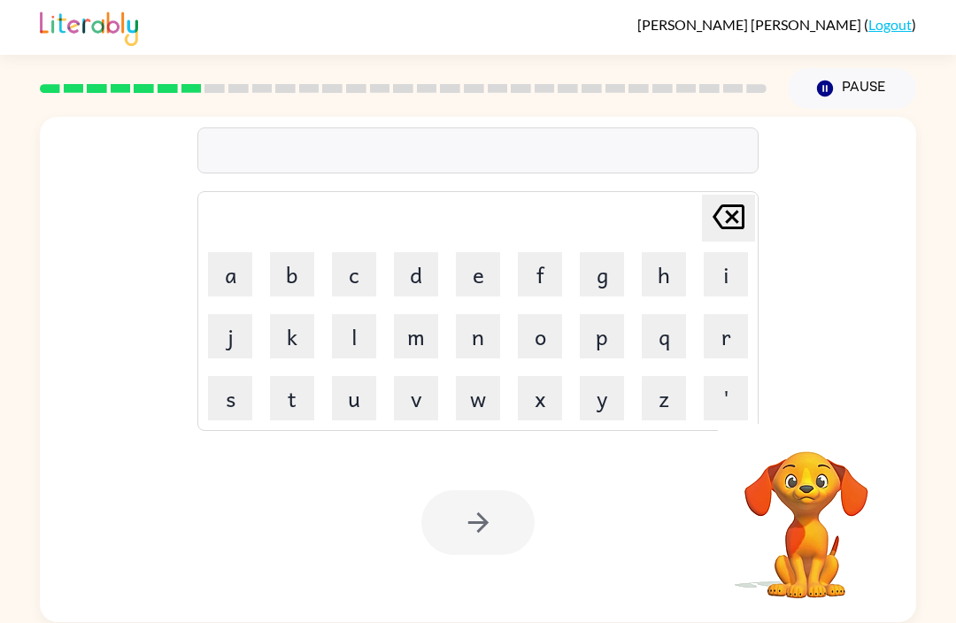
click at [484, 338] on button "n" at bounding box center [478, 336] width 44 height 44
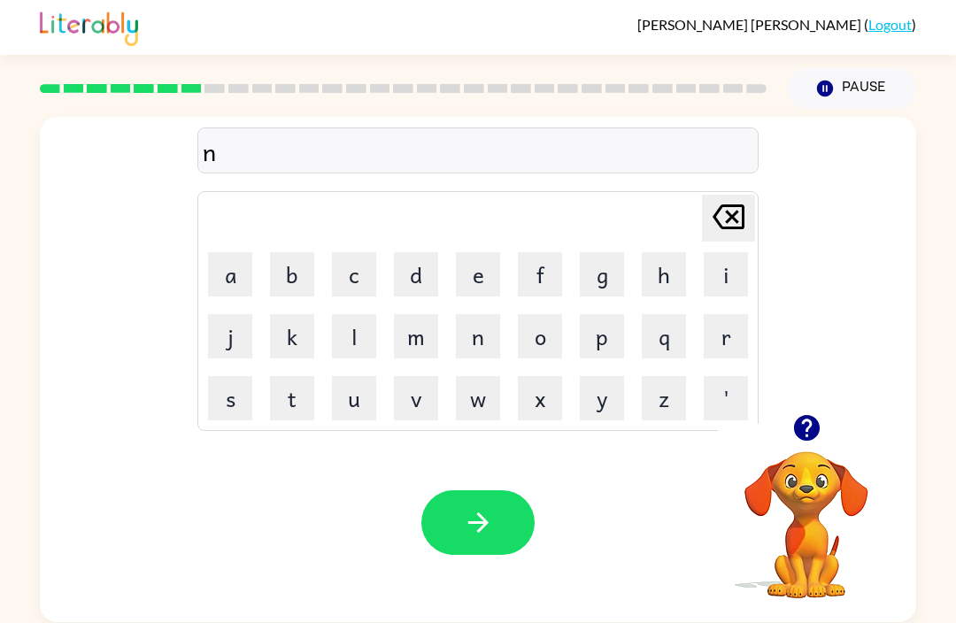
click at [728, 227] on icon "[PERSON_NAME] last character input" at bounding box center [729, 217] width 43 height 43
click at [414, 283] on button "d" at bounding box center [416, 274] width 44 height 44
click at [738, 218] on icon "[PERSON_NAME] last character input" at bounding box center [729, 217] width 43 height 43
click at [423, 332] on button "m" at bounding box center [416, 336] width 44 height 44
click at [539, 333] on button "o" at bounding box center [540, 336] width 44 height 44
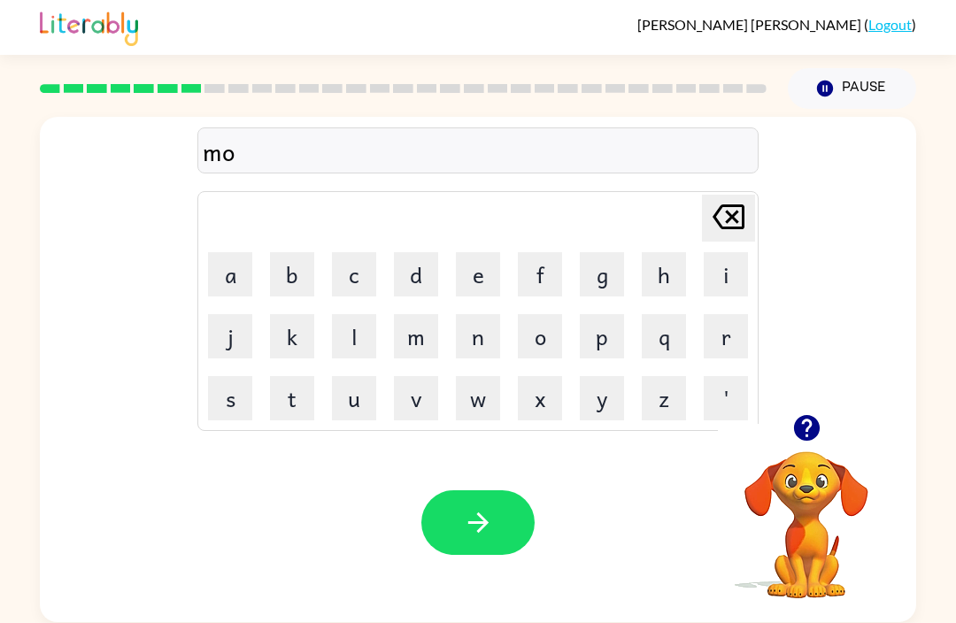
scroll to position [58, 0]
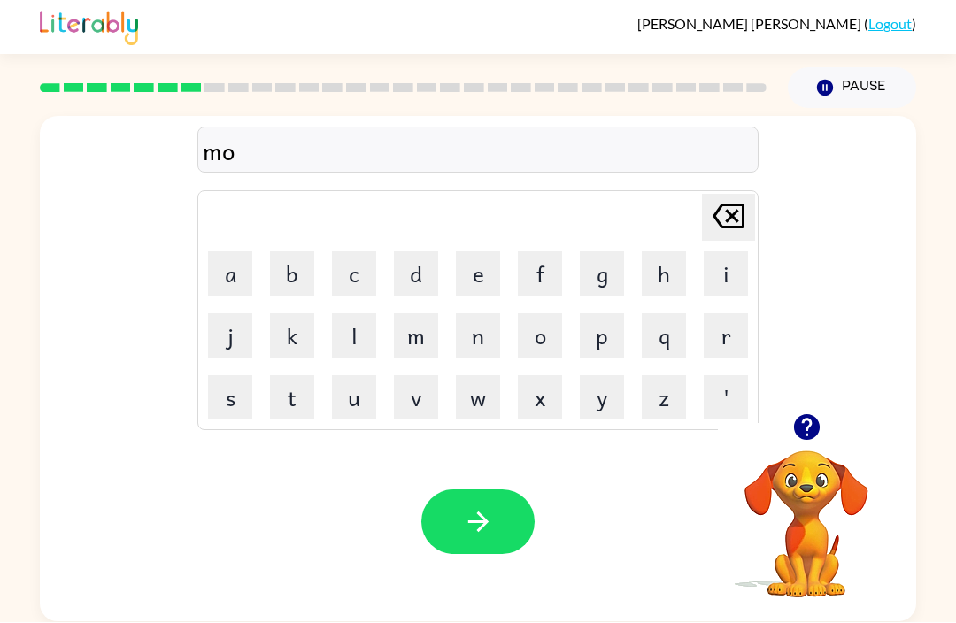
click at [430, 252] on button "d" at bounding box center [416, 274] width 44 height 44
click at [363, 314] on button "l" at bounding box center [354, 336] width 44 height 44
click at [531, 314] on button "o" at bounding box center [540, 336] width 44 height 44
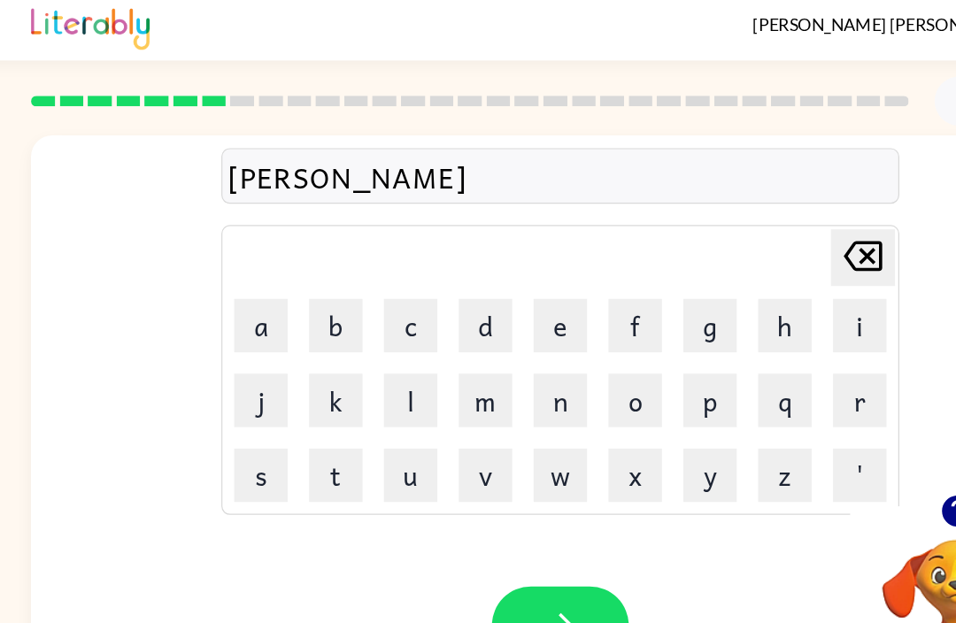
scroll to position [0, 0]
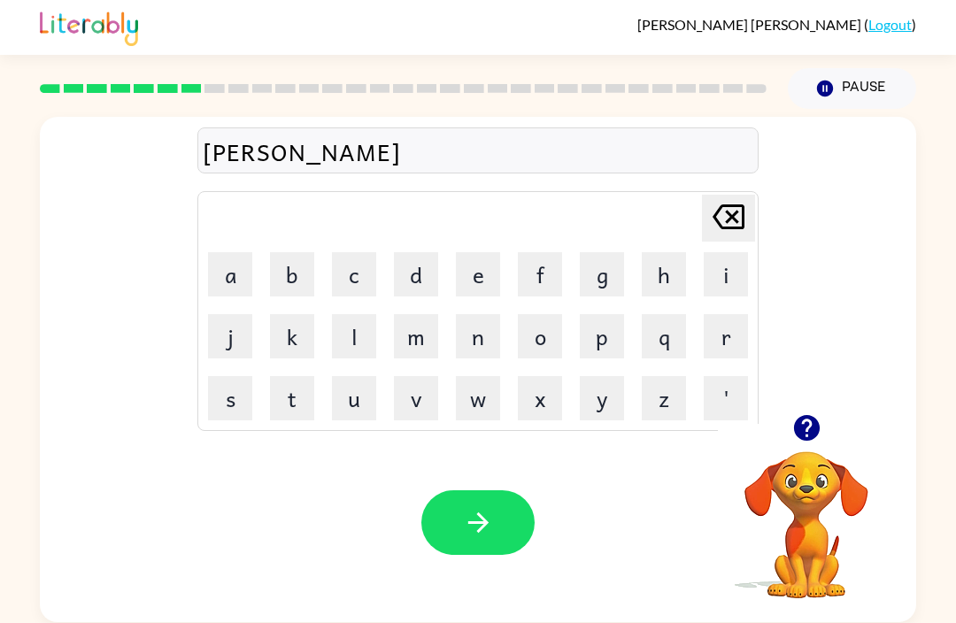
click at [487, 341] on button "n" at bounding box center [478, 336] width 44 height 44
click at [499, 520] on button "button" at bounding box center [478, 523] width 113 height 65
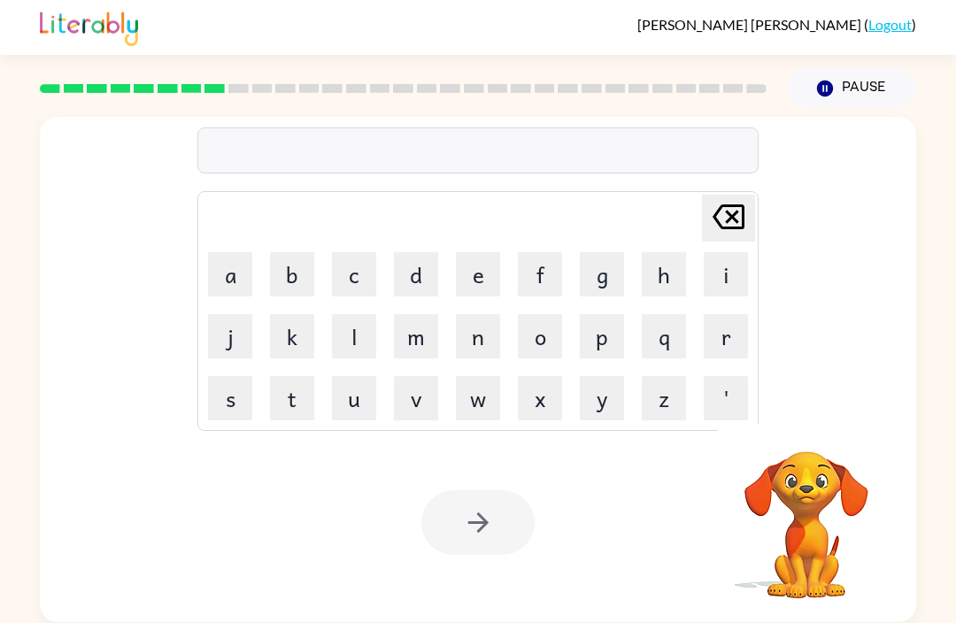
click at [254, 617] on div "Your browser must support playing .mp4 files to use Literably. Please try using…" at bounding box center [478, 522] width 877 height 199
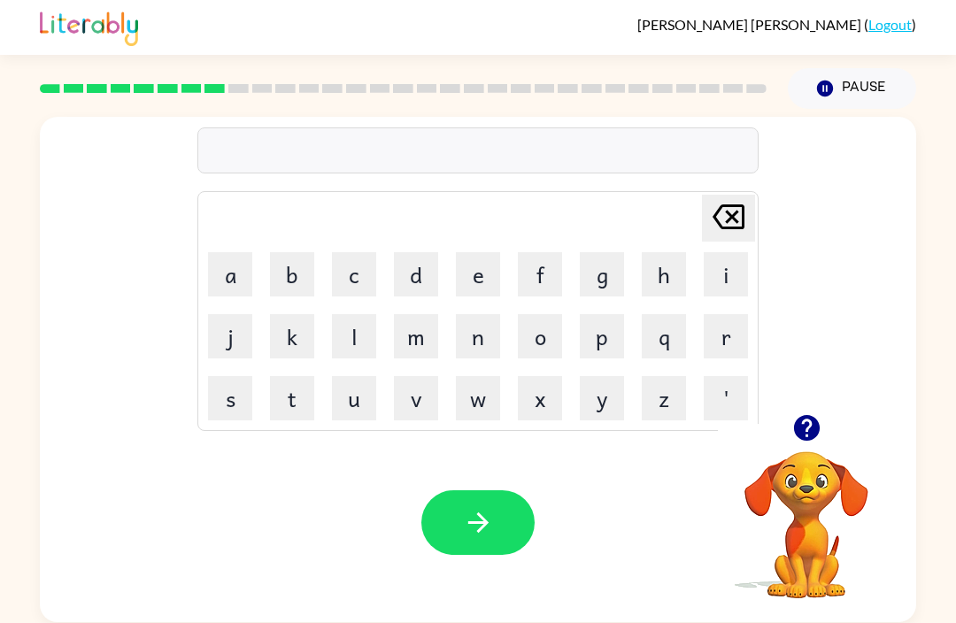
click at [484, 399] on button "w" at bounding box center [478, 398] width 44 height 44
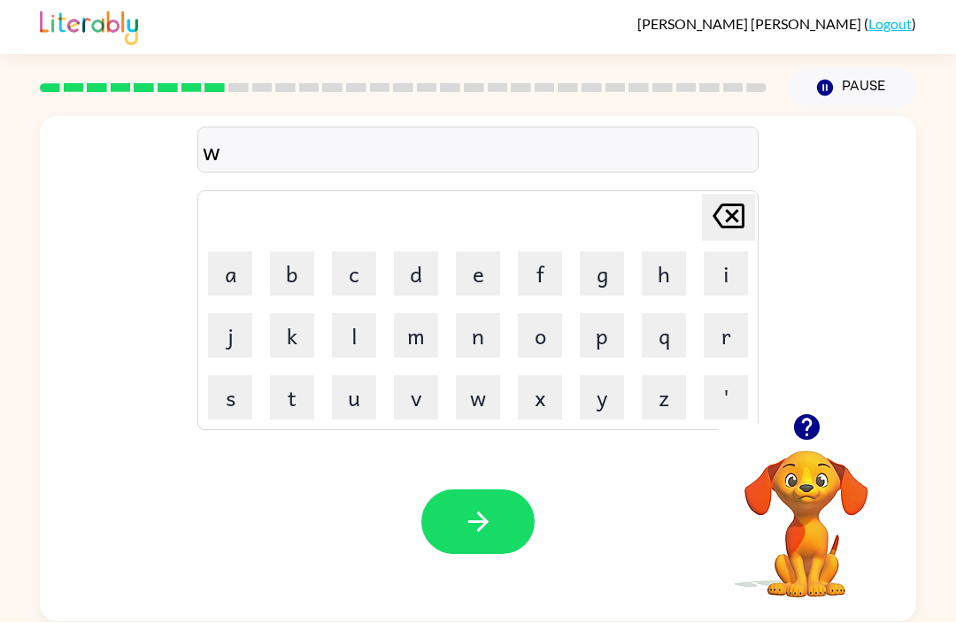
scroll to position [2, 0]
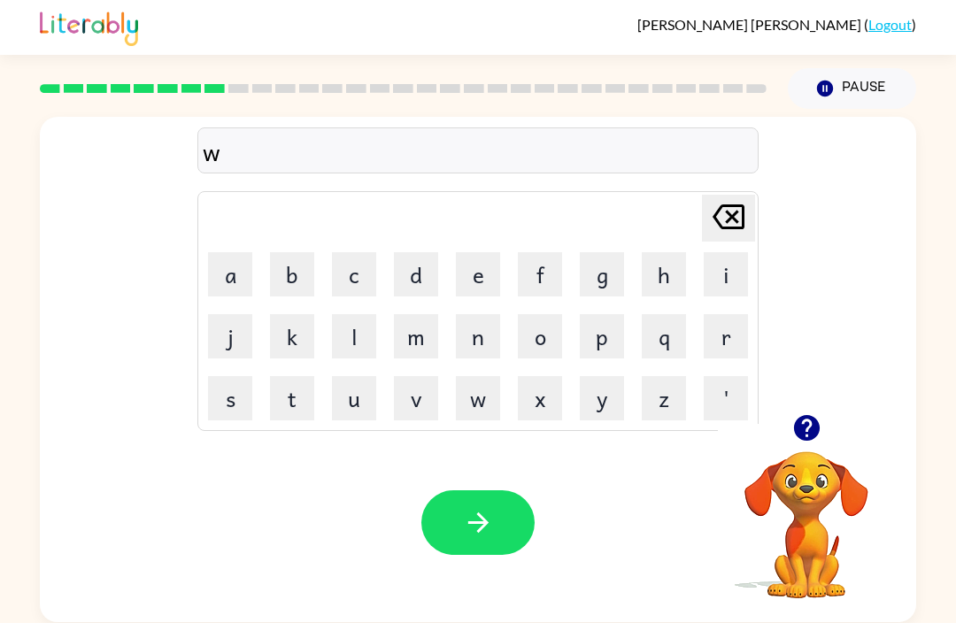
click at [732, 274] on button "i" at bounding box center [726, 274] width 44 height 44
click at [212, 383] on button "s" at bounding box center [230, 398] width 44 height 44
click at [462, 330] on button "n" at bounding box center [478, 336] width 44 height 44
click at [492, 537] on icon "button" at bounding box center [478, 522] width 31 height 31
click at [801, 436] on icon "button" at bounding box center [807, 428] width 26 height 26
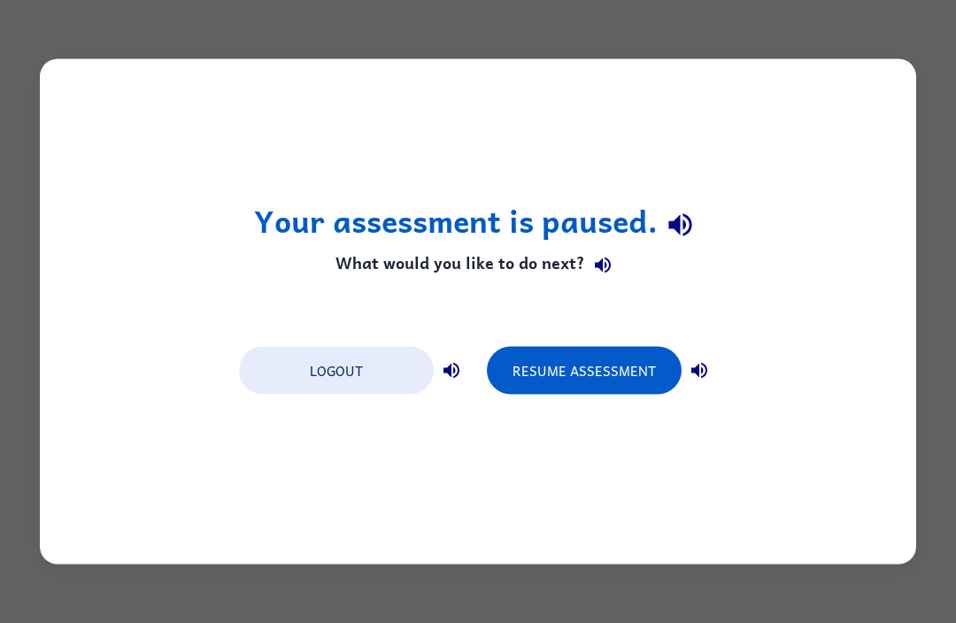
scroll to position [0, 0]
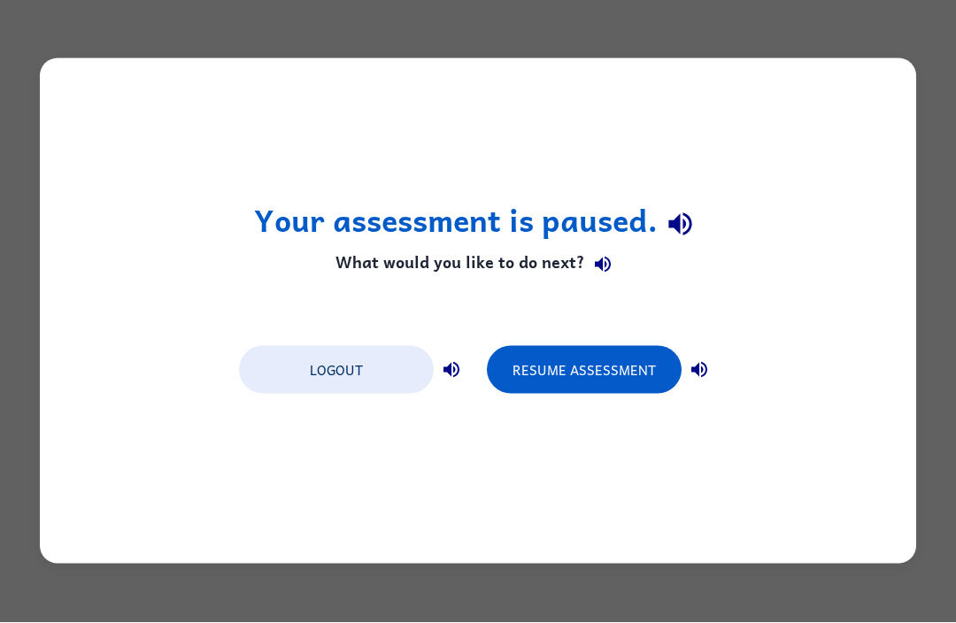
click at [590, 383] on button "Resume Assessment" at bounding box center [584, 371] width 195 height 48
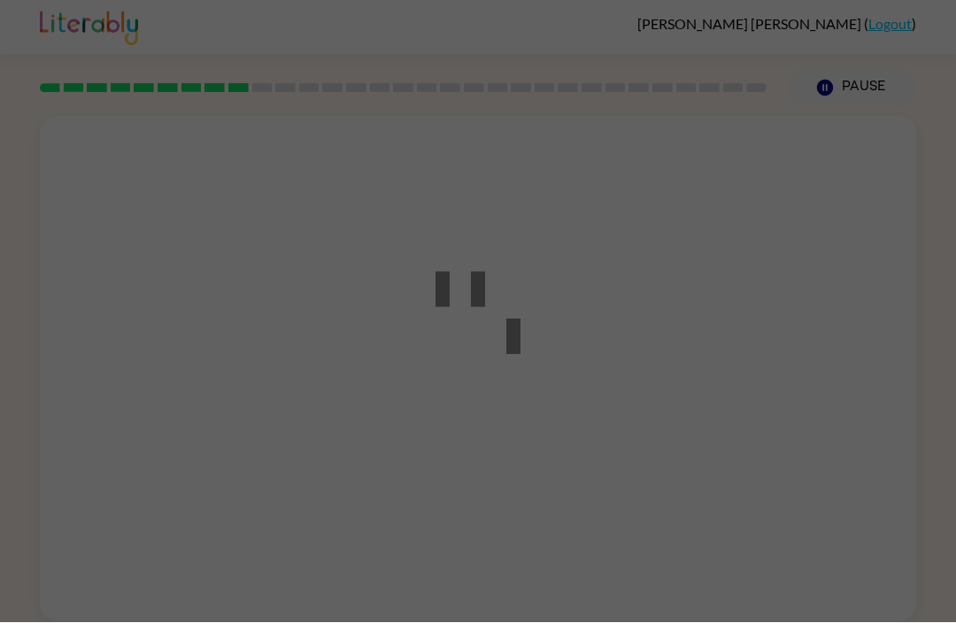
scroll to position [1, 0]
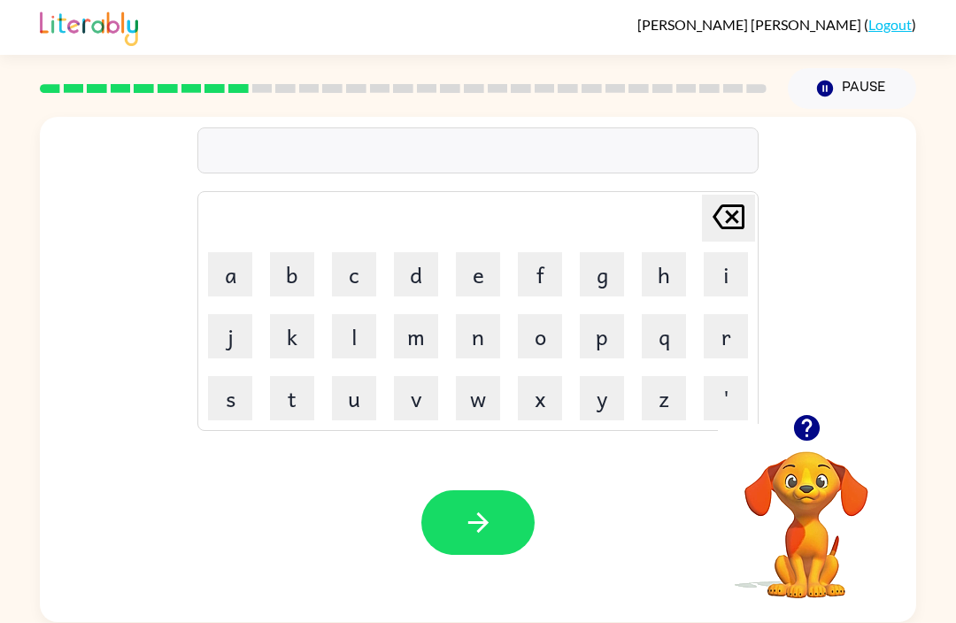
click at [616, 398] on button "y" at bounding box center [602, 398] width 44 height 44
click at [545, 324] on button "o" at bounding box center [540, 336] width 44 height 44
click at [663, 617] on div "Your browser must support playing .mp4 files to use Literably. Please try using…" at bounding box center [478, 522] width 877 height 199
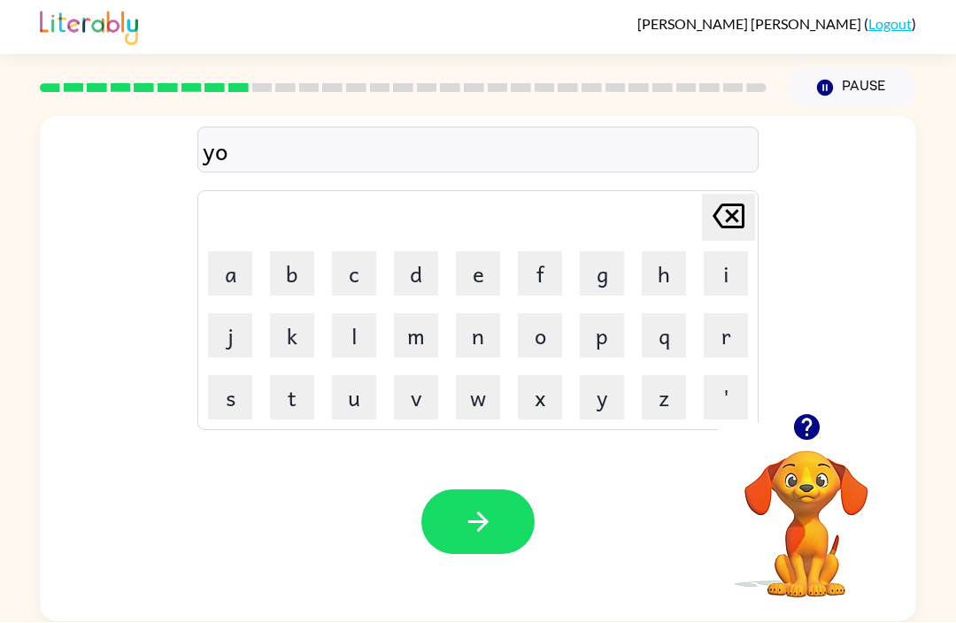
scroll to position [58, 0]
click at [480, 314] on button "n" at bounding box center [478, 336] width 44 height 44
click at [477, 376] on button "w" at bounding box center [478, 398] width 44 height 44
click at [375, 314] on button "l" at bounding box center [354, 336] width 44 height 44
click at [555, 314] on button "o" at bounding box center [540, 336] width 44 height 44
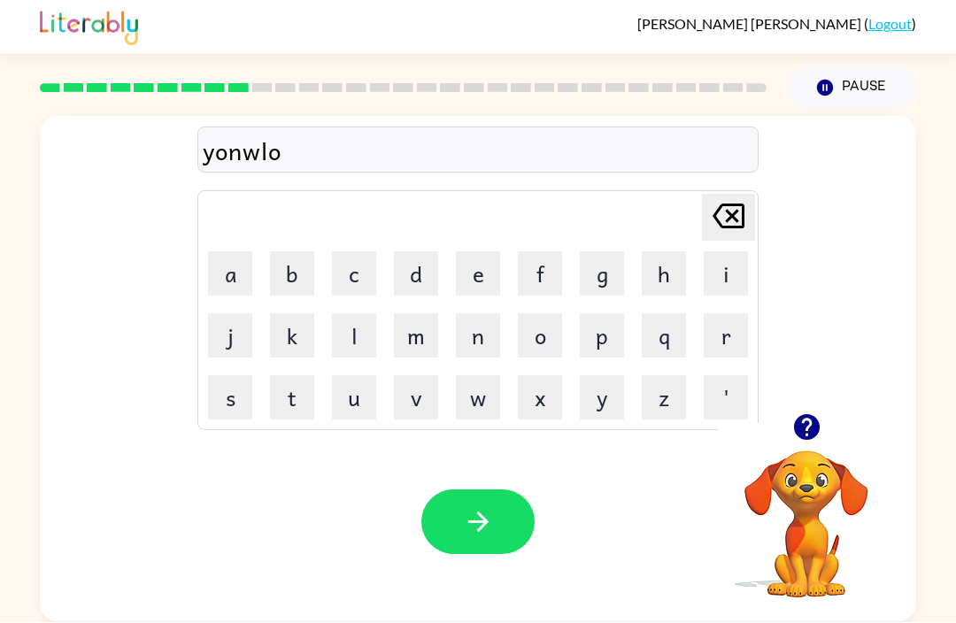
click at [538, 252] on button "f" at bounding box center [540, 274] width 44 height 44
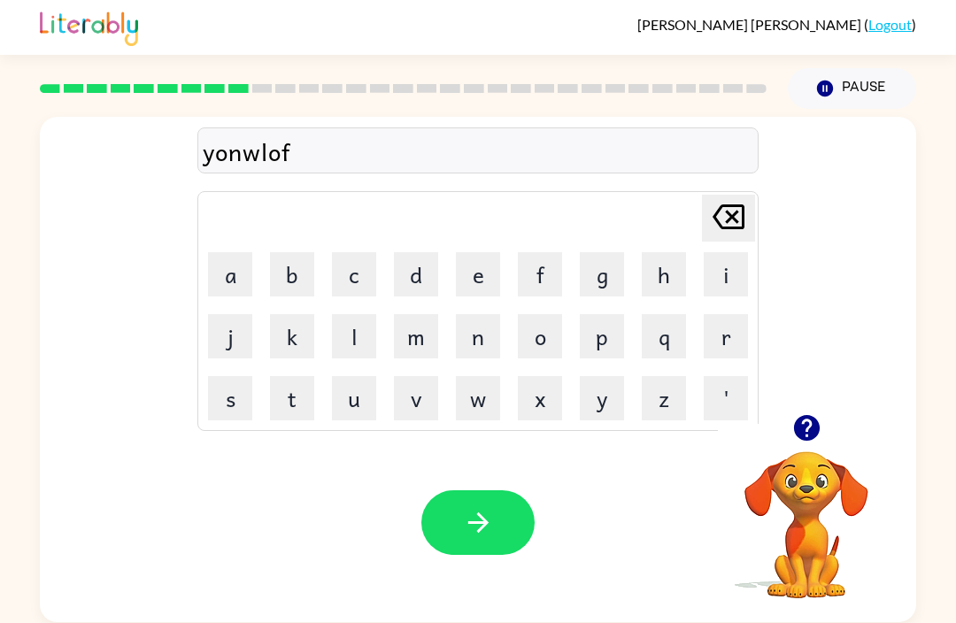
scroll to position [0, 0]
click at [728, 220] on icon "[PERSON_NAME] last character input" at bounding box center [729, 217] width 43 height 43
click at [730, 227] on icon "[PERSON_NAME] last character input" at bounding box center [729, 217] width 43 height 43
click at [736, 220] on icon "[PERSON_NAME] last character input" at bounding box center [729, 217] width 43 height 43
click at [739, 214] on icon "[PERSON_NAME] last character input" at bounding box center [729, 217] width 43 height 43
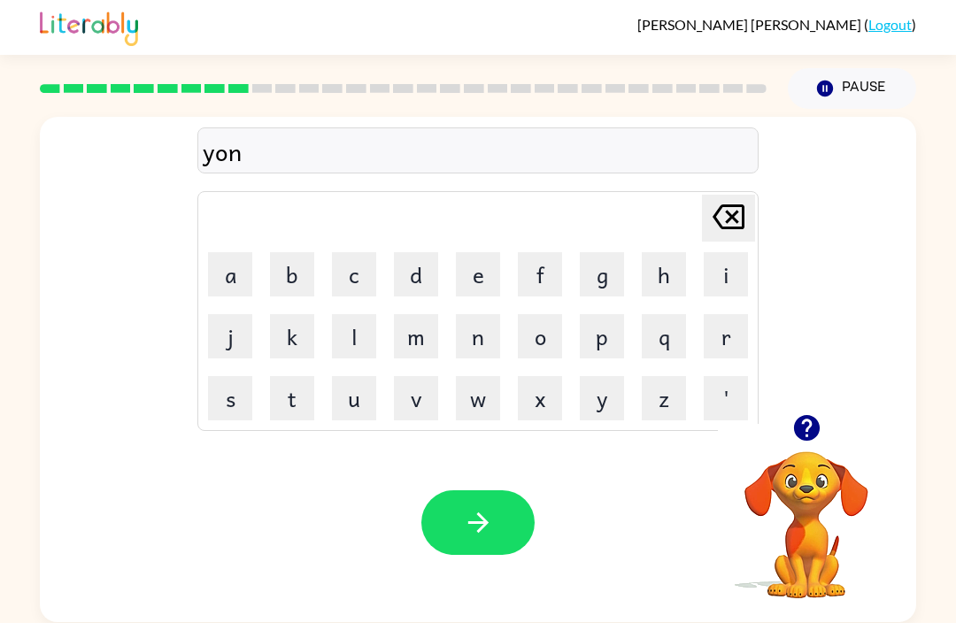
click at [720, 228] on icon "[PERSON_NAME] last character input" at bounding box center [729, 217] width 43 height 43
click at [729, 209] on icon "[PERSON_NAME] last character input" at bounding box center [729, 217] width 43 height 43
click at [729, 208] on icon at bounding box center [729, 217] width 32 height 25
click at [742, 216] on icon at bounding box center [729, 217] width 32 height 25
click at [742, 215] on icon at bounding box center [729, 217] width 32 height 25
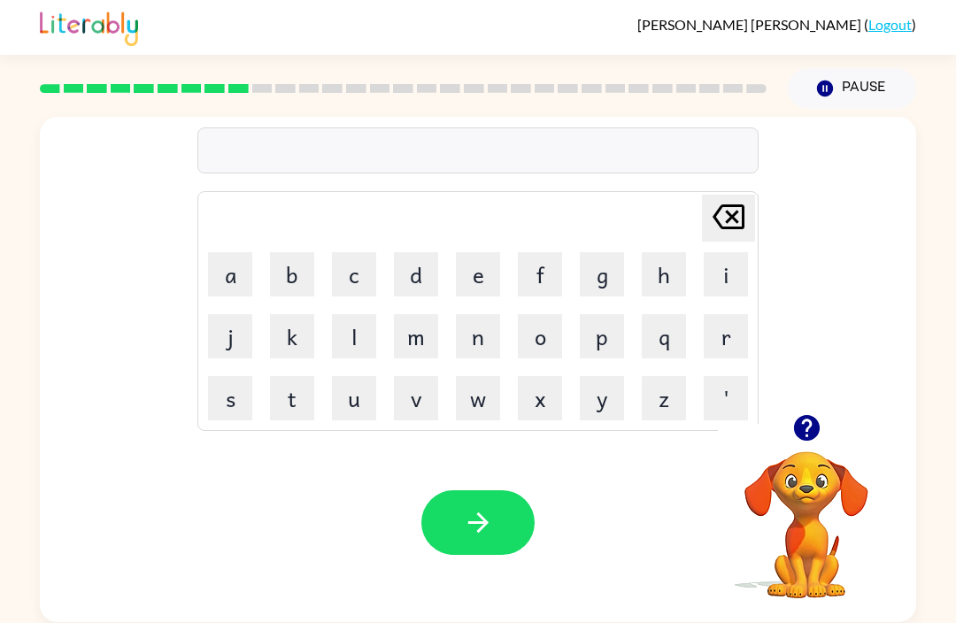
click at [343, 276] on button "c" at bounding box center [354, 274] width 44 height 44
click at [548, 329] on button "o" at bounding box center [540, 336] width 44 height 44
click at [610, 391] on button "y" at bounding box center [602, 398] width 44 height 44
click at [350, 403] on button "u" at bounding box center [354, 398] width 44 height 44
click at [352, 335] on button "l" at bounding box center [354, 336] width 44 height 44
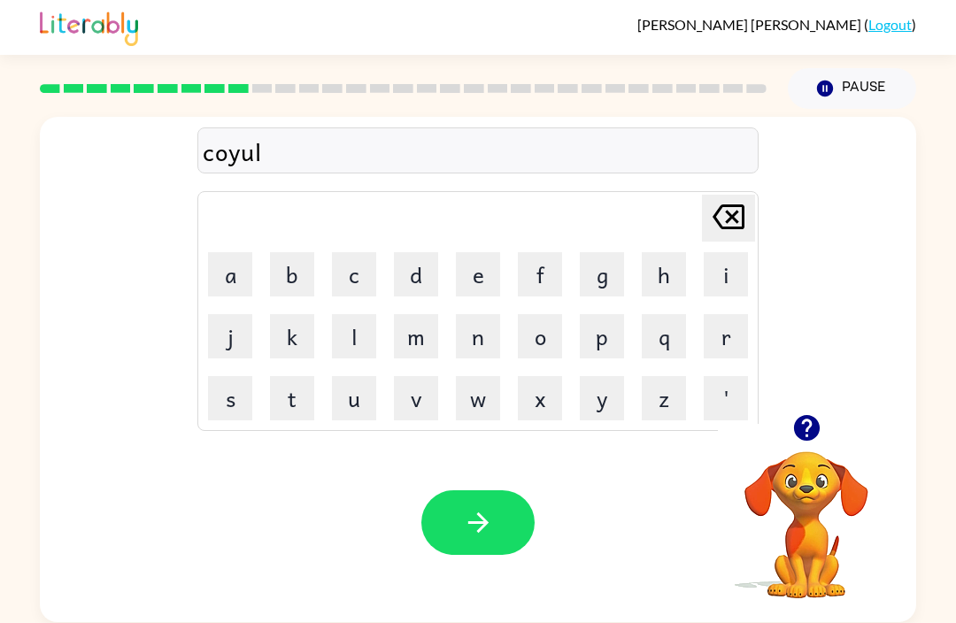
click at [470, 533] on icon "button" at bounding box center [478, 522] width 31 height 31
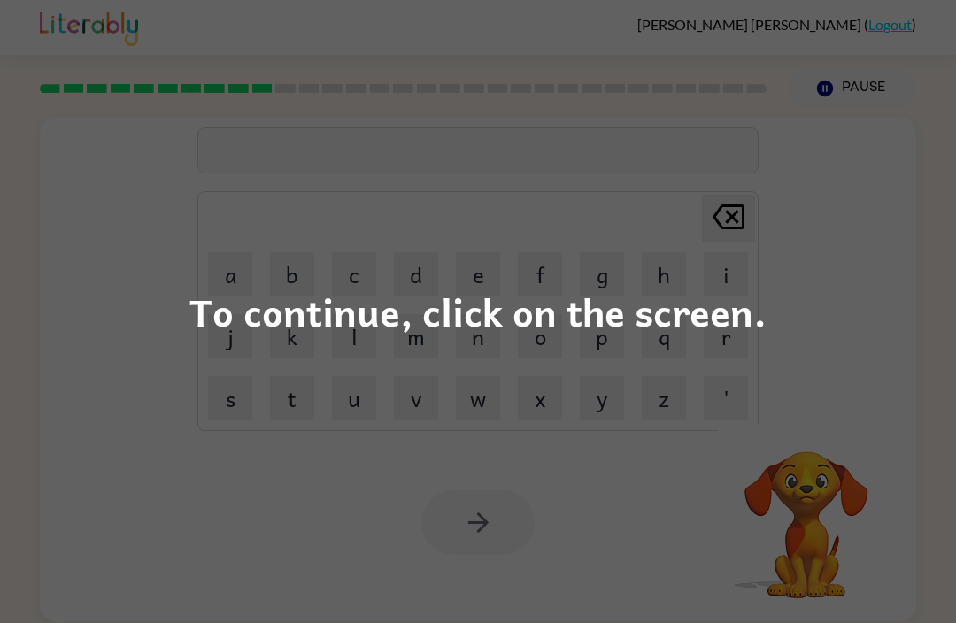
click at [521, 328] on div "To continue, click on the screen." at bounding box center [478, 312] width 577 height 60
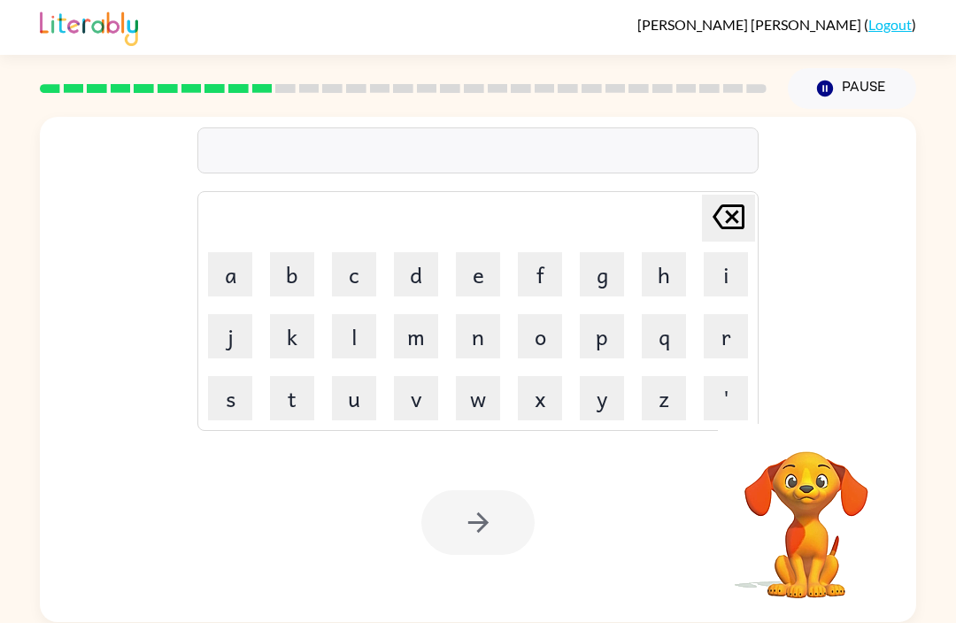
click at [436, 350] on button "m" at bounding box center [416, 336] width 44 height 44
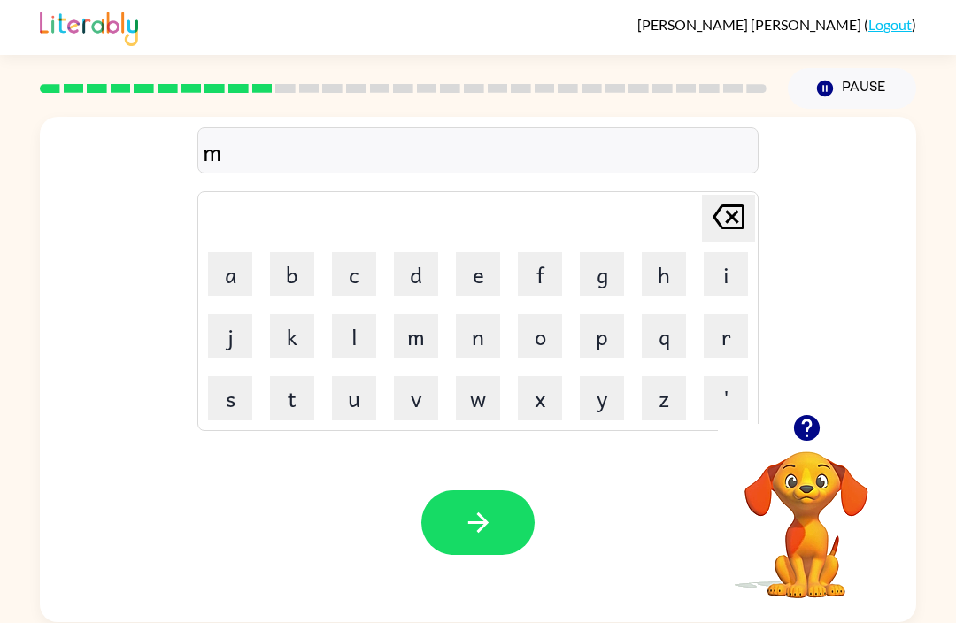
click at [540, 310] on td "o" at bounding box center [540, 336] width 60 height 60
click at [543, 355] on button "o" at bounding box center [540, 336] width 44 height 44
click at [486, 345] on button "n" at bounding box center [478, 336] width 44 height 44
click at [571, 369] on table "Delete Delete last character input a b c d e f g h i j k l m n o p q r s t u v …" at bounding box center [478, 311] width 560 height 238
click at [459, 362] on td "n" at bounding box center [478, 336] width 60 height 60
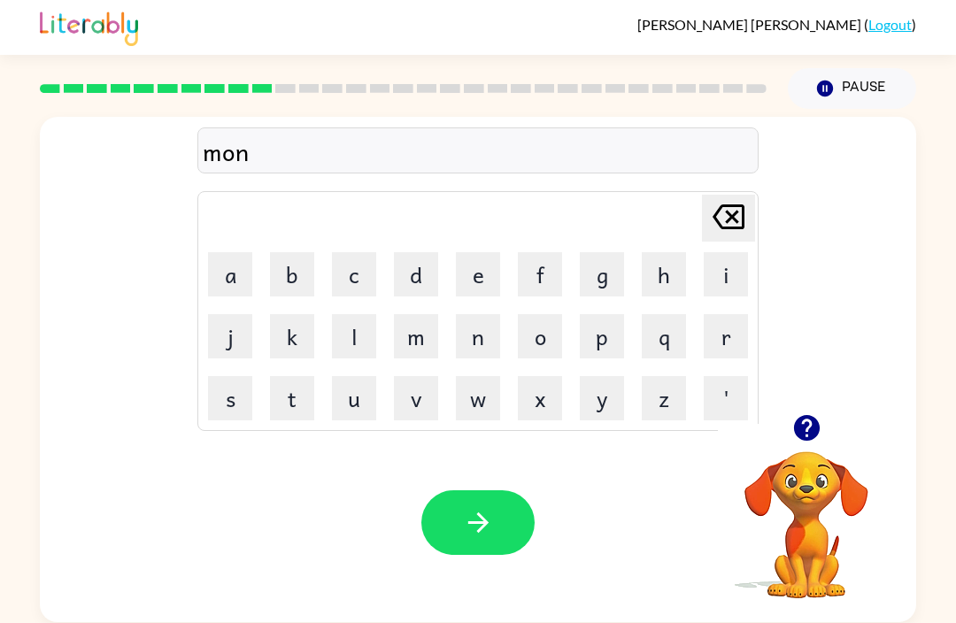
click at [360, 356] on button "l" at bounding box center [354, 336] width 44 height 44
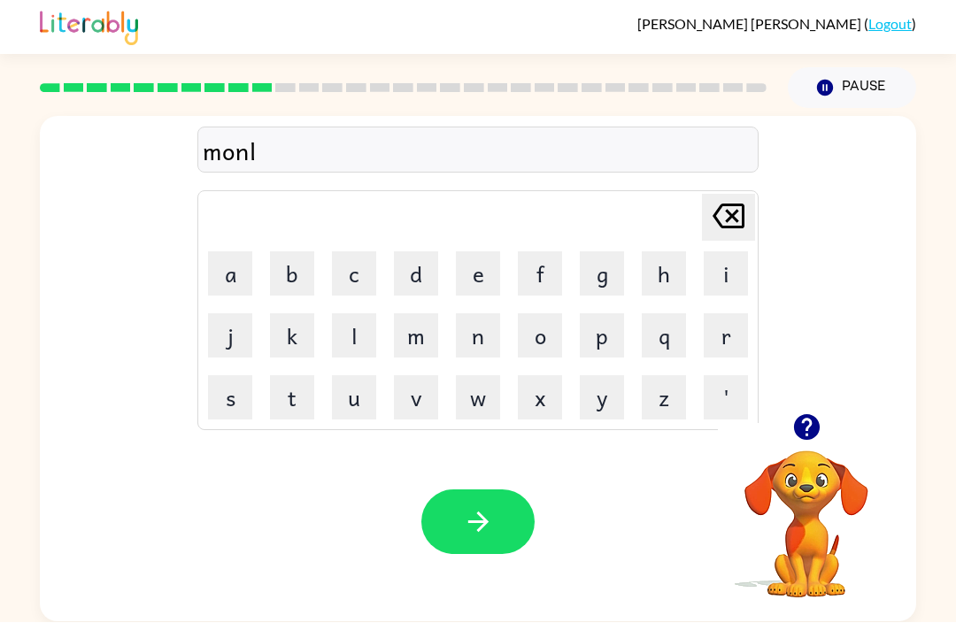
click at [251, 343] on button "j" at bounding box center [230, 336] width 44 height 44
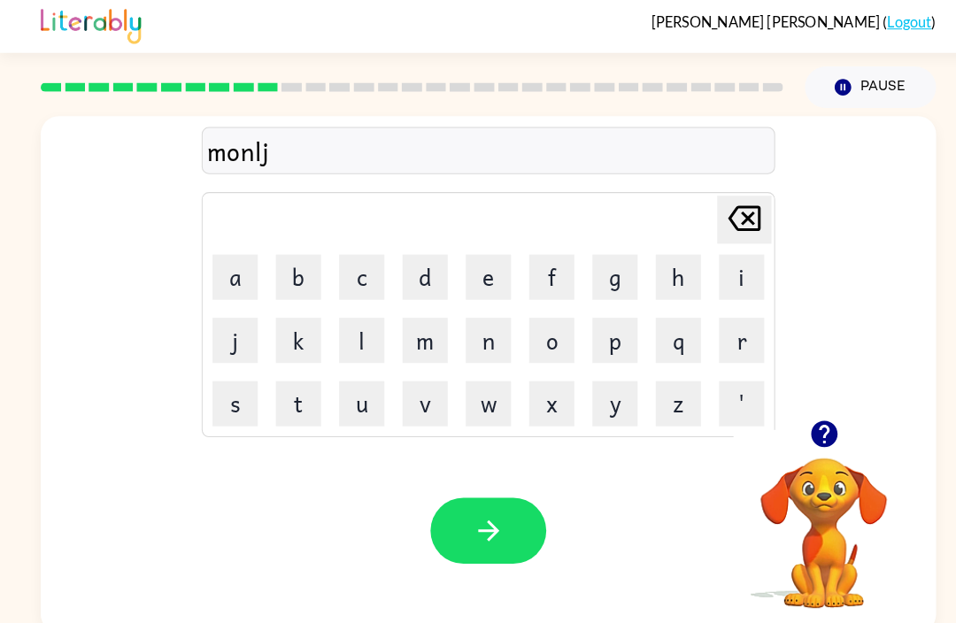
click at [739, 199] on icon "[PERSON_NAME] last character input" at bounding box center [729, 217] width 43 height 43
click at [739, 198] on icon "[PERSON_NAME] last character input" at bounding box center [729, 217] width 43 height 43
click at [743, 205] on icon at bounding box center [729, 217] width 32 height 25
click at [752, 195] on button "[PERSON_NAME] last character input" at bounding box center [728, 218] width 53 height 47
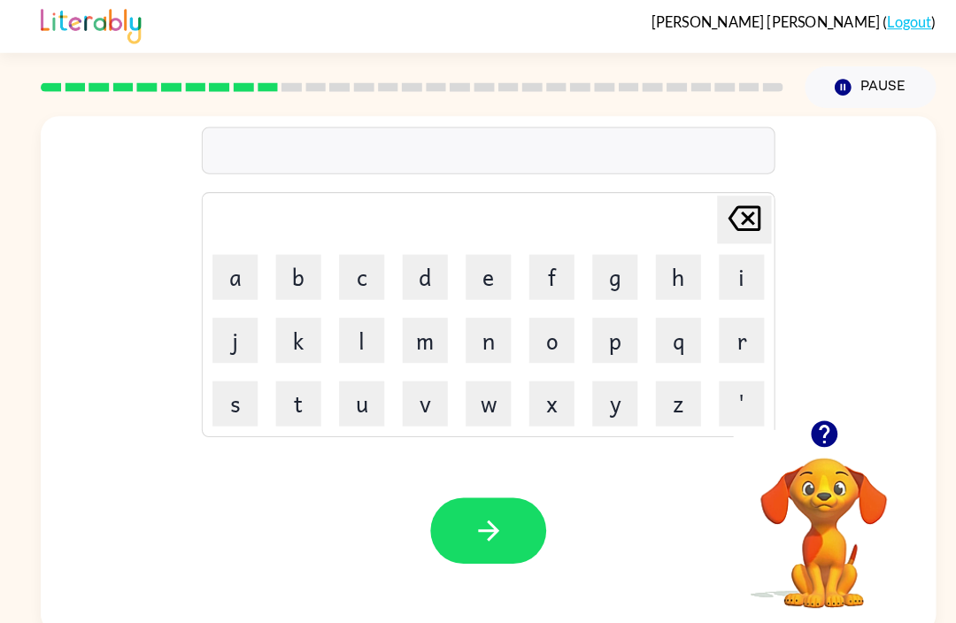
click at [751, 195] on button "[PERSON_NAME] last character input" at bounding box center [728, 218] width 53 height 47
click at [221, 253] on button "a" at bounding box center [230, 274] width 44 height 44
click at [737, 205] on icon at bounding box center [729, 217] width 32 height 25
click at [290, 252] on button "b" at bounding box center [292, 274] width 44 height 44
click at [755, 191] on div "Delete Delete last character input a b c d e f g h i j k l m n o p q r s t u v …" at bounding box center [477, 311] width 561 height 240
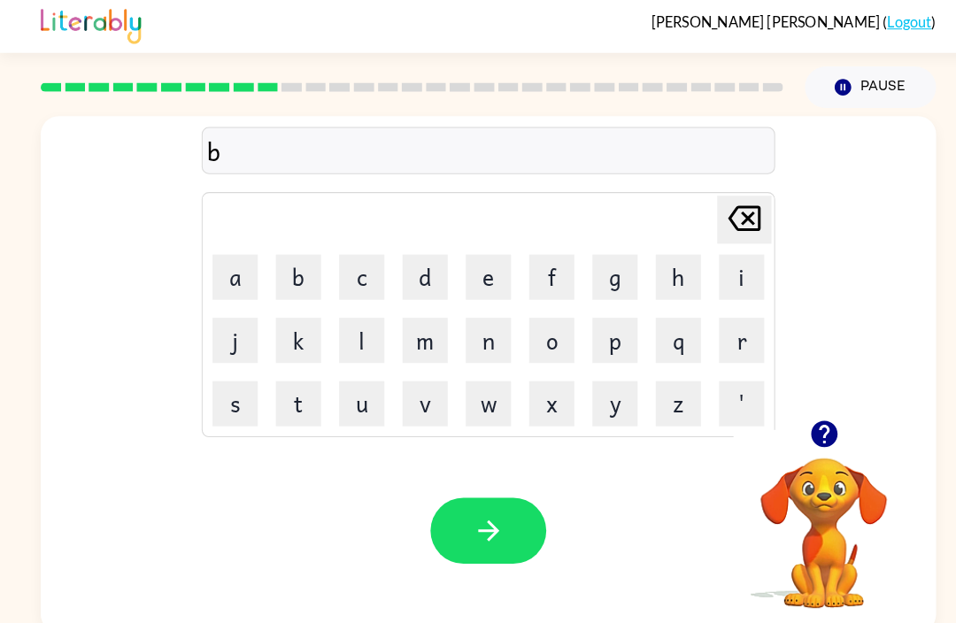
click at [350, 262] on button "c" at bounding box center [354, 274] width 44 height 44
click at [736, 199] on icon "[PERSON_NAME] last character input" at bounding box center [729, 217] width 43 height 43
click at [736, 205] on icon at bounding box center [729, 217] width 32 height 25
click at [732, 209] on icon "[PERSON_NAME] last character input" at bounding box center [729, 217] width 43 height 43
click at [406, 255] on button "d" at bounding box center [416, 274] width 44 height 44
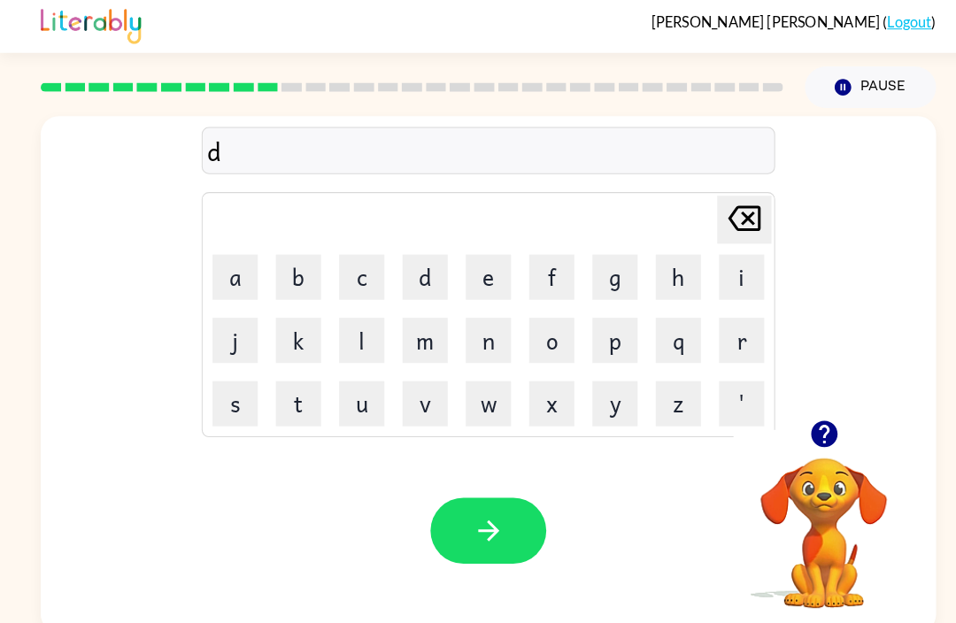
click at [718, 205] on icon at bounding box center [729, 217] width 32 height 25
click at [474, 258] on button "e" at bounding box center [478, 274] width 44 height 44
click at [732, 196] on icon "[PERSON_NAME] last character input" at bounding box center [729, 217] width 43 height 43
click at [531, 252] on button "f" at bounding box center [540, 274] width 44 height 44
click at [748, 196] on icon "[PERSON_NAME] last character input" at bounding box center [729, 217] width 43 height 43
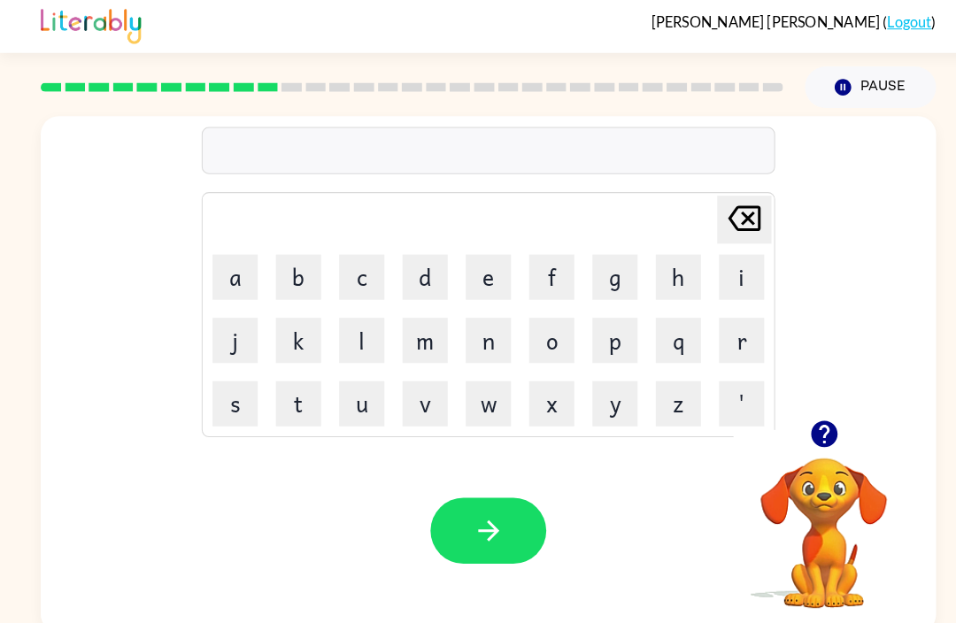
click at [728, 205] on icon at bounding box center [729, 217] width 32 height 25
click at [66, 492] on div "Your browser must support playing .mp4 files to use Literably. Please try using…" at bounding box center [478, 522] width 877 height 199
click at [287, 379] on button "t" at bounding box center [292, 398] width 44 height 44
click at [659, 253] on button "h" at bounding box center [664, 274] width 44 height 44
click at [726, 264] on button "i" at bounding box center [726, 274] width 44 height 44
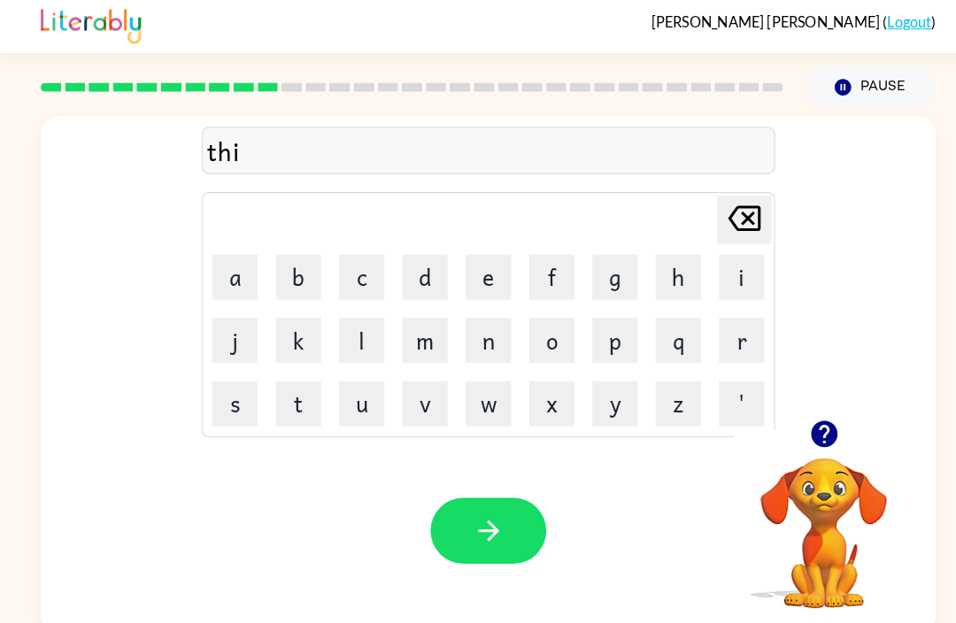
click at [468, 314] on button "n" at bounding box center [478, 336] width 44 height 44
click at [561, 252] on button "f" at bounding box center [540, 274] width 44 height 44
click at [605, 258] on button "g" at bounding box center [602, 274] width 44 height 44
click at [743, 205] on icon at bounding box center [729, 217] width 32 height 25
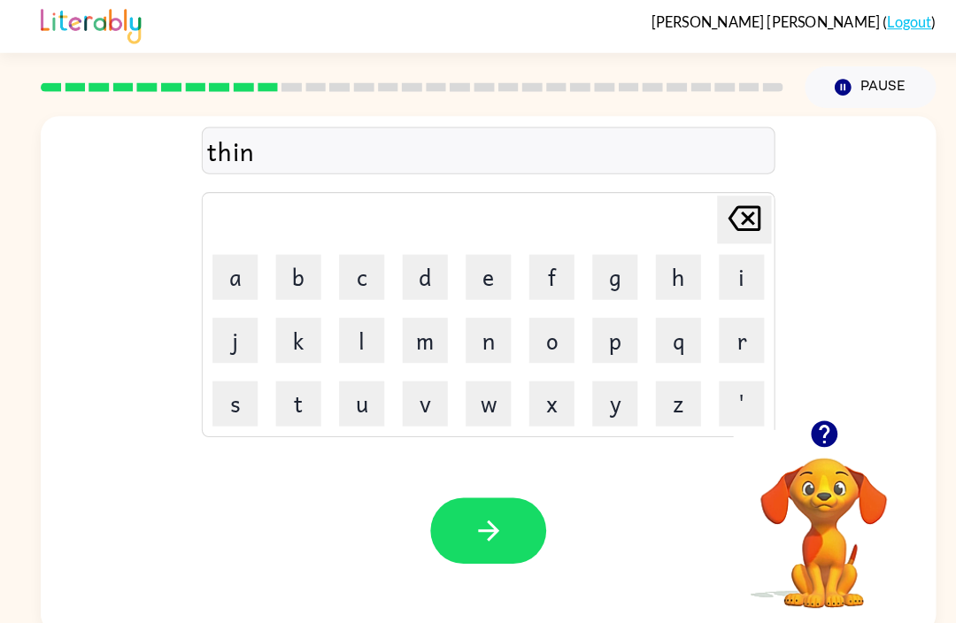
click at [593, 252] on button "g" at bounding box center [602, 274] width 44 height 44
click at [461, 492] on button "button" at bounding box center [478, 523] width 113 height 65
click at [227, 389] on button "s" at bounding box center [230, 398] width 44 height 44
click at [557, 321] on button "o" at bounding box center [540, 336] width 44 height 44
click at [285, 331] on button "k" at bounding box center [292, 336] width 44 height 44
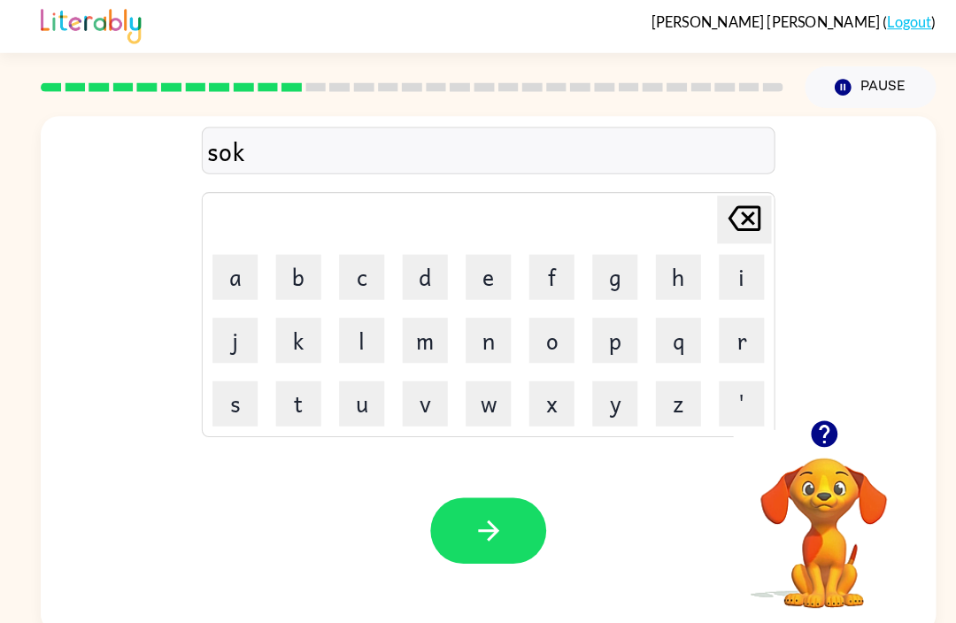
click at [552, 321] on button "o" at bounding box center [540, 336] width 44 height 44
click at [471, 507] on icon "button" at bounding box center [478, 522] width 31 height 31
click at [224, 382] on button "s" at bounding box center [230, 398] width 44 height 44
click at [394, 327] on button "m" at bounding box center [416, 336] width 44 height 44
click at [719, 217] on icon "Delete Delete last character input" at bounding box center [729, 217] width 43 height 43
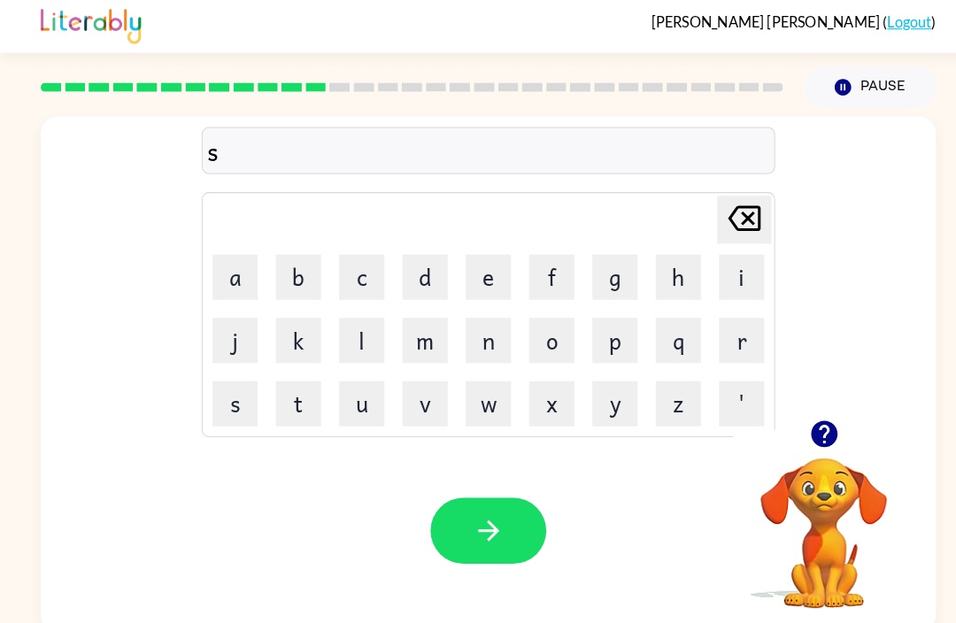
click at [706, 213] on button "Delete Delete last character input" at bounding box center [728, 218] width 53 height 47
click at [437, 314] on button "m" at bounding box center [416, 336] width 44 height 44
click at [306, 339] on button "k" at bounding box center [292, 336] width 44 height 44
click at [239, 258] on button "a" at bounding box center [230, 274] width 44 height 44
click at [731, 252] on button "i" at bounding box center [726, 274] width 44 height 44
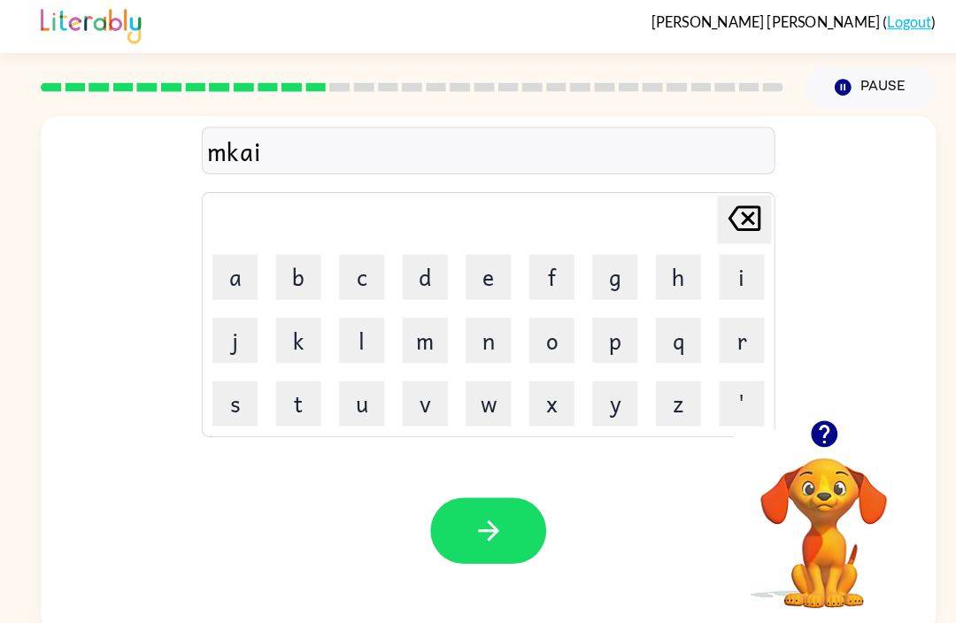
click at [743, 205] on icon at bounding box center [729, 217] width 32 height 25
click at [736, 199] on icon "Delete Delete last character input" at bounding box center [729, 217] width 43 height 43
click at [736, 205] on icon at bounding box center [729, 217] width 32 height 25
click at [735, 213] on icon "Delete Delete last character input" at bounding box center [729, 217] width 43 height 43
click at [734, 213] on icon "Delete Delete last character input" at bounding box center [729, 217] width 43 height 43
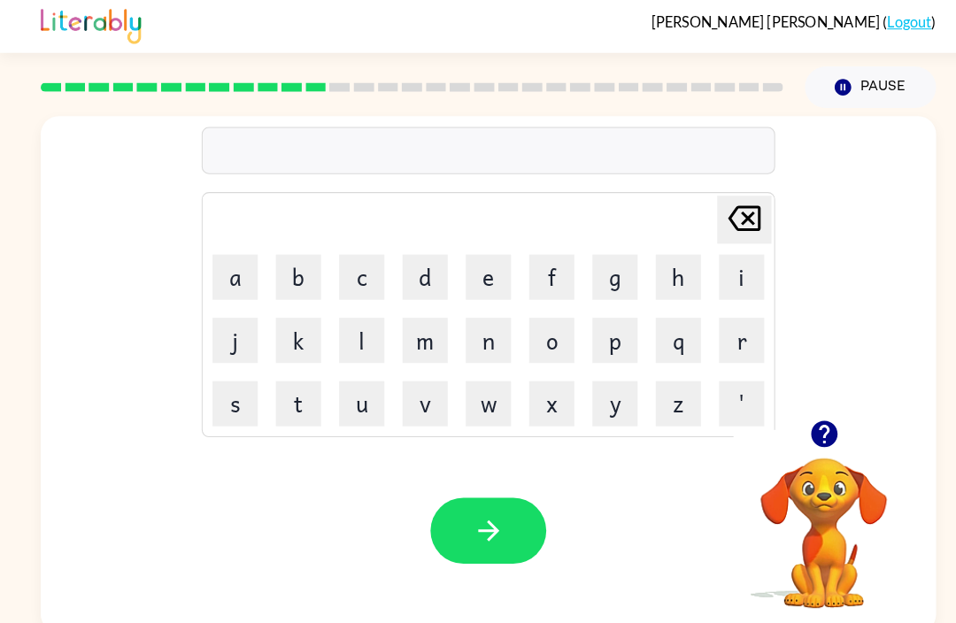
click at [241, 402] on button "s" at bounding box center [230, 398] width 44 height 44
click at [433, 341] on button "m" at bounding box center [416, 336] width 44 height 44
click at [292, 333] on button "k" at bounding box center [292, 336] width 44 height 44
click at [225, 262] on button "a" at bounding box center [230, 274] width 44 height 44
click at [298, 324] on button "k" at bounding box center [292, 336] width 44 height 44
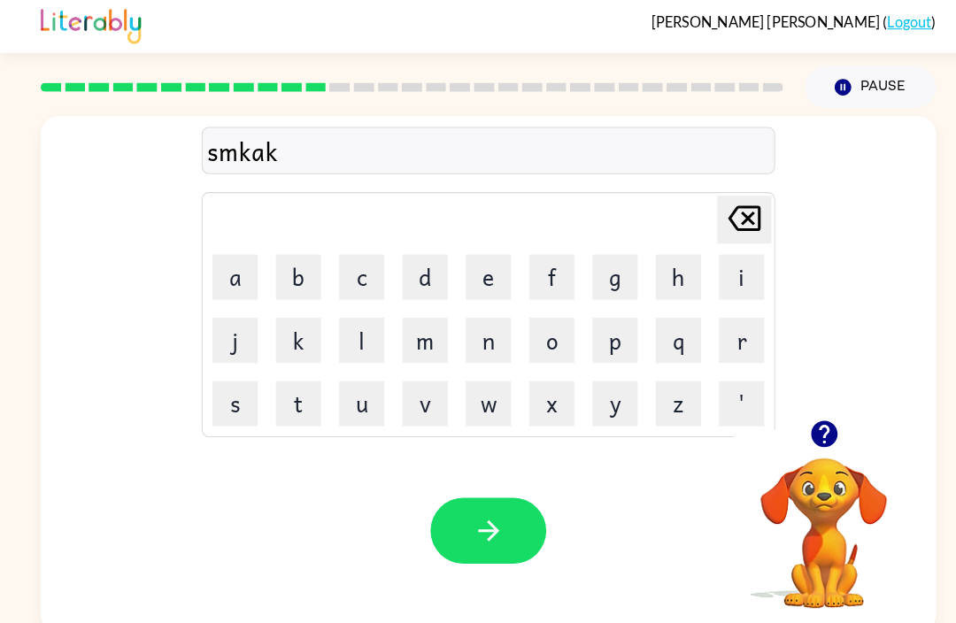
click at [229, 263] on button "a" at bounding box center [230, 274] width 44 height 44
click at [492, 507] on icon "button" at bounding box center [478, 522] width 31 height 31
click at [235, 394] on button "s" at bounding box center [230, 398] width 44 height 44
click at [742, 213] on icon "Delete Delete last character input" at bounding box center [729, 217] width 43 height 43
click at [603, 318] on button "p" at bounding box center [602, 336] width 44 height 44
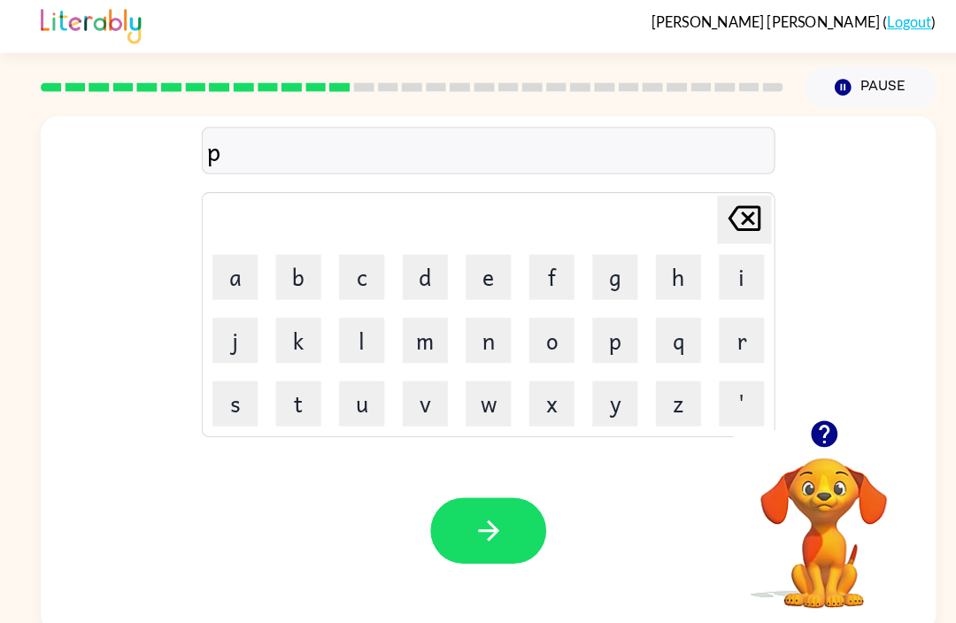
click at [242, 376] on button "s" at bounding box center [230, 398] width 44 height 44
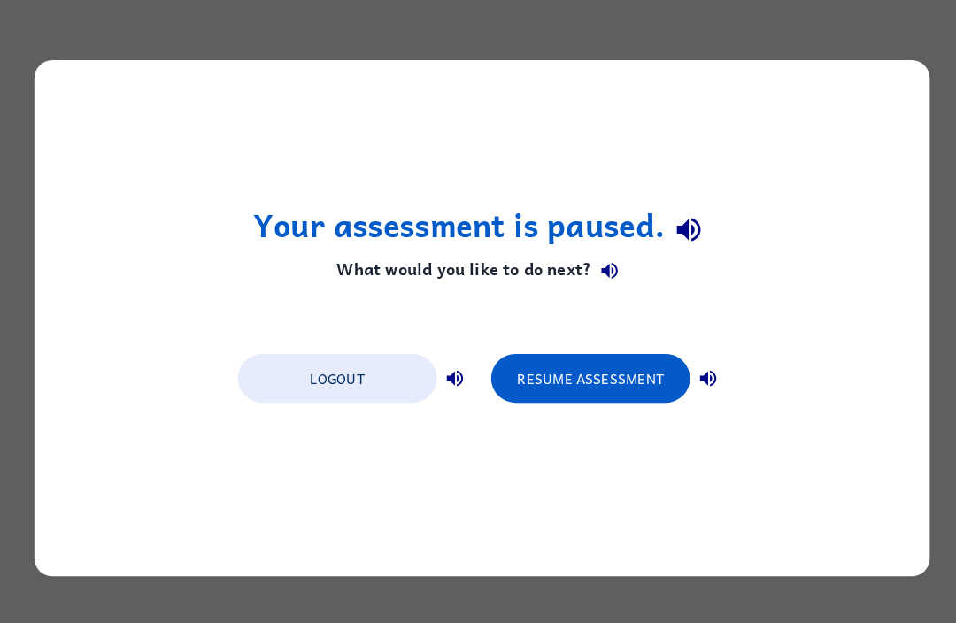
click at [596, 376] on button "Resume Assessment" at bounding box center [584, 371] width 195 height 48
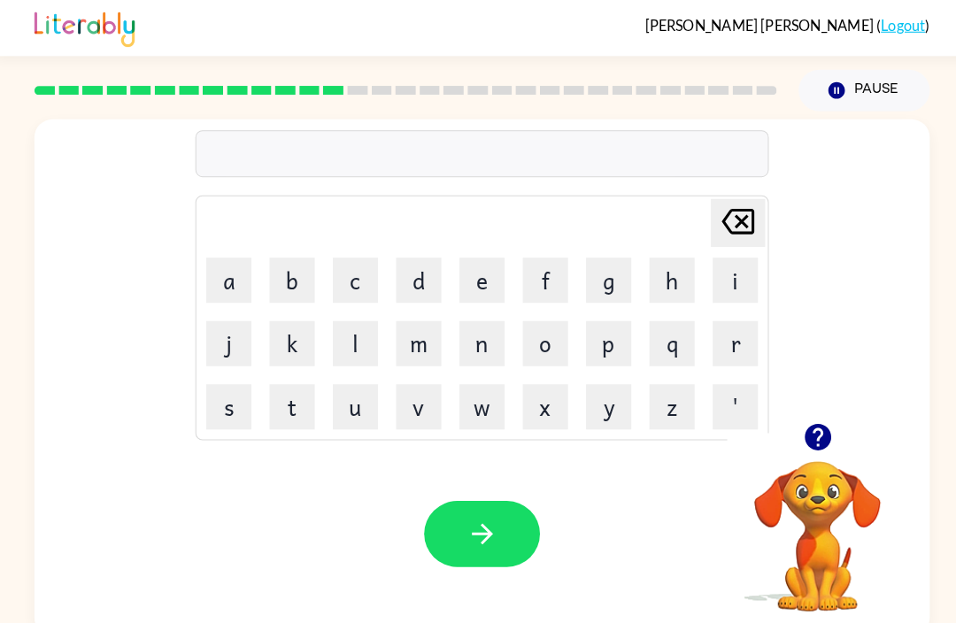
click at [651, 282] on button "h" at bounding box center [664, 274] width 44 height 44
click at [366, 329] on button "l" at bounding box center [354, 336] width 44 height 44
click at [528, 341] on button "o" at bounding box center [540, 336] width 44 height 44
click at [604, 342] on button "p" at bounding box center [602, 336] width 44 height 44
click at [299, 401] on button "t" at bounding box center [292, 398] width 44 height 44
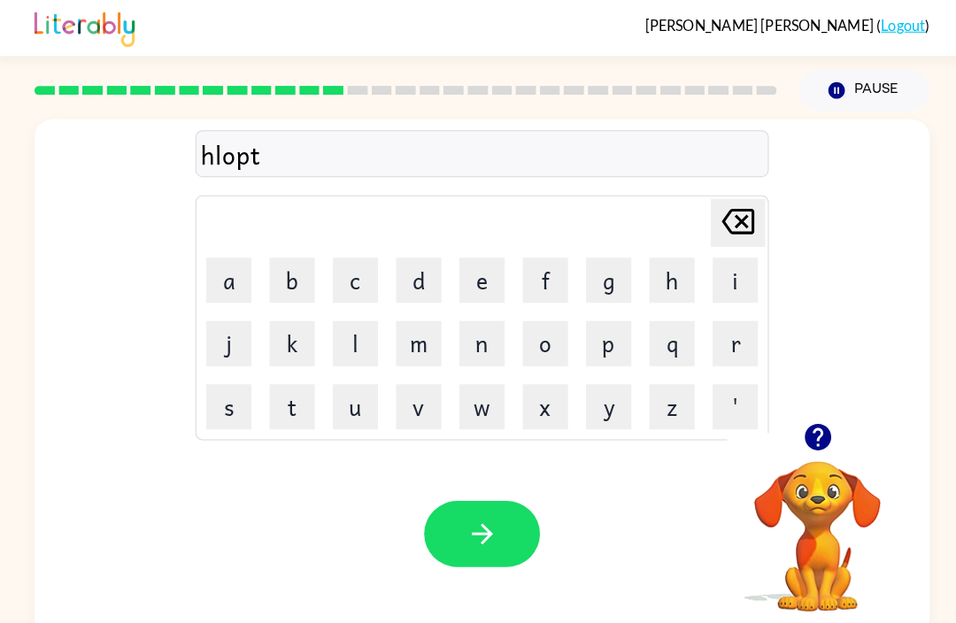
click at [747, 220] on button "Delete Delete last character input" at bounding box center [728, 218] width 53 height 47
click at [225, 414] on button "s" at bounding box center [230, 398] width 44 height 44
click at [463, 523] on icon "button" at bounding box center [478, 522] width 31 height 31
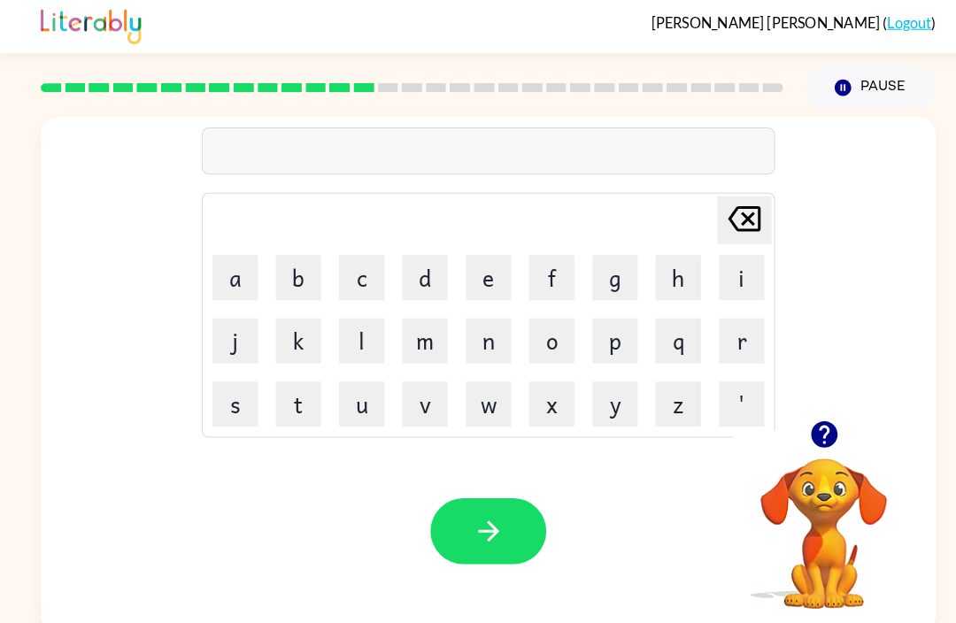
click at [404, 105] on div at bounding box center [403, 89] width 748 height 62
click at [404, 104] on div at bounding box center [403, 89] width 748 height 62
click at [431, 107] on div at bounding box center [403, 89] width 748 height 62
click at [451, 106] on div at bounding box center [403, 89] width 748 height 62
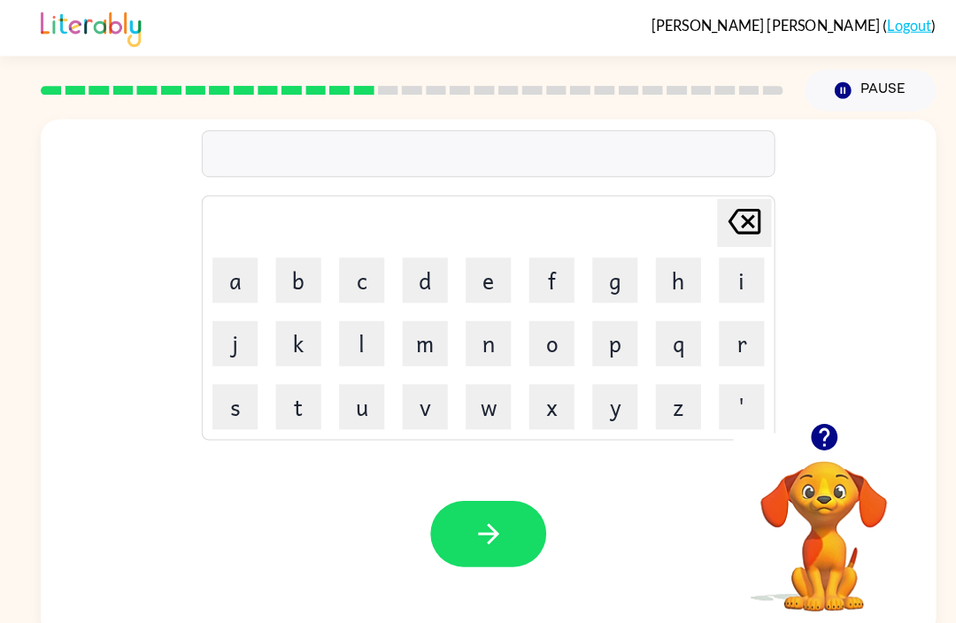
click at [496, 104] on div at bounding box center [403, 89] width 748 height 62
click at [524, 98] on div at bounding box center [403, 89] width 748 height 62
click at [545, 105] on div at bounding box center [403, 89] width 748 height 62
click at [589, 106] on div at bounding box center [403, 89] width 748 height 62
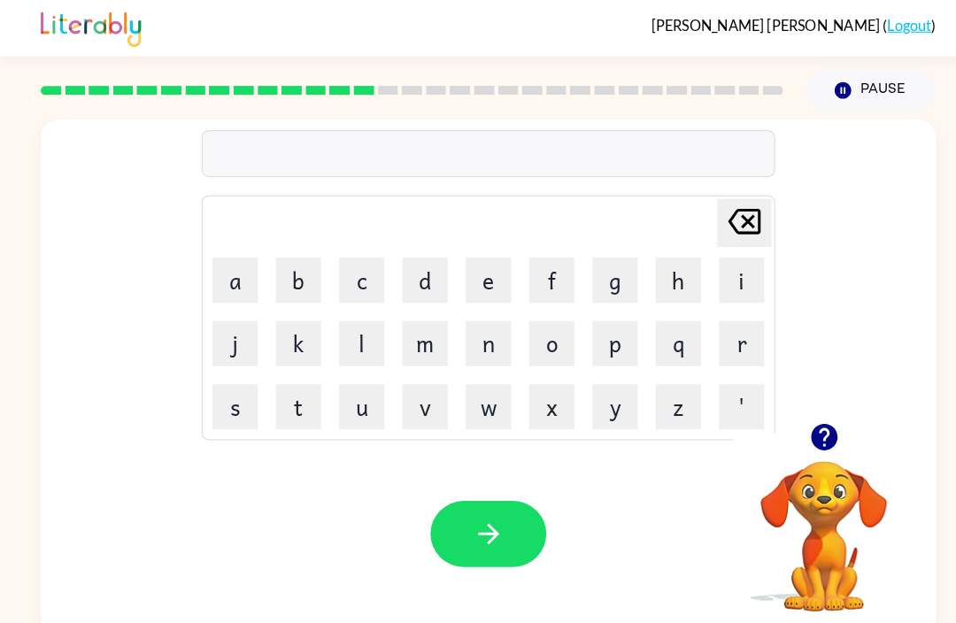
click at [627, 106] on div at bounding box center [403, 89] width 748 height 62
click at [644, 102] on div at bounding box center [403, 89] width 748 height 62
click at [644, 101] on div at bounding box center [403, 89] width 748 height 62
click at [655, 105] on div at bounding box center [403, 89] width 748 height 62
click at [747, 100] on div at bounding box center [403, 89] width 748 height 62
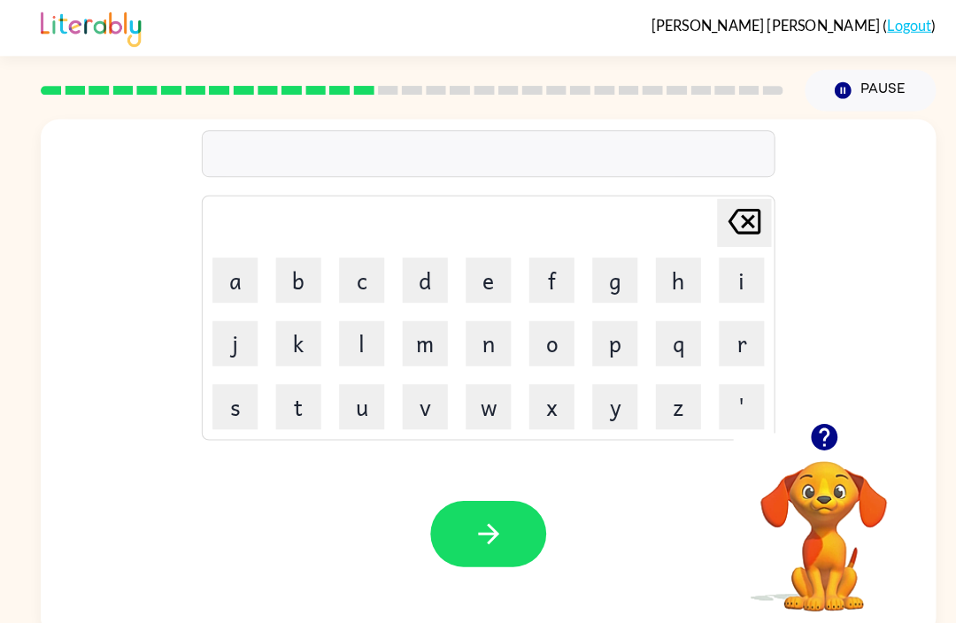
click at [105, 24] on img at bounding box center [89, 26] width 98 height 39
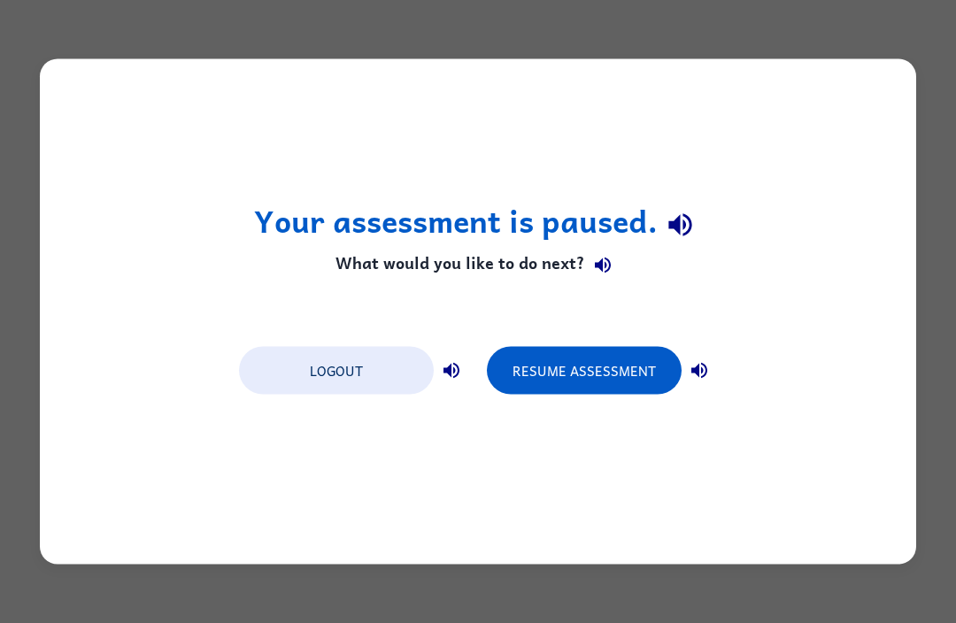
click at [596, 366] on button "Resume Assessment" at bounding box center [584, 371] width 195 height 48
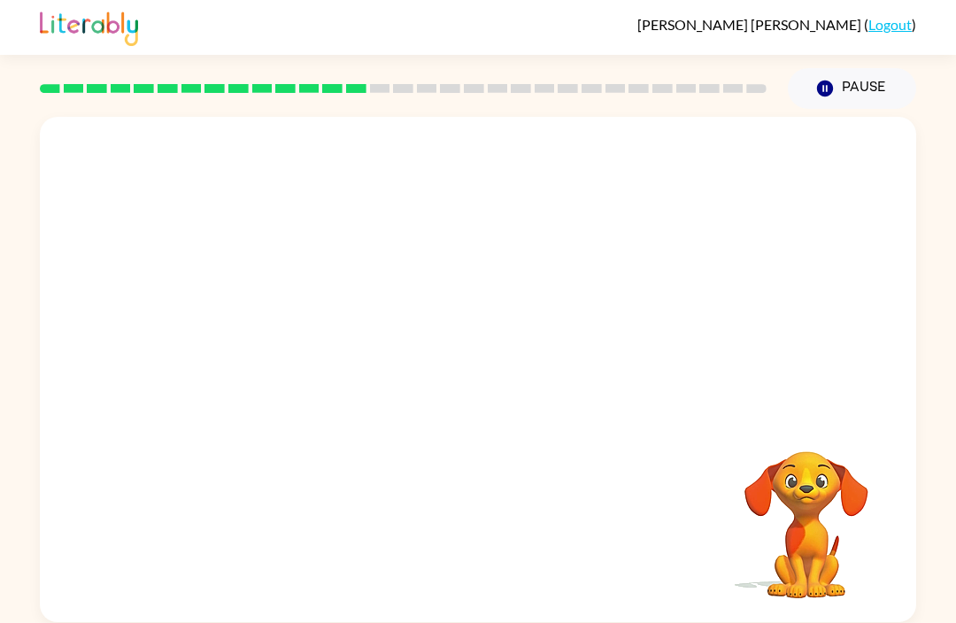
click at [424, 279] on video "Your browser must support playing .mp4 files to use Literably. Please try using…" at bounding box center [478, 266] width 877 height 298
click at [436, 275] on video "Your browser must support playing .mp4 files to use Literably. Please try using…" at bounding box center [478, 266] width 877 height 298
click at [445, 267] on video "Your browser must support playing .mp4 files to use Literably. Please try using…" at bounding box center [478, 266] width 877 height 298
click at [430, 285] on video "Your browser must support playing .mp4 files to use Literably. Please try using…" at bounding box center [478, 266] width 877 height 298
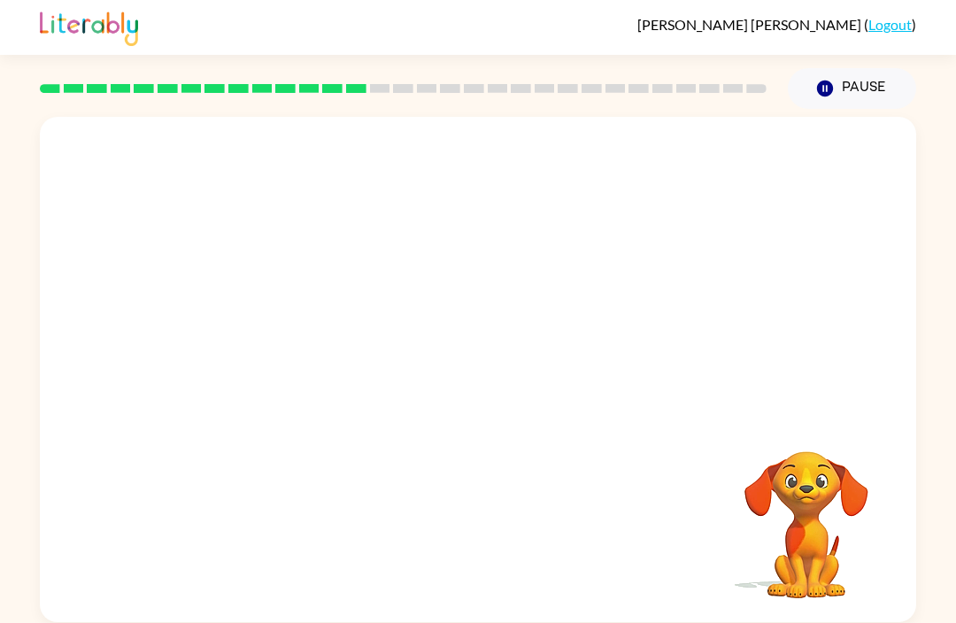
click at [433, 286] on video "Your browser must support playing .mp4 files to use Literably. Please try using…" at bounding box center [478, 266] width 877 height 298
click at [432, 285] on video "Your browser must support playing .mp4 files to use Literably. Please try using…" at bounding box center [478, 266] width 877 height 298
click at [422, 279] on video "Your browser must support playing .mp4 files to use Literably. Please try using…" at bounding box center [478, 266] width 877 height 298
click at [437, 281] on video "Your browser must support playing .mp4 files to use Literably. Please try using…" at bounding box center [478, 266] width 877 height 298
click at [426, 279] on video "Your browser must support playing .mp4 files to use Literably. Please try using…" at bounding box center [478, 266] width 877 height 298
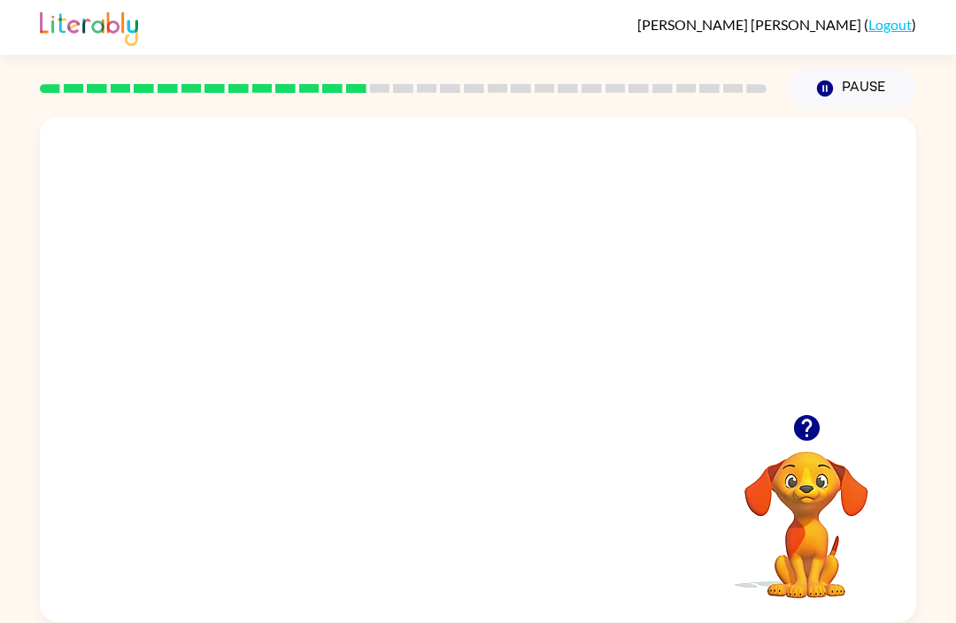
click at [425, 278] on video "Your browser must support playing .mp4 files to use Literably. Please try using…" at bounding box center [478, 266] width 877 height 298
click at [423, 281] on video "Your browser must support playing .mp4 files to use Literably. Please try using…" at bounding box center [478, 266] width 877 height 298
click at [422, 281] on video "Your browser must support playing .mp4 files to use Literably. Please try using…" at bounding box center [478, 266] width 877 height 298
click at [437, 284] on video "Your browser must support playing .mp4 files to use Literably. Please try using…" at bounding box center [478, 266] width 877 height 298
click at [439, 284] on video "Your browser must support playing .mp4 files to use Literably. Please try using…" at bounding box center [478, 266] width 877 height 298
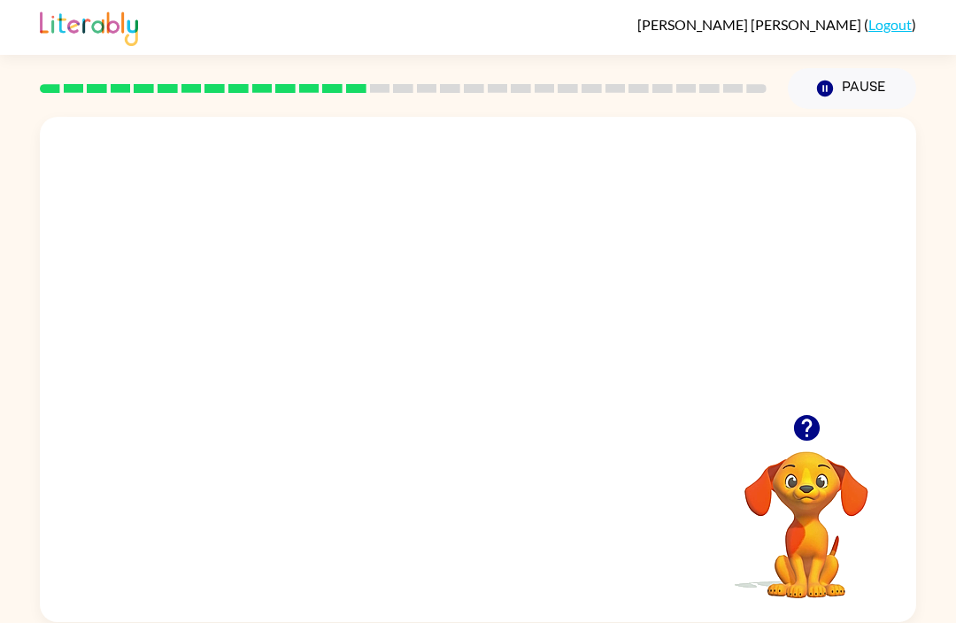
click at [433, 276] on video "Your browser must support playing .mp4 files to use Literably. Please try using…" at bounding box center [478, 266] width 877 height 298
click at [518, 329] on video "Your browser must support playing .mp4 files to use Literably. Please try using…" at bounding box center [478, 266] width 877 height 298
click at [546, 339] on video "Your browser must support playing .mp4 files to use Literably. Please try using…" at bounding box center [478, 266] width 877 height 298
click at [618, 267] on video "Your browser must support playing .mp4 files to use Literably. Please try using…" at bounding box center [478, 266] width 877 height 298
click at [574, 290] on video "Your browser must support playing .mp4 files to use Literably. Please try using…" at bounding box center [478, 266] width 877 height 298
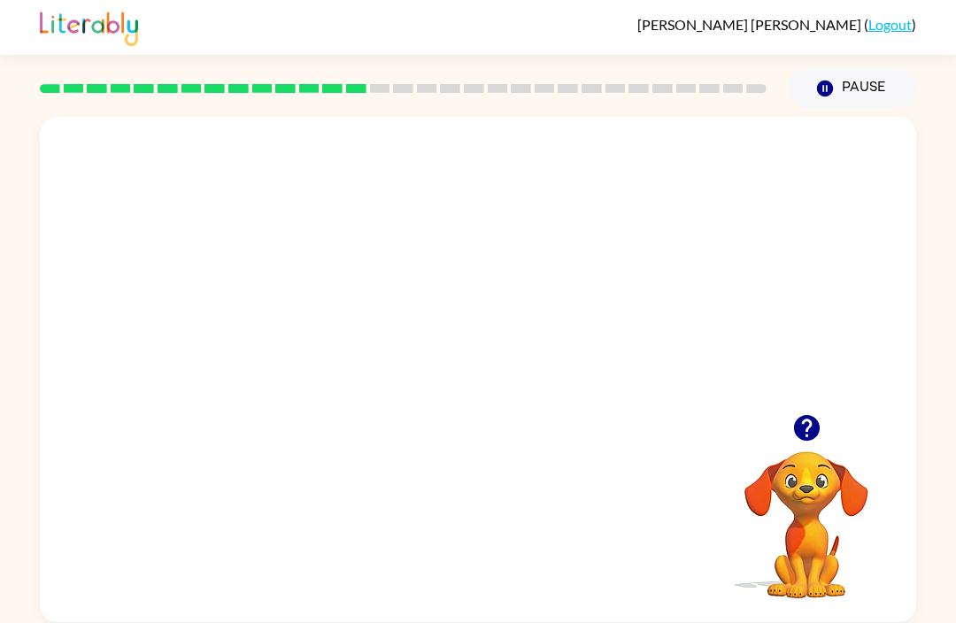
click at [585, 302] on video "Your browser must support playing .mp4 files to use Literably. Please try using…" at bounding box center [478, 266] width 877 height 298
click at [392, 381] on div at bounding box center [478, 370] width 877 height 506
click at [652, 349] on div at bounding box center [478, 370] width 877 height 506
click at [484, 408] on div at bounding box center [478, 378] width 113 height 65
click at [499, 368] on div at bounding box center [478, 378] width 113 height 65
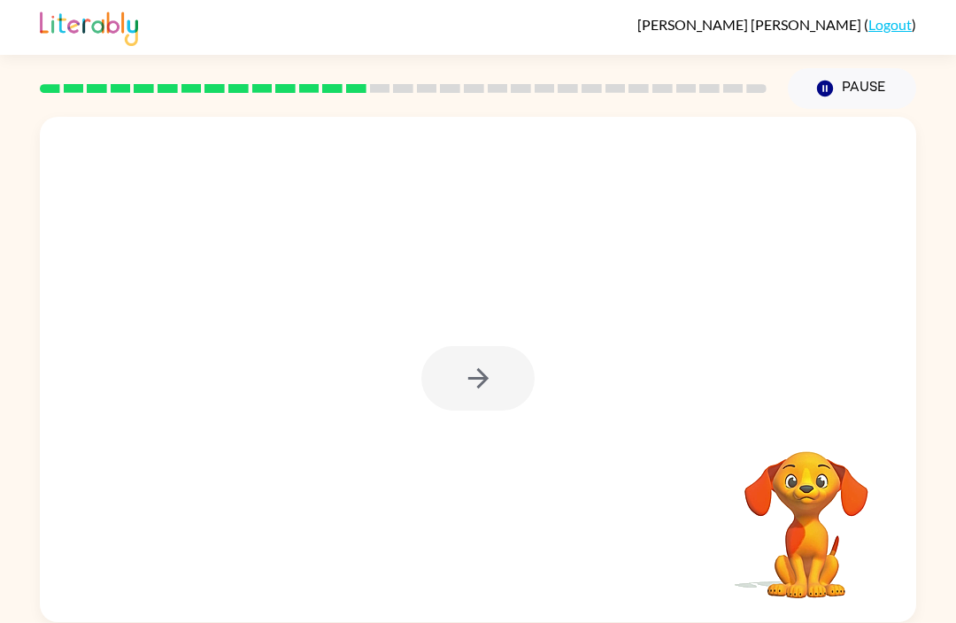
click at [499, 368] on div at bounding box center [478, 378] width 113 height 65
click at [482, 381] on div at bounding box center [478, 378] width 113 height 65
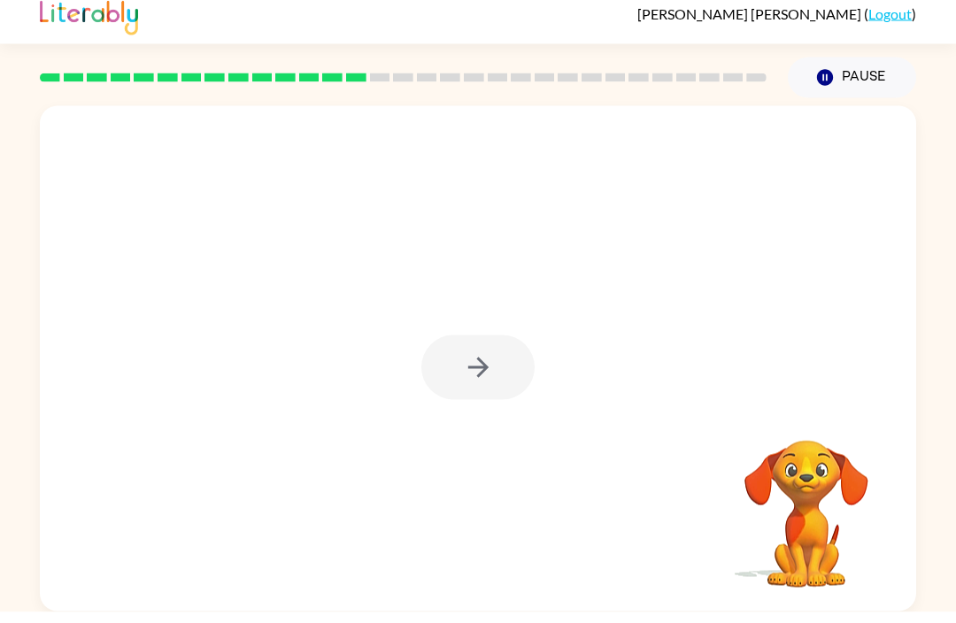
scroll to position [58, 0]
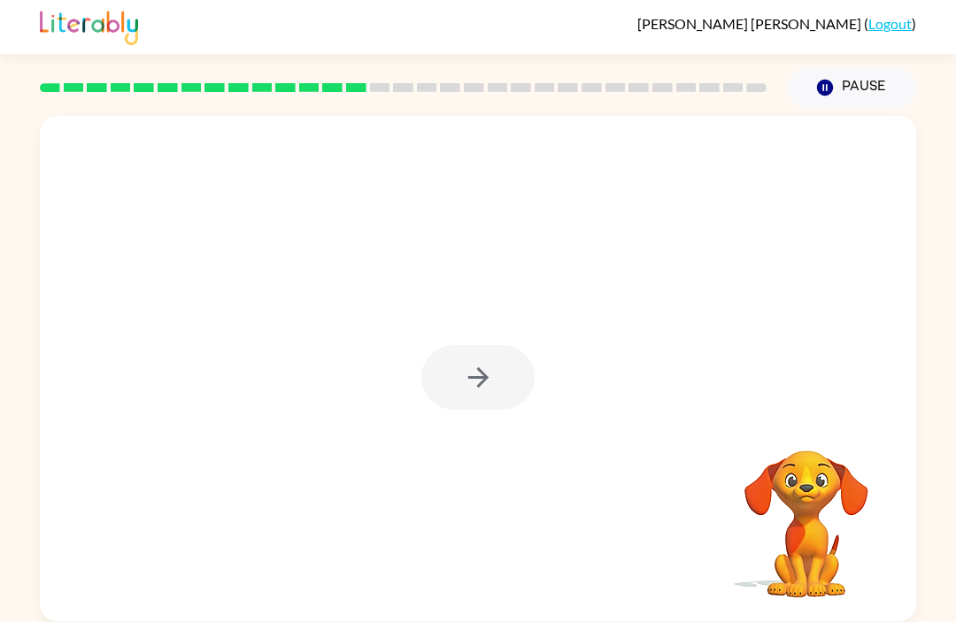
click at [471, 346] on div at bounding box center [478, 378] width 113 height 65
click at [469, 346] on div at bounding box center [478, 378] width 113 height 65
click at [457, 346] on button "button" at bounding box center [478, 378] width 113 height 65
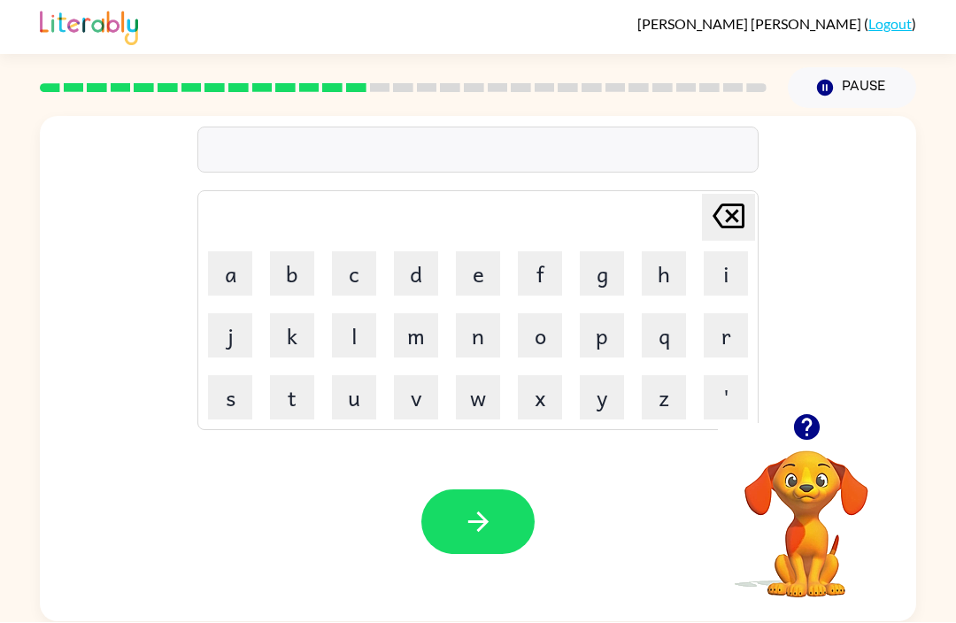
click at [312, 314] on button "k" at bounding box center [292, 336] width 44 height 44
click at [458, 376] on button "w" at bounding box center [478, 398] width 44 height 44
click at [428, 314] on button "m" at bounding box center [416, 336] width 44 height 44
click at [402, 314] on button "m" at bounding box center [416, 336] width 44 height 44
click at [431, 314] on button "m" at bounding box center [416, 336] width 44 height 44
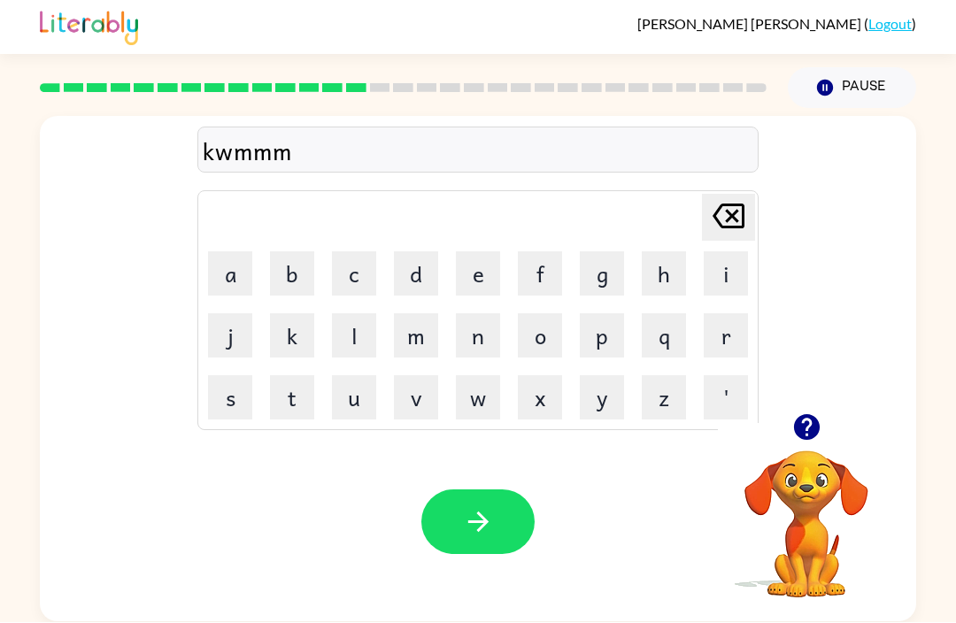
click at [313, 376] on button "t" at bounding box center [292, 398] width 44 height 44
click at [499, 314] on button "n" at bounding box center [478, 336] width 44 height 44
click at [732, 196] on icon "[PERSON_NAME] last character input" at bounding box center [729, 217] width 43 height 43
click at [733, 205] on icon at bounding box center [729, 217] width 32 height 25
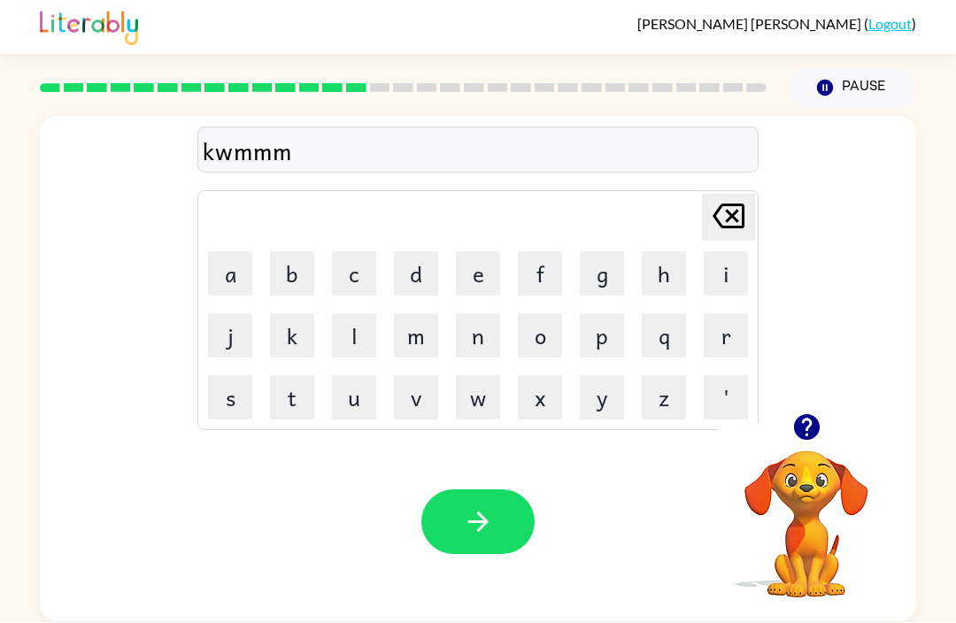
click at [732, 196] on icon "[PERSON_NAME] last character input" at bounding box center [729, 217] width 43 height 43
click at [704, 195] on button "[PERSON_NAME] last character input" at bounding box center [728, 218] width 53 height 47
click at [701, 194] on td "[PERSON_NAME] last character input" at bounding box center [478, 218] width 556 height 49
click at [708, 196] on icon "[PERSON_NAME] last character input" at bounding box center [729, 217] width 43 height 43
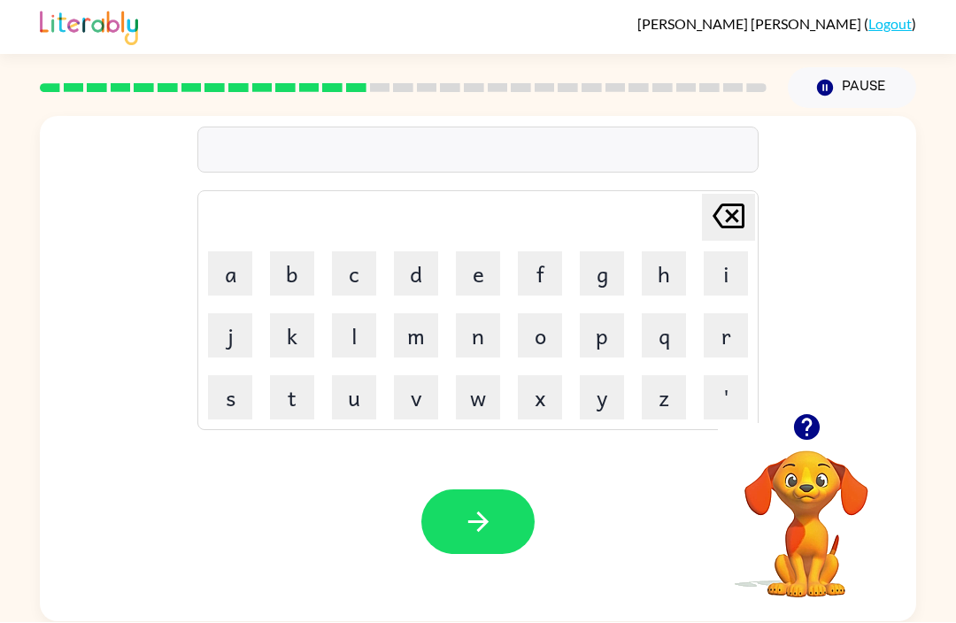
click at [292, 314] on button "k" at bounding box center [292, 336] width 44 height 44
click at [693, 194] on td "[PERSON_NAME] last character input" at bounding box center [478, 218] width 556 height 49
click at [228, 376] on button "s" at bounding box center [230, 398] width 44 height 44
click at [705, 195] on button "[PERSON_NAME] last character input" at bounding box center [728, 218] width 53 height 47
click at [704, 195] on button "[PERSON_NAME] last character input" at bounding box center [728, 218] width 53 height 47
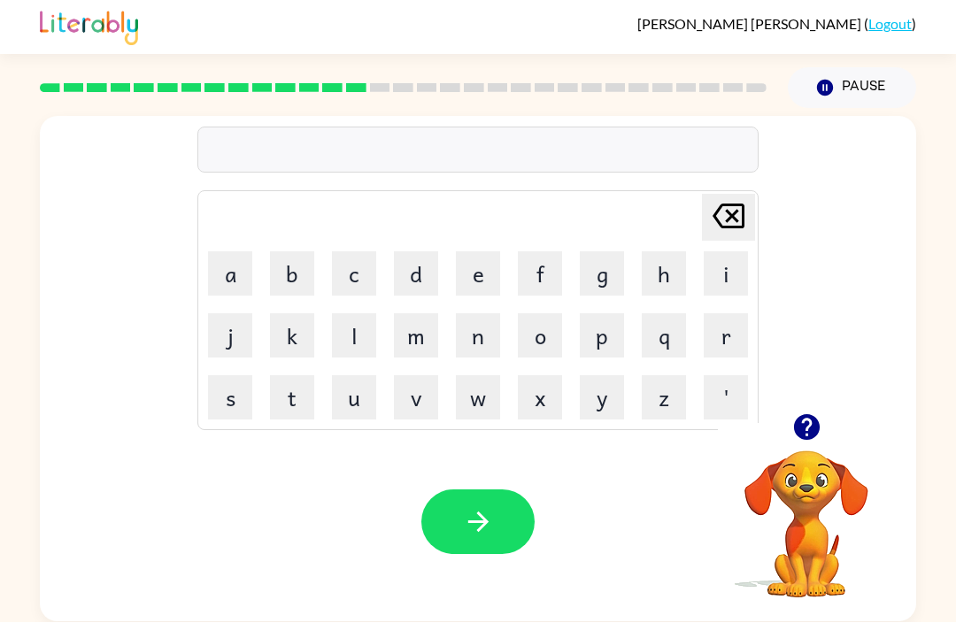
click at [736, 196] on icon "[PERSON_NAME] last character input" at bounding box center [729, 217] width 43 height 43
click at [735, 196] on icon "[PERSON_NAME] last character input" at bounding box center [729, 217] width 43 height 43
click at [228, 376] on button "s" at bounding box center [230, 398] width 44 height 44
click at [276, 376] on button "t" at bounding box center [292, 398] width 44 height 44
click at [735, 252] on button "i" at bounding box center [726, 274] width 44 height 44
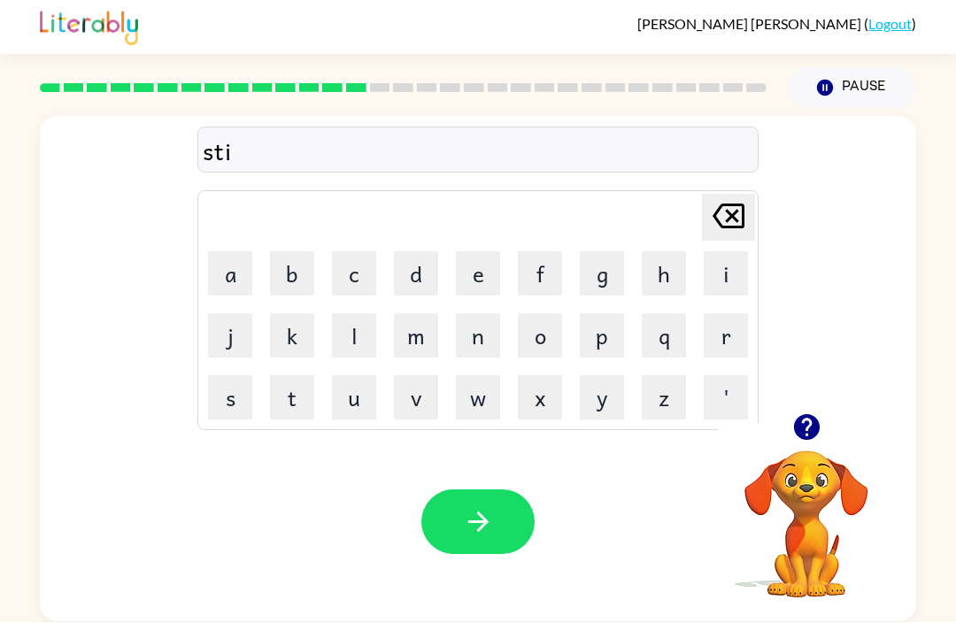
click at [406, 252] on button "d" at bounding box center [416, 274] width 44 height 44
click at [909, 568] on div "RILEY BELLAMY ( Logout ) Pause Pause stid Delete Delete last character input a …" at bounding box center [478, 311] width 956 height 623
click at [704, 376] on button "'" at bounding box center [726, 398] width 44 height 44
click at [726, 196] on icon "[PERSON_NAME] last character input" at bounding box center [729, 217] width 43 height 43
click at [471, 252] on button "e" at bounding box center [478, 274] width 44 height 44
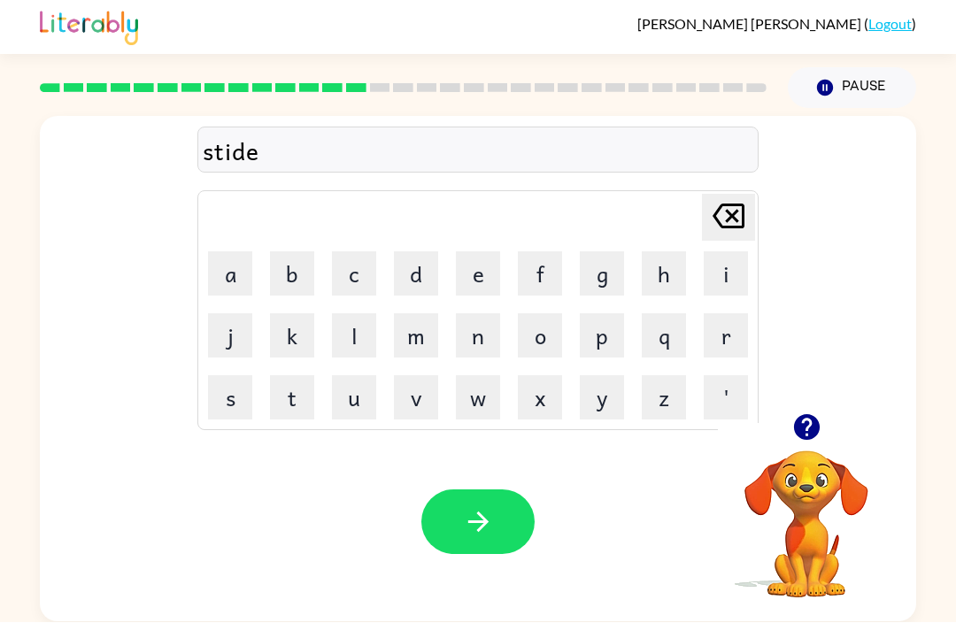
click at [728, 252] on button "i" at bounding box center [726, 274] width 44 height 44
click at [724, 252] on button "i" at bounding box center [726, 274] width 44 height 44
click at [739, 252] on button "i" at bounding box center [726, 274] width 44 height 44
click at [765, 164] on div "stideiii Delete Delete last character input a b c d e f g h i j k l m n o p q r…" at bounding box center [478, 266] width 877 height 298
click at [691, 194] on td "[PERSON_NAME] last character input" at bounding box center [478, 218] width 556 height 49
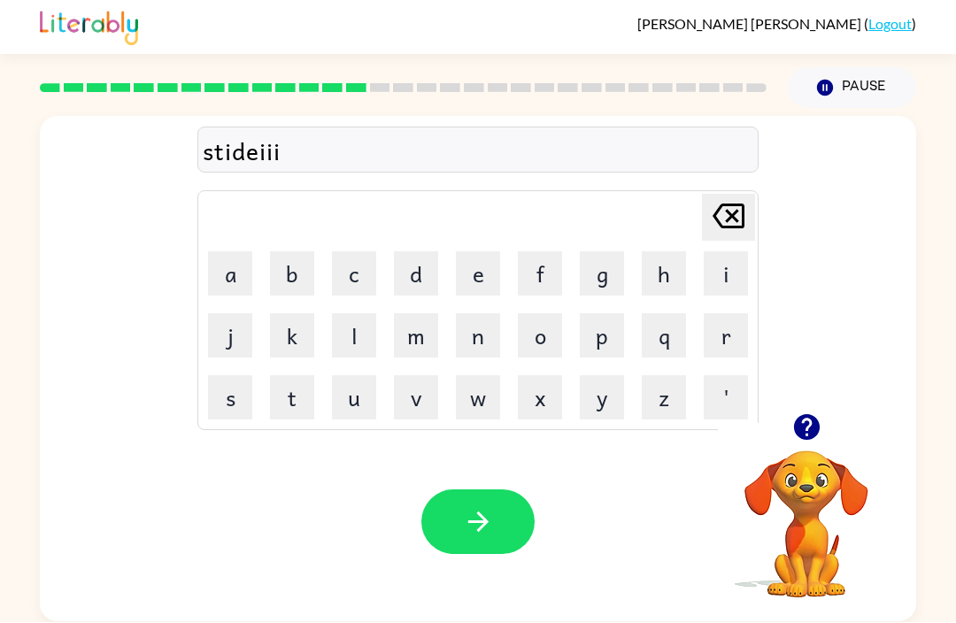
click at [736, 196] on icon "[PERSON_NAME] last character input" at bounding box center [729, 217] width 43 height 43
click at [735, 196] on icon "[PERSON_NAME] last character input" at bounding box center [729, 217] width 43 height 43
click at [291, 376] on button "t" at bounding box center [292, 398] width 44 height 44
click at [458, 491] on button "button" at bounding box center [478, 523] width 113 height 65
click at [414, 58] on div at bounding box center [403, 89] width 748 height 62
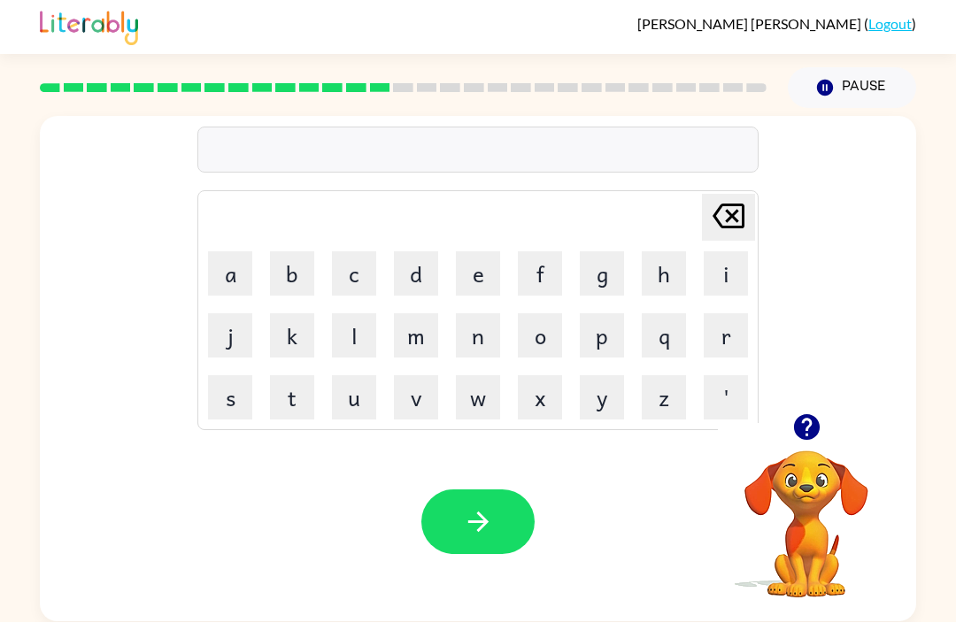
click at [437, 314] on button "m" at bounding box center [416, 336] width 44 height 44
click at [514, 306] on td "o" at bounding box center [540, 336] width 60 height 60
click at [603, 314] on button "p" at bounding box center [602, 336] width 44 height 44
click at [540, 314] on button "o" at bounding box center [540, 336] width 44 height 44
click at [558, 306] on td "o" at bounding box center [540, 336] width 60 height 60
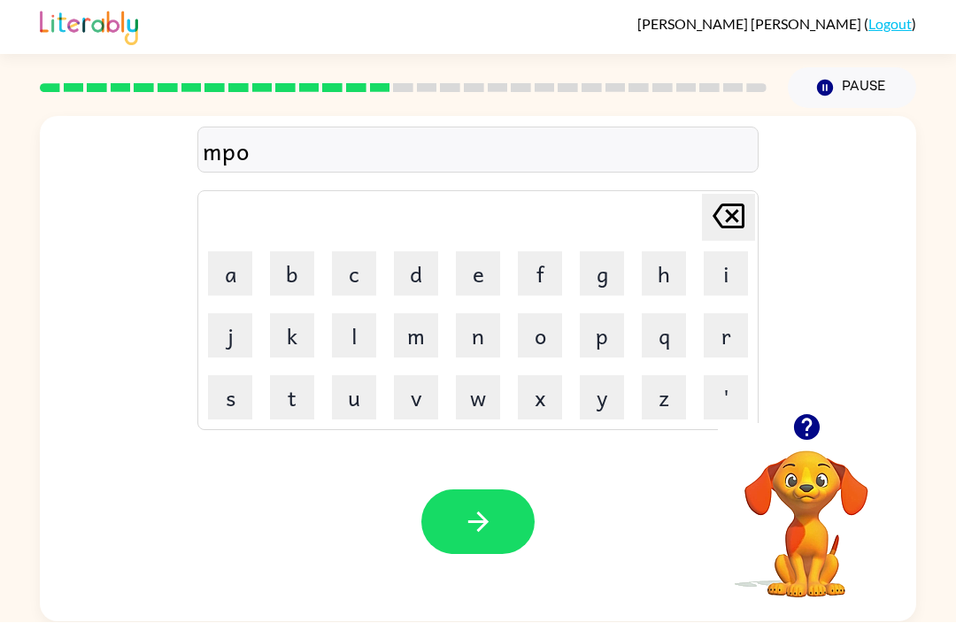
click at [603, 314] on button "p" at bounding box center [602, 336] width 44 height 44
click at [622, 314] on button "p" at bounding box center [602, 336] width 44 height 44
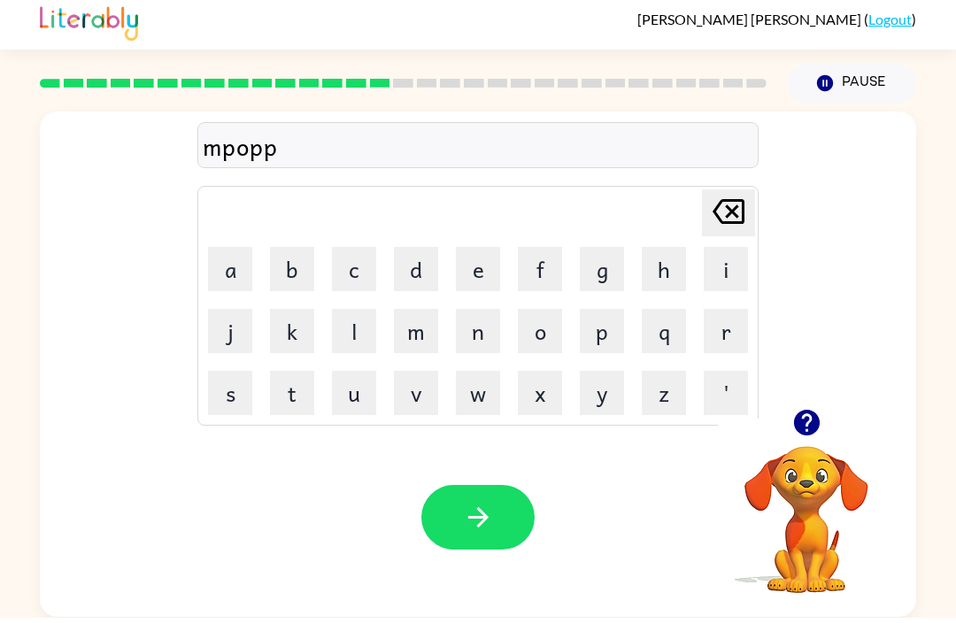
scroll to position [56, 0]
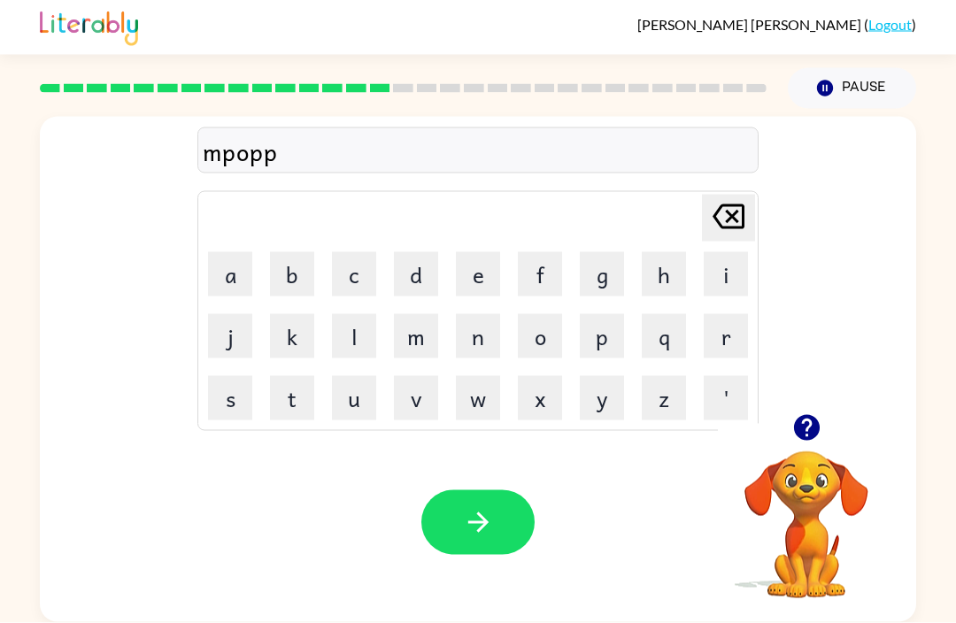
click at [752, 195] on button "[PERSON_NAME] last character input" at bounding box center [728, 218] width 53 height 47
click at [747, 196] on icon "[PERSON_NAME] last character input" at bounding box center [729, 217] width 43 height 43
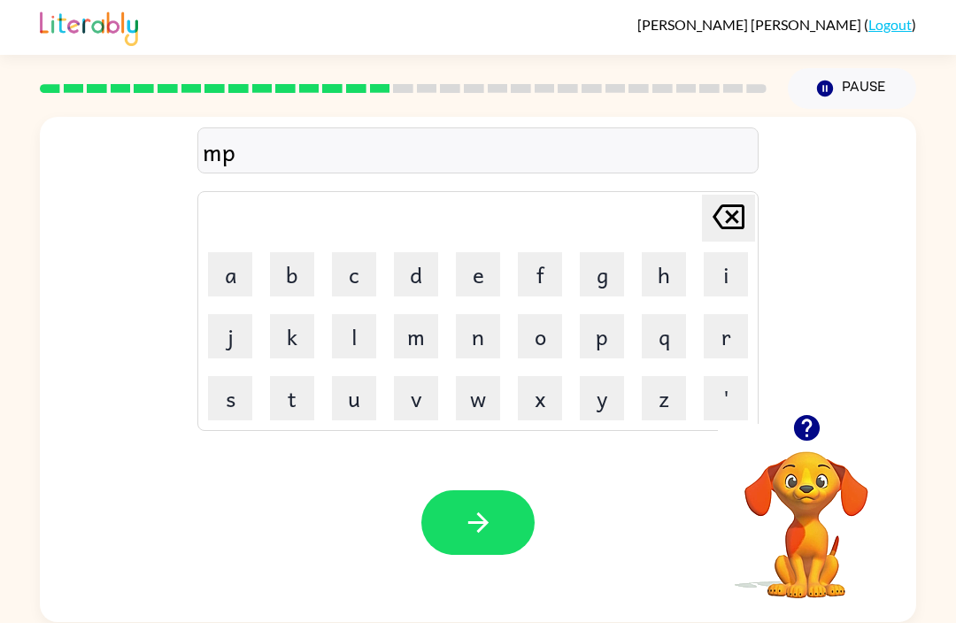
click at [738, 196] on icon "[PERSON_NAME] last character input" at bounding box center [729, 217] width 43 height 43
click at [732, 314] on button "r" at bounding box center [726, 336] width 44 height 44
click at [732, 129] on div "r Delete Delete last character input a b c d e f g h i j k l m n o p q r s t u …" at bounding box center [477, 266] width 561 height 330
click at [735, 196] on icon "[PERSON_NAME] last character input" at bounding box center [729, 217] width 43 height 43
click at [734, 205] on icon at bounding box center [729, 217] width 32 height 25
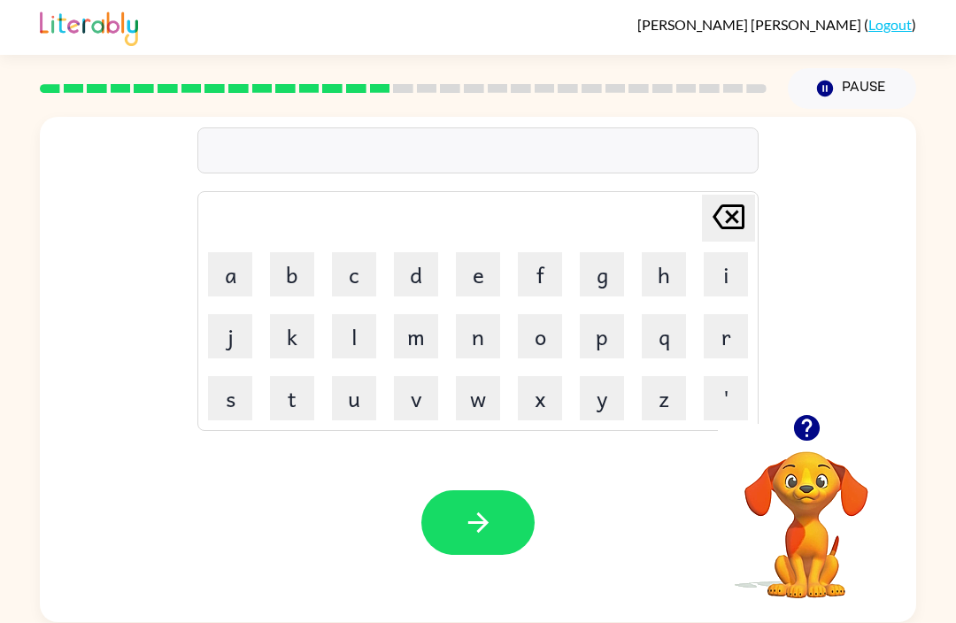
click at [741, 196] on icon "[PERSON_NAME] last character input" at bounding box center [729, 217] width 43 height 43
click at [732, 314] on button "r" at bounding box center [726, 336] width 44 height 44
click at [725, 196] on icon "[PERSON_NAME] last character input" at bounding box center [729, 217] width 43 height 43
click at [734, 205] on icon at bounding box center [729, 217] width 32 height 25
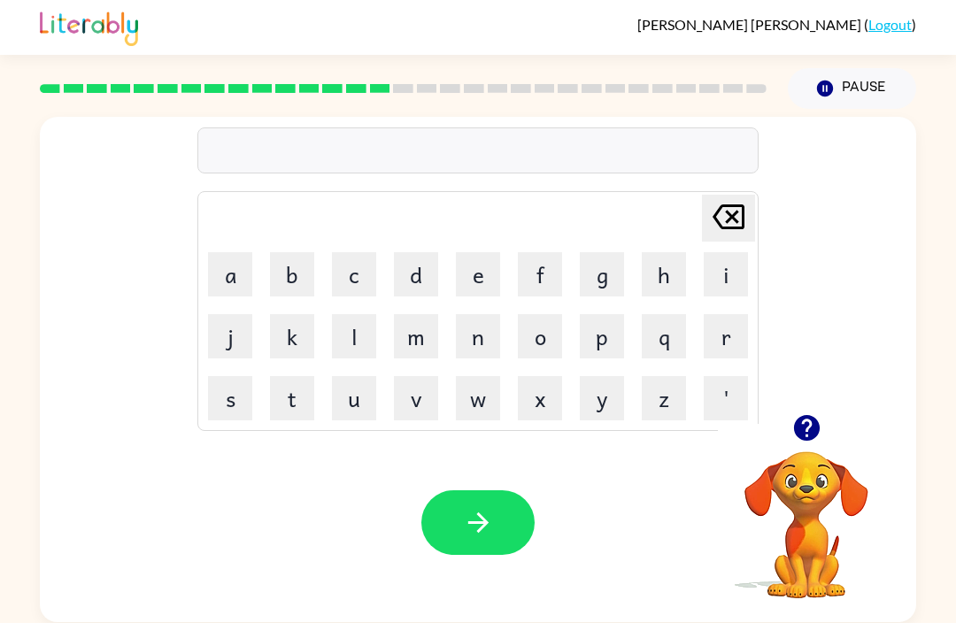
click at [724, 314] on button "r" at bounding box center [726, 336] width 44 height 44
click at [739, 135] on div "r Delete Delete last character input a b c d e f g h i j k l m n o p q r s t u …" at bounding box center [477, 266] width 561 height 330
click at [480, 513] on icon "button" at bounding box center [478, 523] width 20 height 20
click at [349, 314] on button "l" at bounding box center [354, 336] width 44 height 44
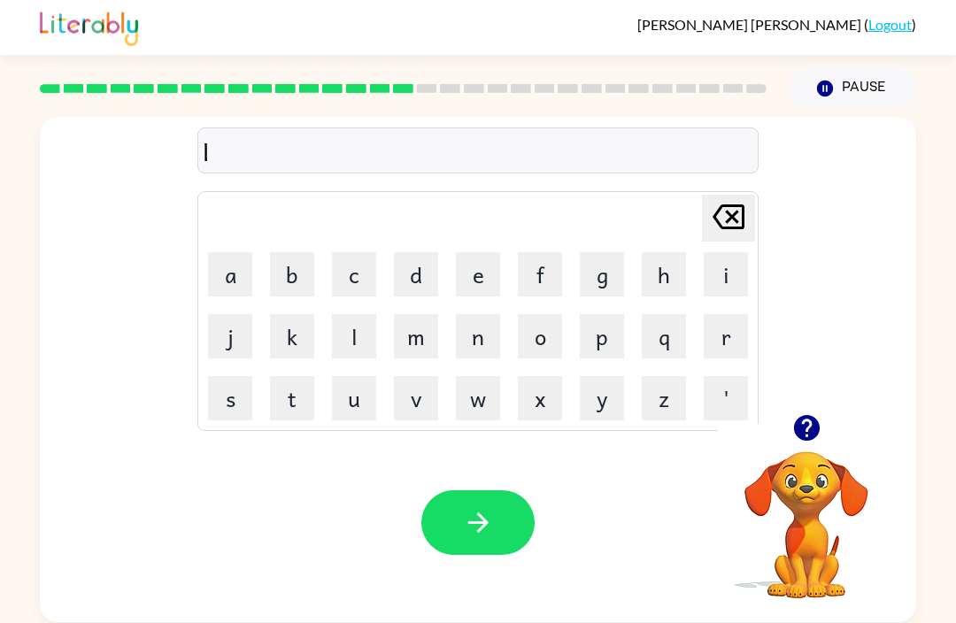
click at [424, 511] on div "Your browser must support playing .mp4 files to use Literably. Please try using…" at bounding box center [478, 522] width 877 height 199
click at [528, 491] on button "button" at bounding box center [478, 523] width 113 height 65
click at [239, 376] on button "s" at bounding box center [230, 398] width 44 height 44
click at [732, 196] on icon "[PERSON_NAME] last character input" at bounding box center [729, 217] width 43 height 43
click at [463, 376] on button "w" at bounding box center [478, 398] width 44 height 44
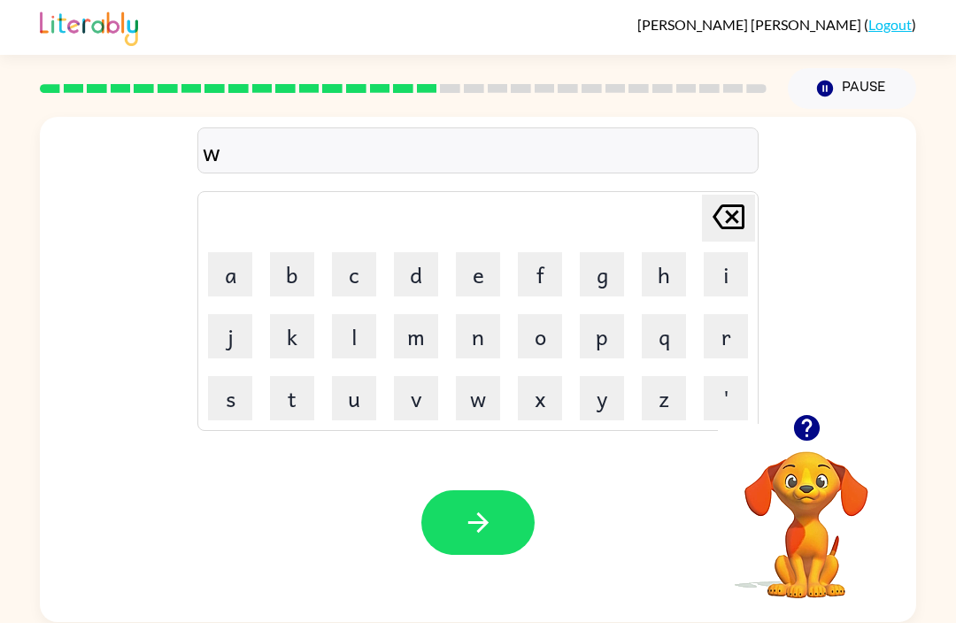
click at [735, 196] on icon "[PERSON_NAME] last character input" at bounding box center [729, 217] width 43 height 43
click at [234, 376] on button "s" at bounding box center [230, 398] width 44 height 44
click at [480, 376] on button "w" at bounding box center [478, 398] width 44 height 44
click at [553, 252] on button "f" at bounding box center [540, 274] width 44 height 44
click at [297, 376] on button "t" at bounding box center [292, 398] width 44 height 44
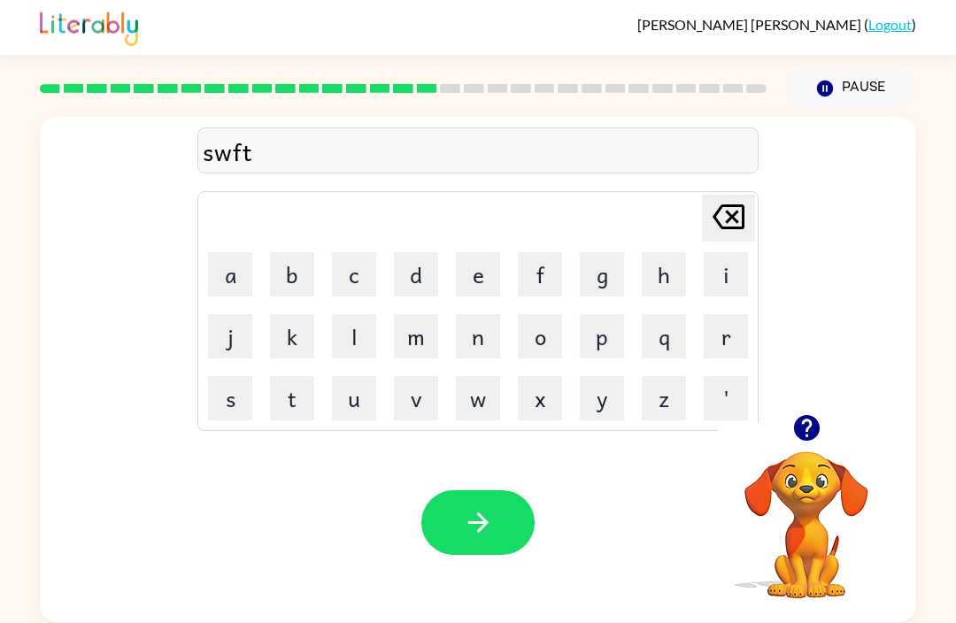
click at [507, 491] on button "button" at bounding box center [478, 523] width 113 height 65
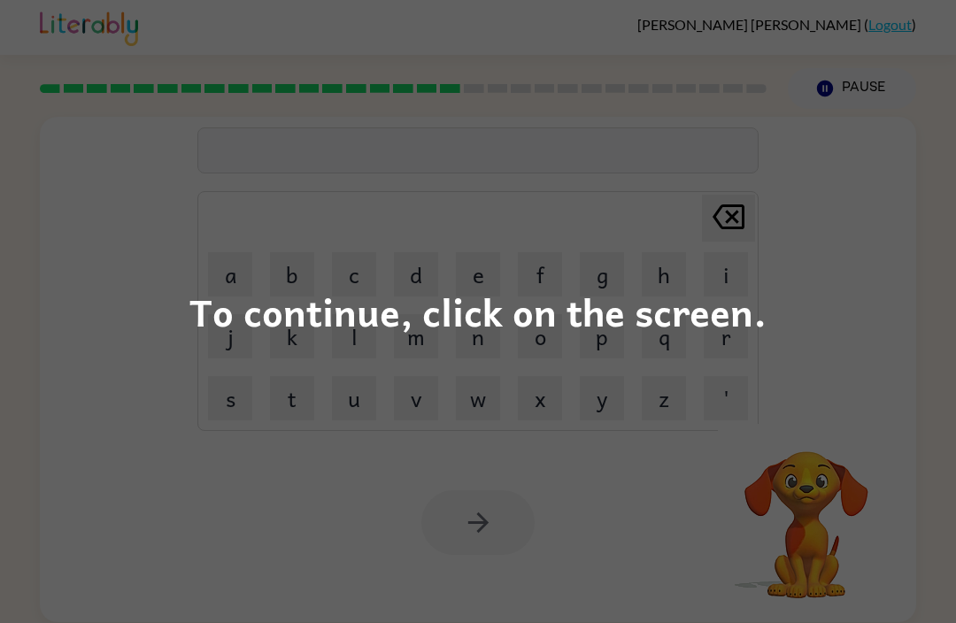
click at [93, 20] on div "To continue, click on the screen." at bounding box center [478, 311] width 956 height 623
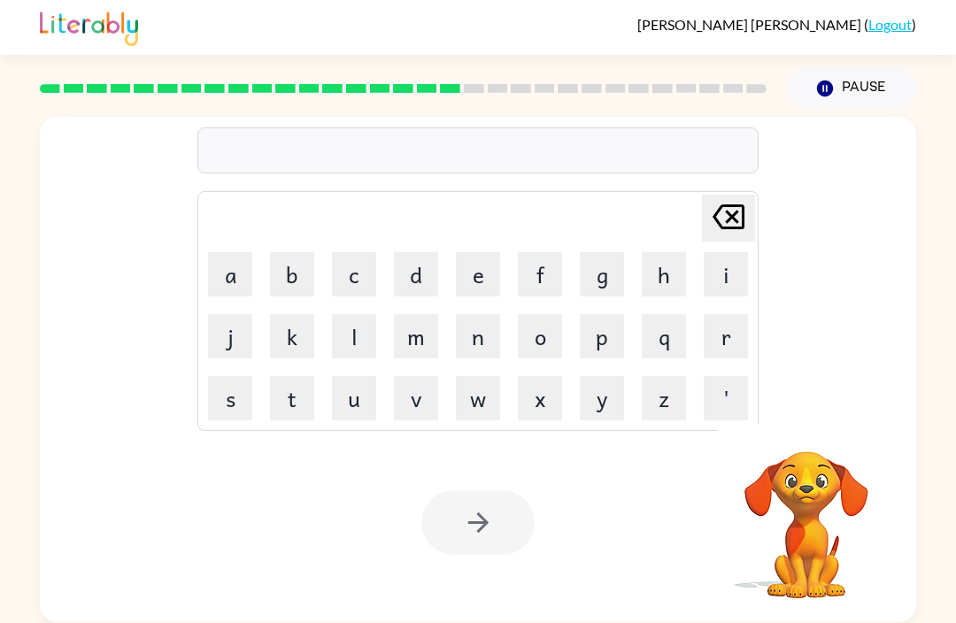
click at [110, 16] on img at bounding box center [89, 26] width 98 height 39
